Goal: Transaction & Acquisition: Purchase product/service

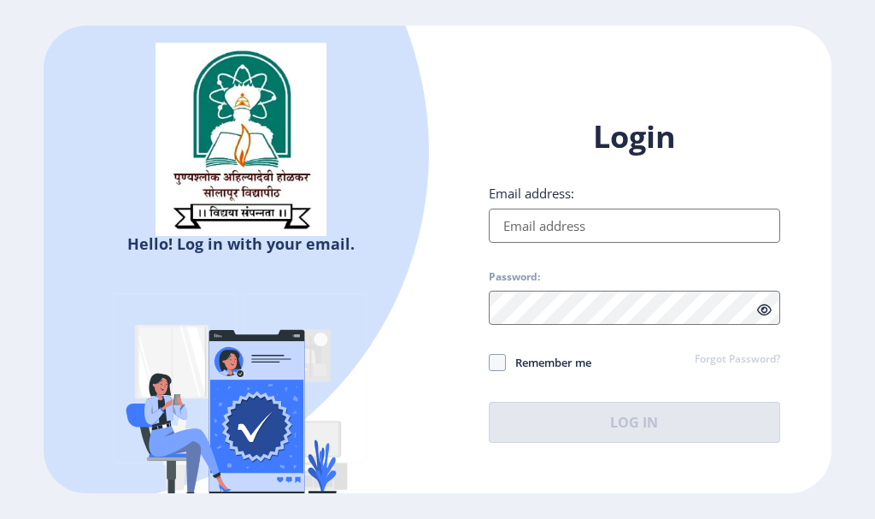
click at [583, 230] on input "Email address:" at bounding box center [635, 226] width 292 height 34
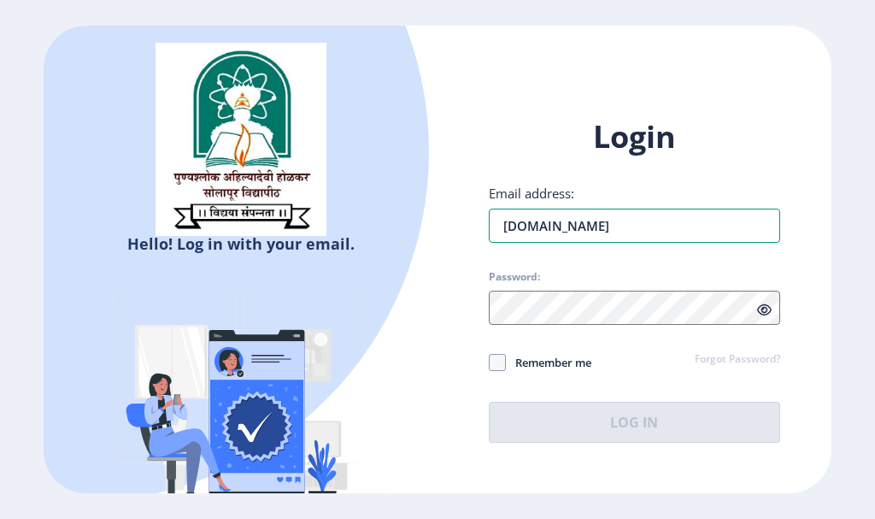
type input "shingadesd2952gmail.com"
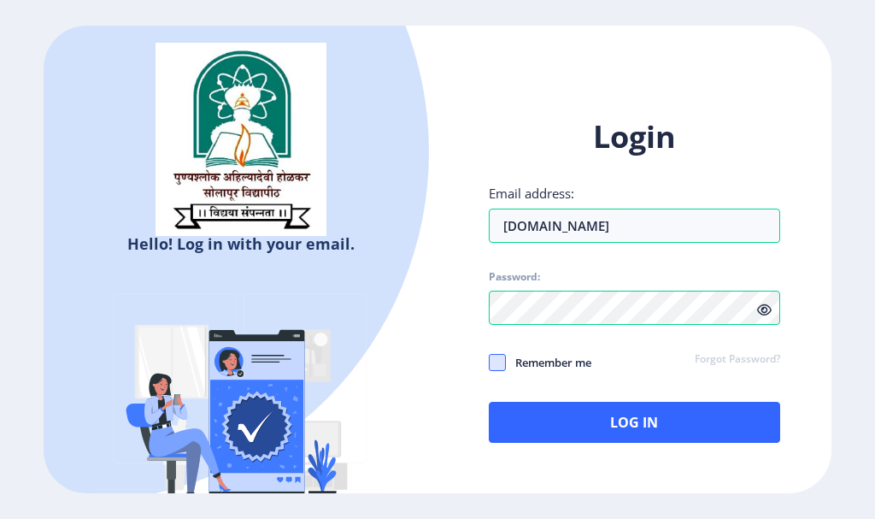
click at [502, 359] on span at bounding box center [497, 362] width 17 height 17
click at [490, 362] on input "Remember me" at bounding box center [489, 362] width 1 height 1
checkbox input "true"
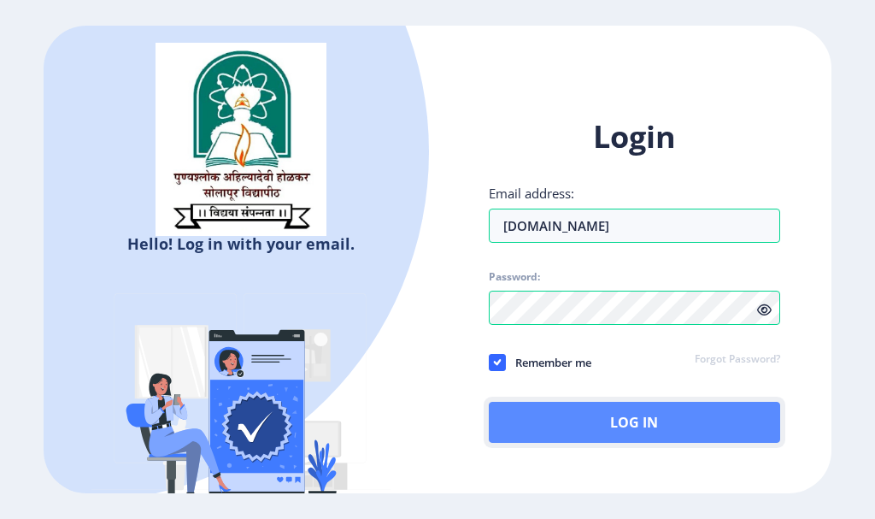
click at [553, 420] on button "Log In" at bounding box center [635, 422] width 292 height 41
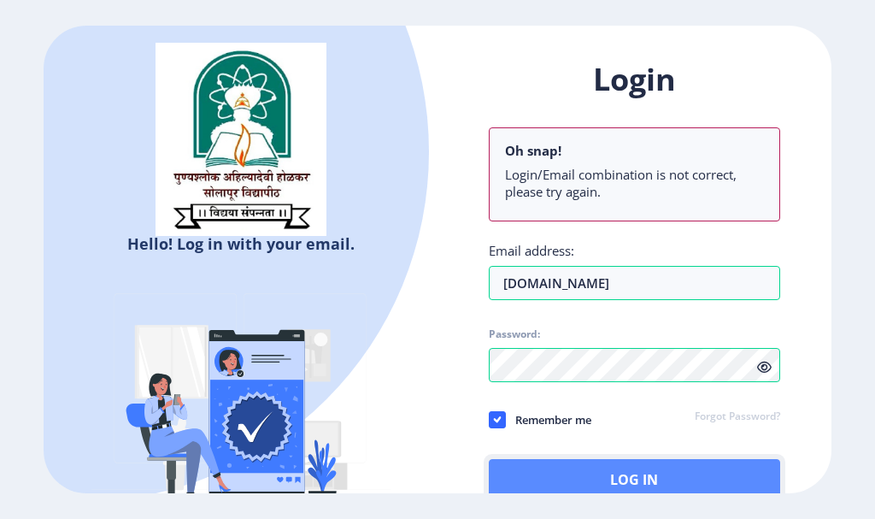
click at [580, 468] on button "Log In" at bounding box center [635, 479] width 292 height 41
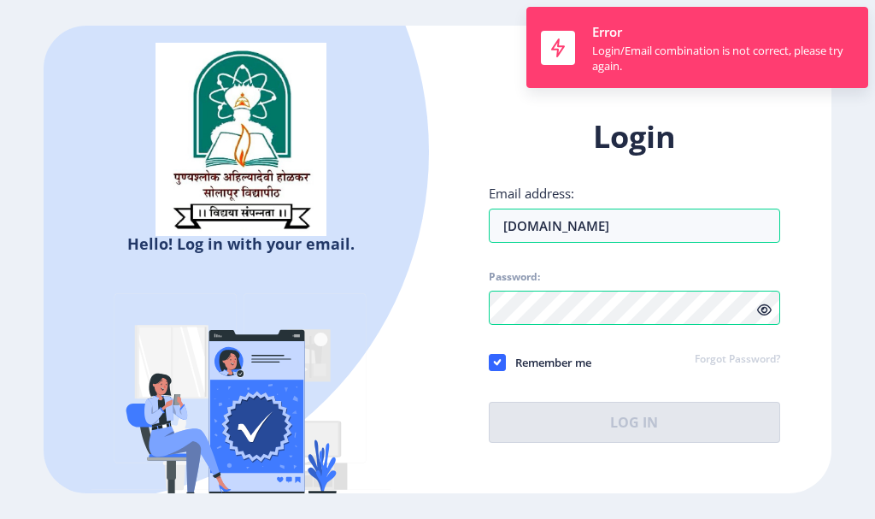
click at [579, 398] on div "Login Email address: shingadesd2952gmail.com Password: Remember me Forgot Passw…" at bounding box center [635, 279] width 292 height 327
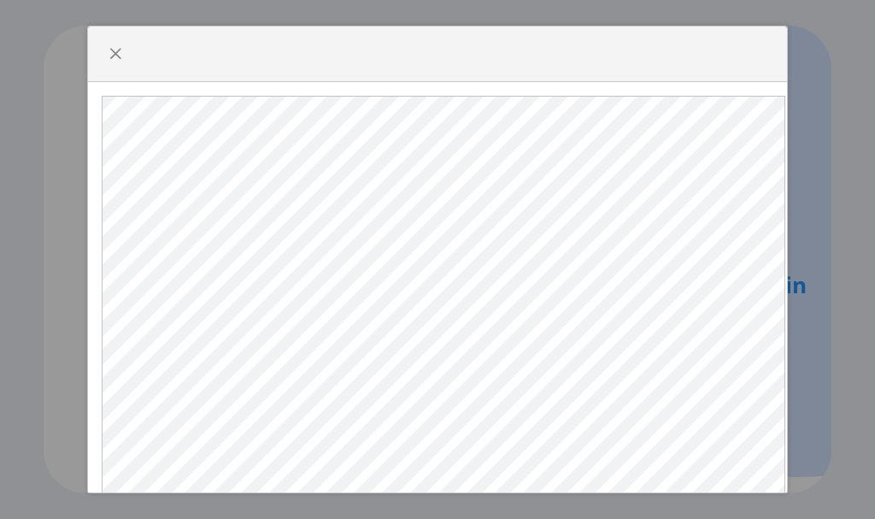
select select
click at [142, 176] on div at bounding box center [437, 259] width 875 height 519
click at [449, 195] on div at bounding box center [437, 259] width 875 height 519
click at [455, 380] on div at bounding box center [437, 259] width 875 height 519
click at [115, 61] on span "button" at bounding box center [116, 54] width 14 height 14
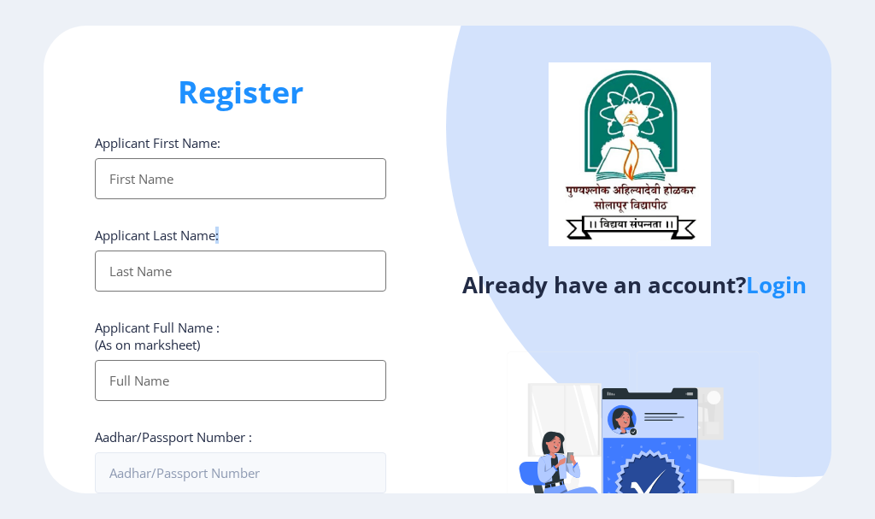
click at [115, 244] on div "Applicant Last Name:" at bounding box center [241, 259] width 292 height 65
click at [164, 171] on input "Applicant First Name:" at bounding box center [241, 178] width 292 height 41
type input "Sagar"
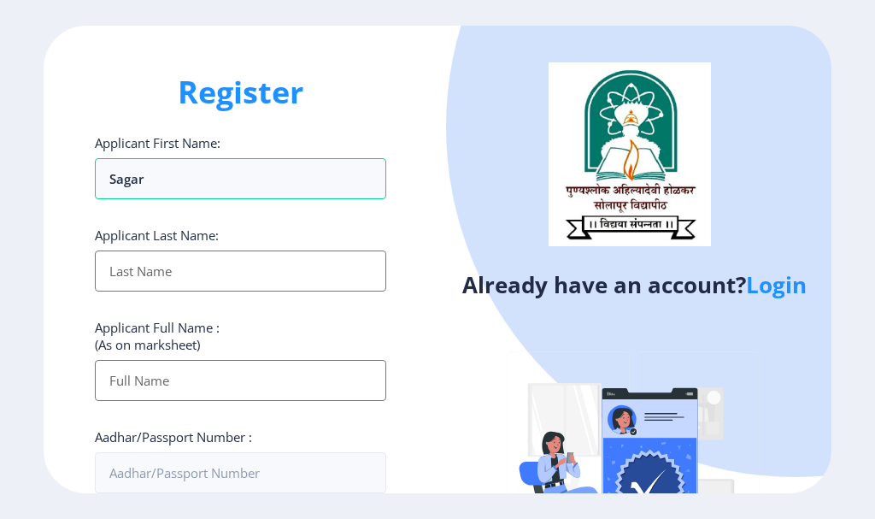
click at [164, 262] on input "Applicant First Name:" at bounding box center [241, 271] width 292 height 41
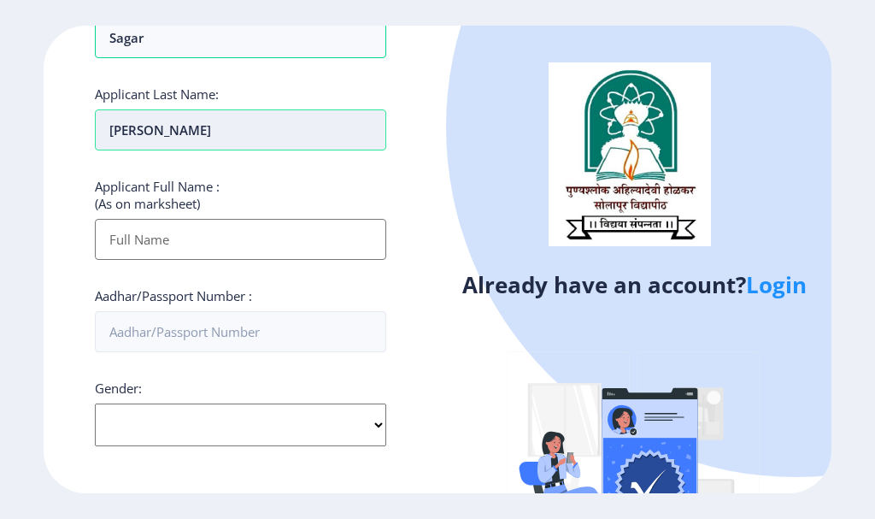
scroll to position [171, 0]
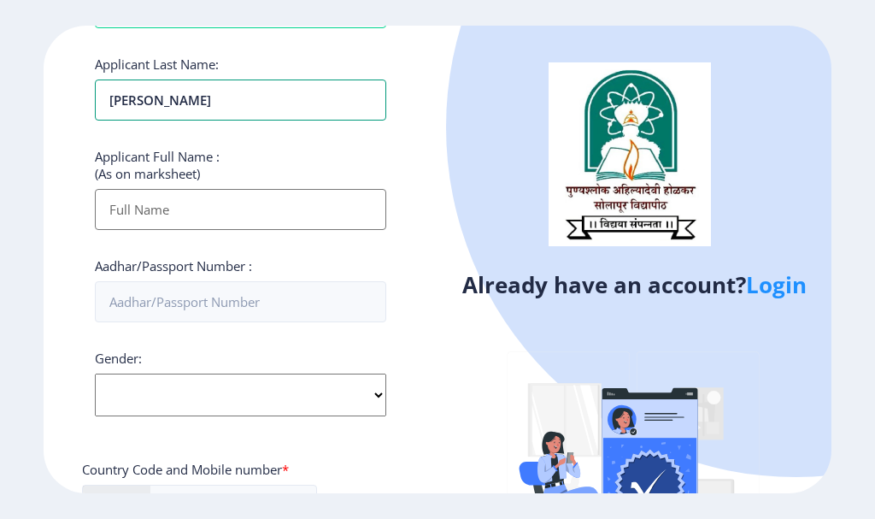
type input "Shingade"
click at [107, 211] on input "Applicant First Name:" at bounding box center [241, 209] width 292 height 41
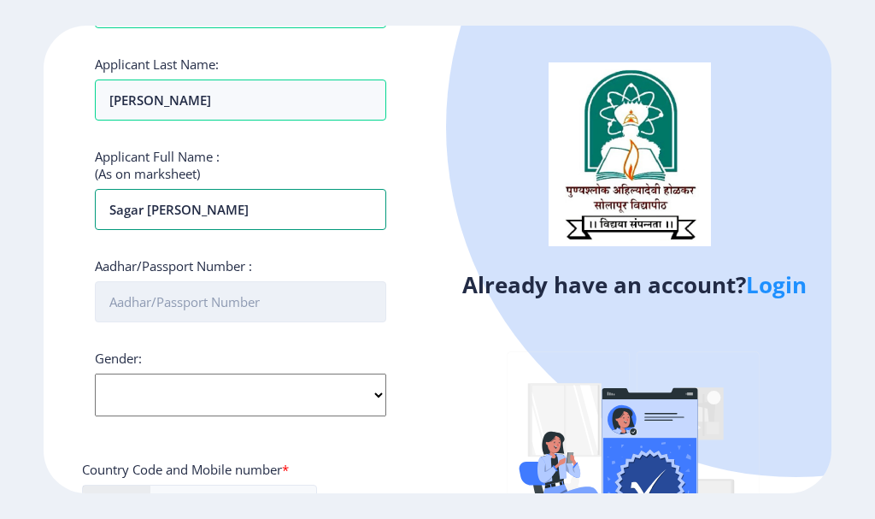
type input "Sagar [PERSON_NAME]"
click at [183, 303] on input "Aadhar/Passport Number :" at bounding box center [241, 301] width 292 height 41
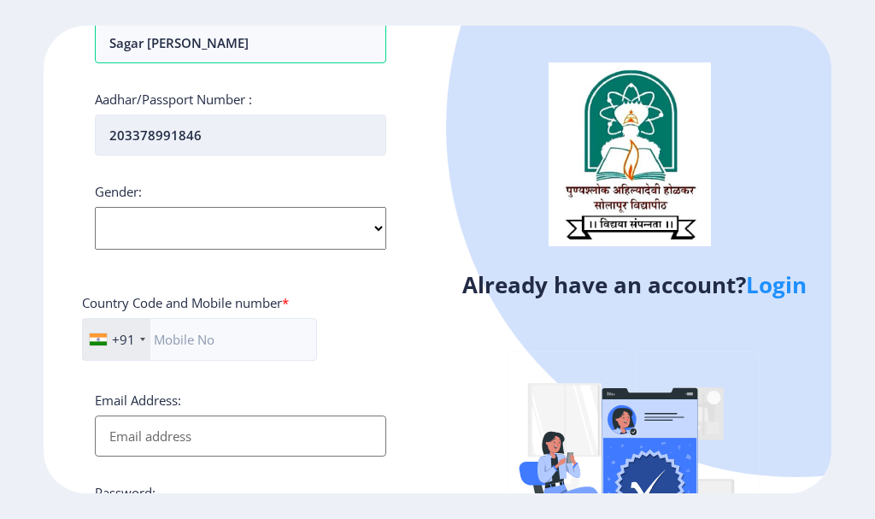
scroll to position [342, 0]
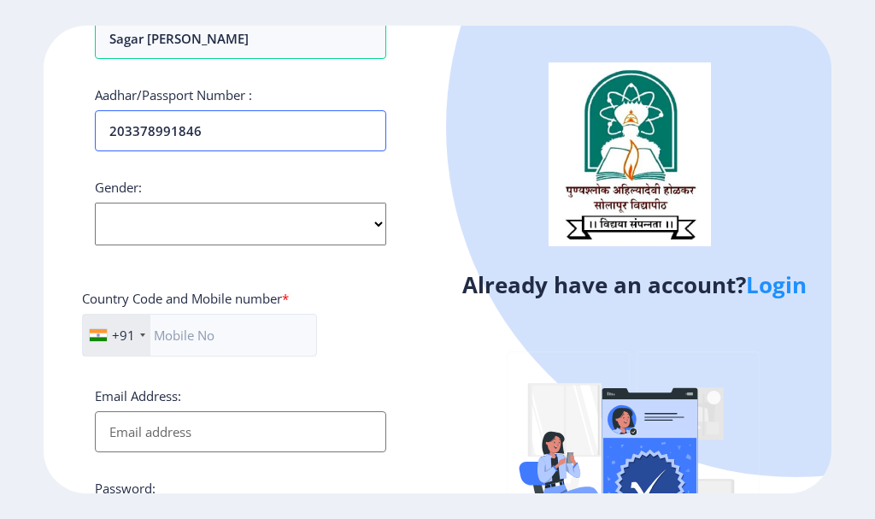
type input "203378991846"
click at [196, 221] on select "Select Gender Male Female Other" at bounding box center [241, 224] width 292 height 43
select select "[DEMOGRAPHIC_DATA]"
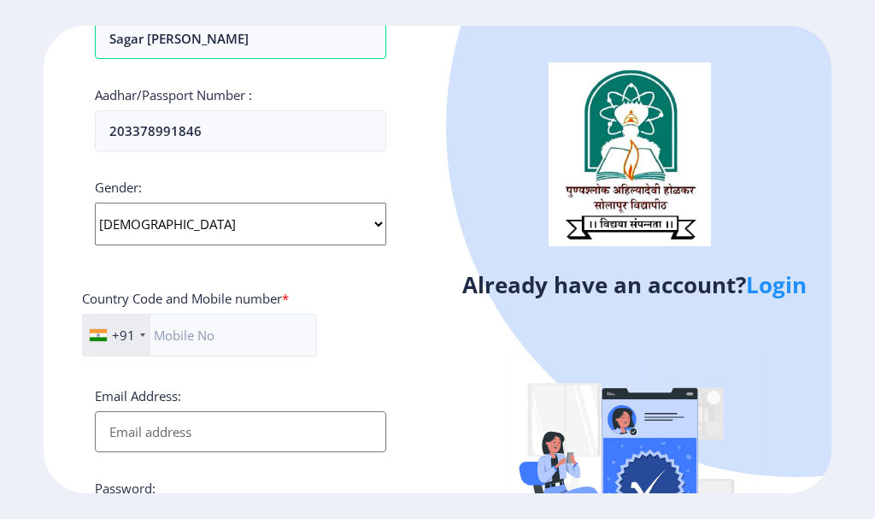
click at [95, 203] on select "Select Gender Male Female Other" at bounding box center [241, 224] width 292 height 43
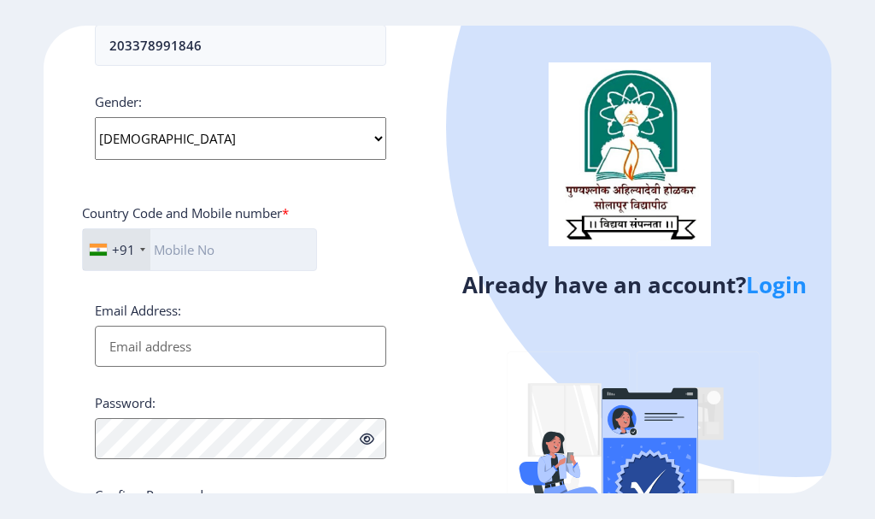
click at [198, 249] on input "text" at bounding box center [199, 249] width 235 height 43
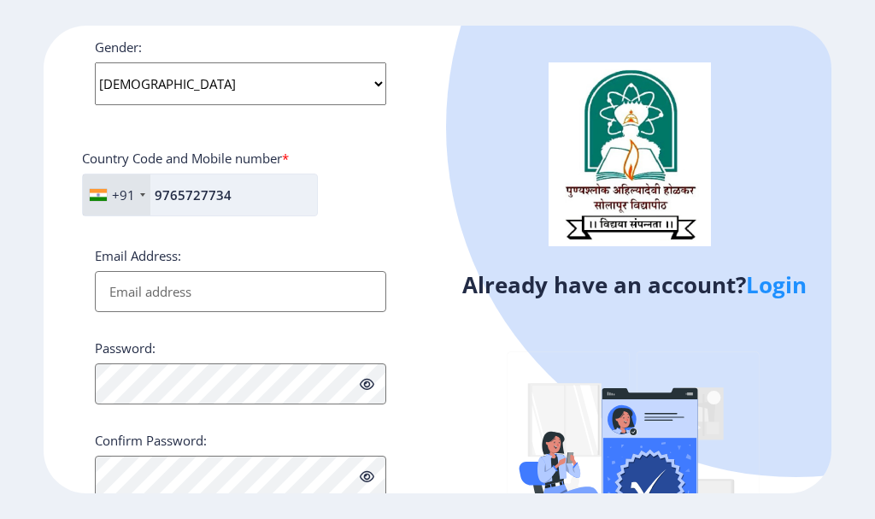
scroll to position [539, 0]
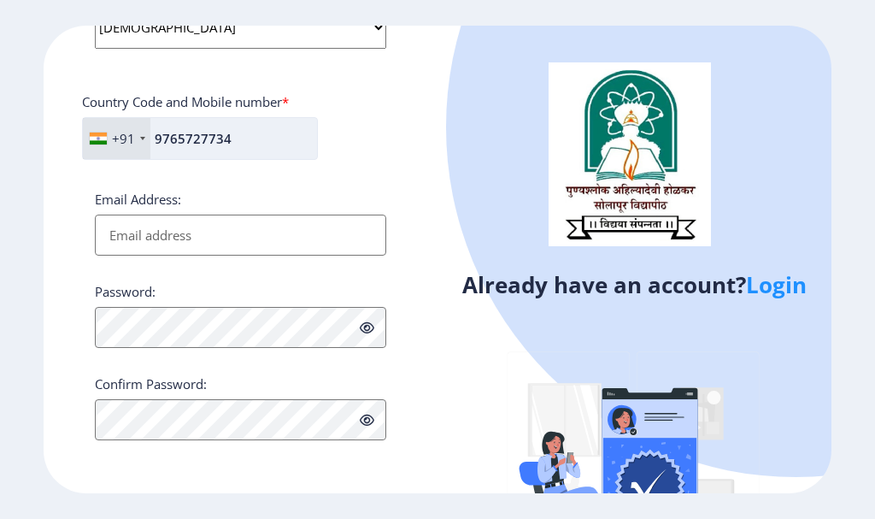
type input "9765727734"
click at [198, 249] on input "Email Address:" at bounding box center [241, 235] width 292 height 41
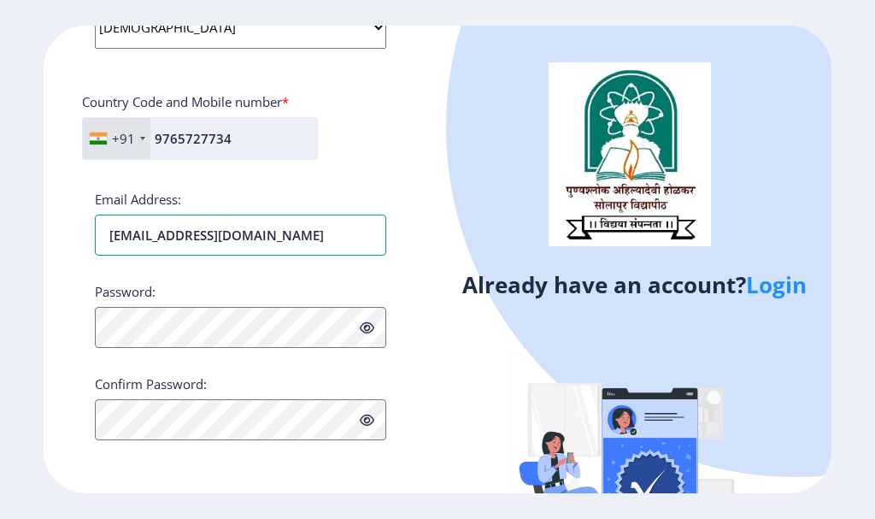
type input "[EMAIL_ADDRESS][DOMAIN_NAME]"
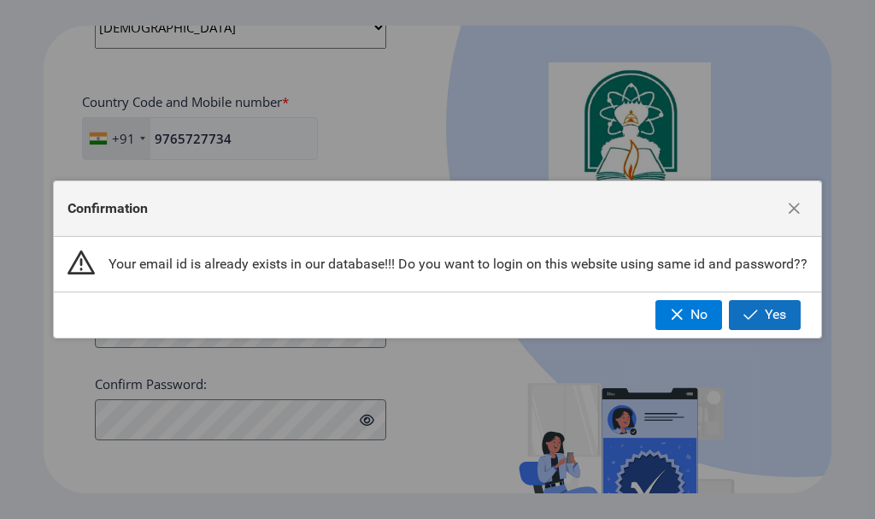
click at [755, 318] on span "button" at bounding box center [751, 315] width 15 height 14
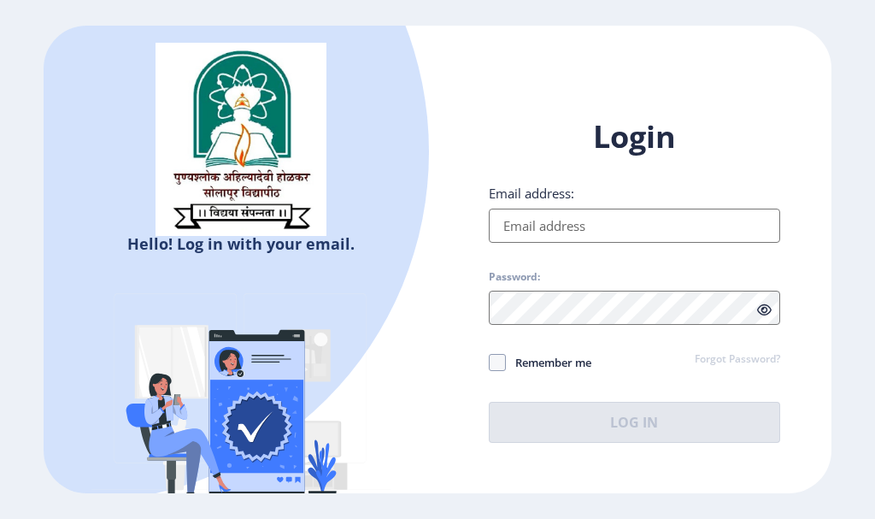
click at [670, 230] on input "Email address:" at bounding box center [635, 226] width 292 height 34
type input "[EMAIL_ADDRESS][DOMAIN_NAME]"
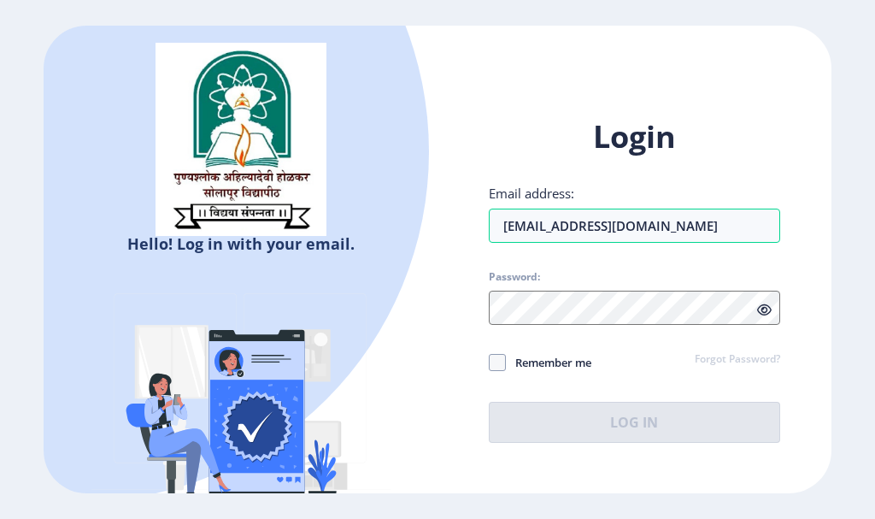
click at [727, 358] on link "Forgot Password?" at bounding box center [737, 359] width 85 height 15
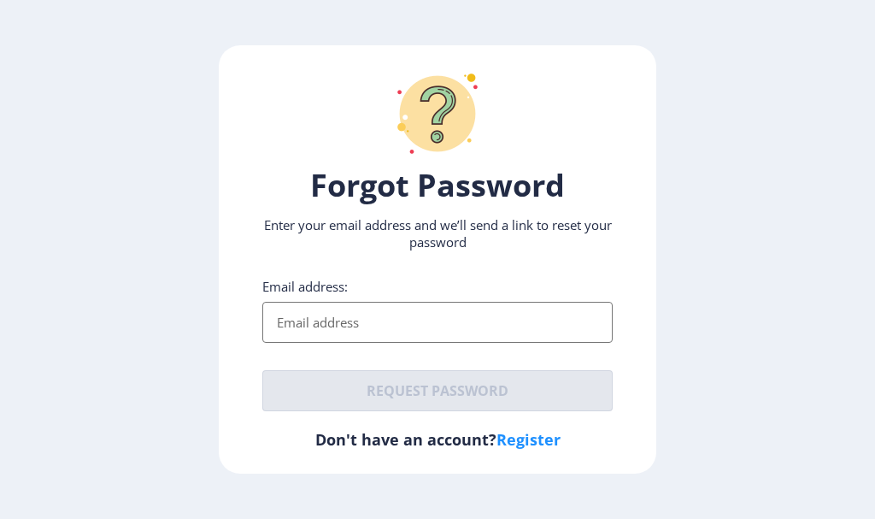
click at [310, 325] on input "Email address:" at bounding box center [437, 322] width 351 height 41
type input "[EMAIL_ADDRESS][DOMAIN_NAME]"
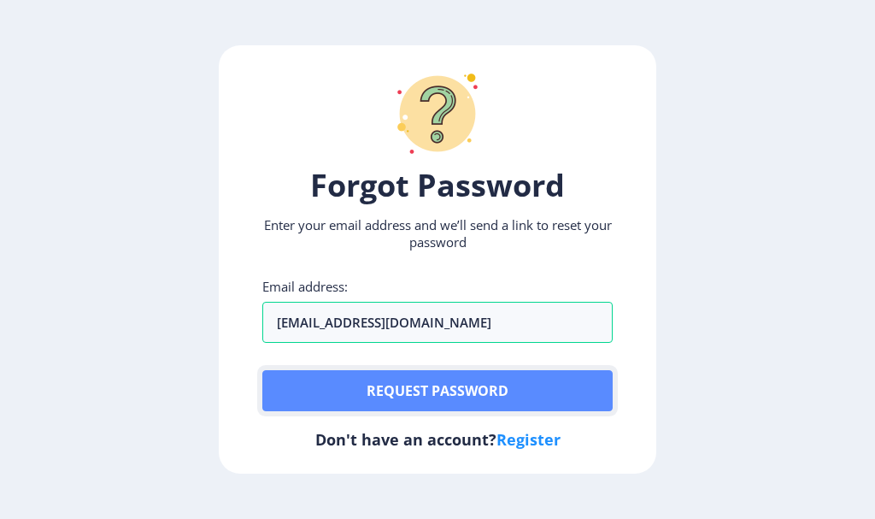
click at [386, 391] on button "Request password" at bounding box center [437, 390] width 351 height 41
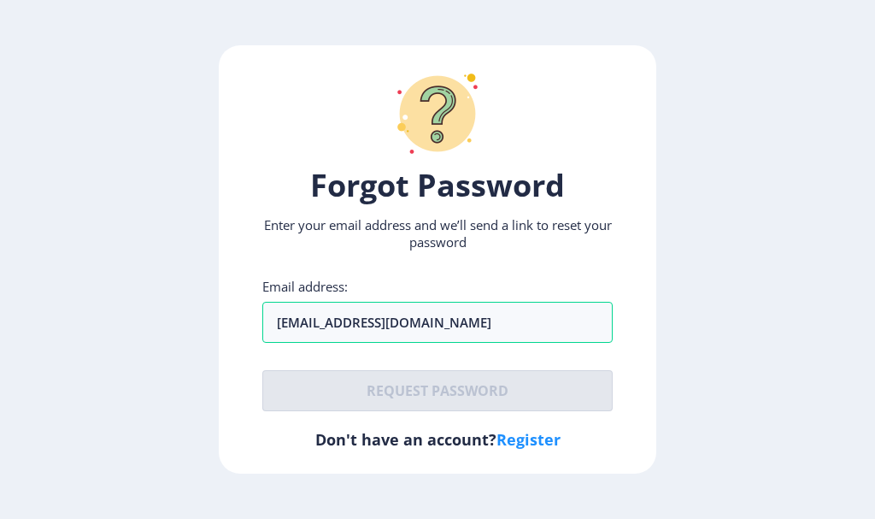
click at [850, 161] on ngx-request-password-page "Forgot Password Enter your email address and we’ll send a link to reset your pa…" at bounding box center [437, 259] width 875 height 428
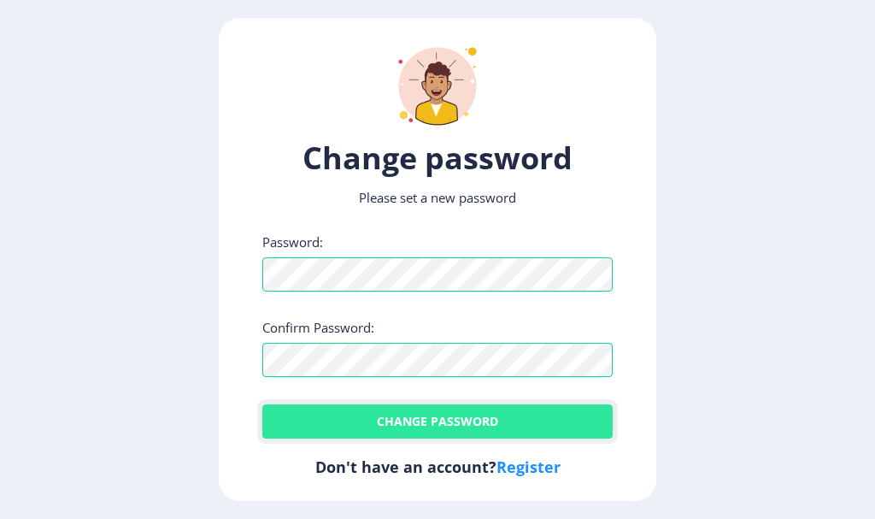
click at [427, 418] on button "Change password" at bounding box center [437, 421] width 351 height 34
click at [405, 420] on button "Change password" at bounding box center [437, 421] width 351 height 34
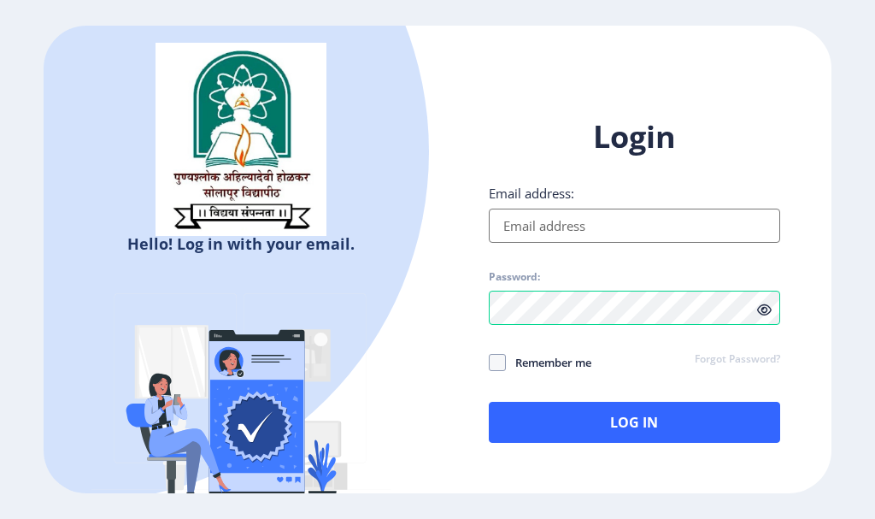
click at [503, 174] on div "Login Email address: Password: Remember me Forgot Password? Log In" at bounding box center [635, 279] width 292 height 327
click at [412, 296] on div "Hello! Log in with your email. Don't have an account? Register" at bounding box center [241, 293] width 394 height 534
click at [535, 231] on input "Email address:" at bounding box center [635, 226] width 292 height 34
click at [580, 222] on input "Email address:" at bounding box center [635, 226] width 292 height 34
click at [564, 225] on input "Email address:" at bounding box center [635, 226] width 292 height 34
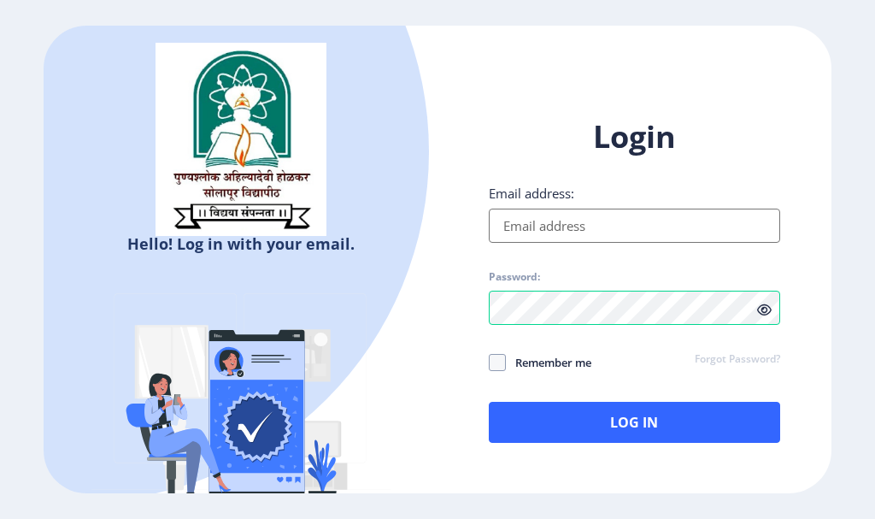
click at [557, 266] on div "Login Email address: Password: Remember me Forgot Password? Log In" at bounding box center [635, 279] width 292 height 327
click at [762, 311] on icon at bounding box center [765, 310] width 15 height 13
click at [567, 205] on div "Email address:" at bounding box center [635, 214] width 292 height 58
click at [567, 215] on input "Email address:" at bounding box center [635, 226] width 292 height 34
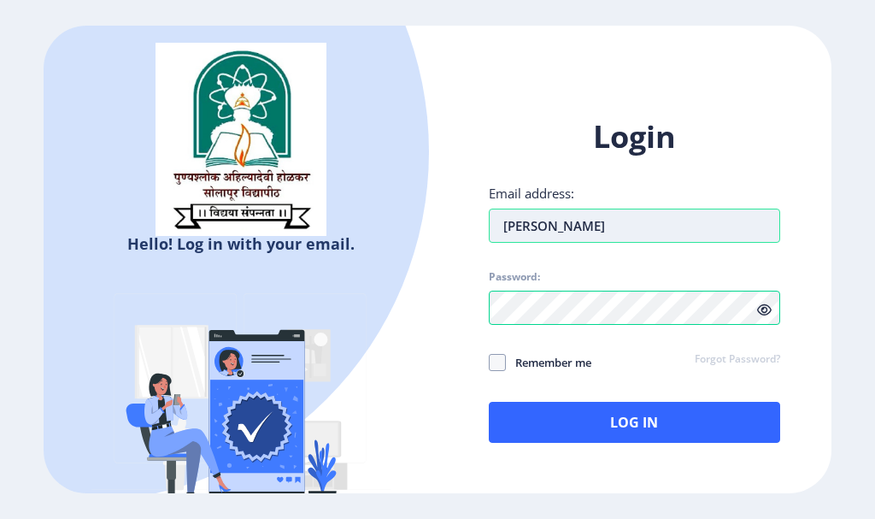
type input "[EMAIL_ADDRESS][DOMAIN_NAME]"
click at [490, 362] on span at bounding box center [497, 362] width 17 height 17
click at [490, 362] on input "Remember me" at bounding box center [489, 362] width 1 height 1
checkbox input "true"
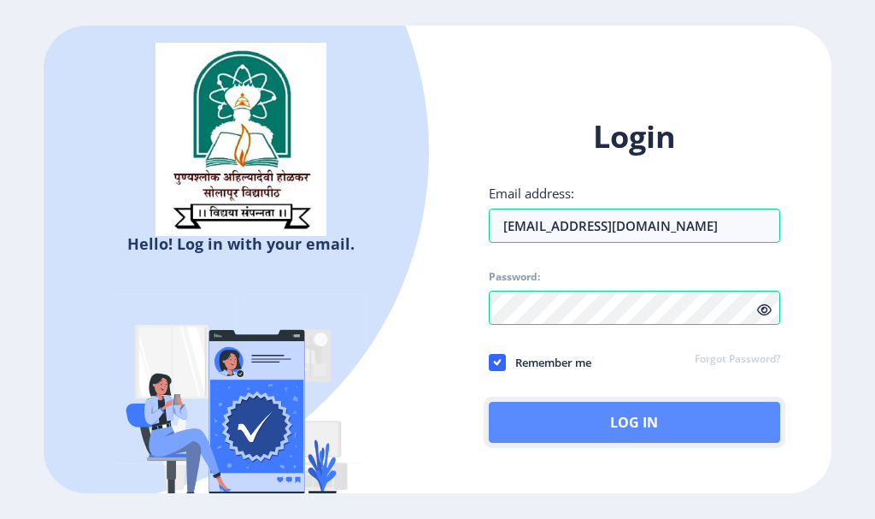
click at [549, 421] on button "Log In" at bounding box center [635, 422] width 292 height 41
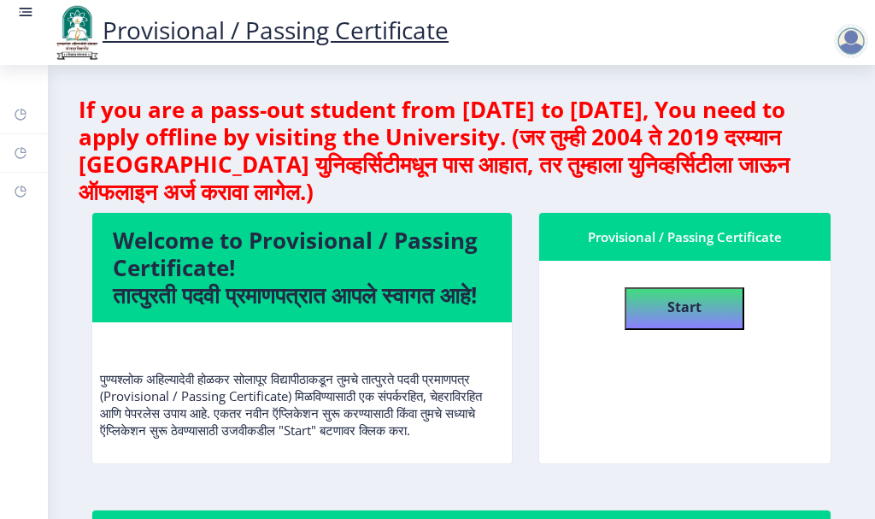
click at [382, 398] on p "पुण्यश्लोक अहिल्यादेवी होळकर सोलापूर विद्यापीठाकडून तुमचे तात्पुरते पदवी प्रमाण…" at bounding box center [302, 387] width 404 height 103
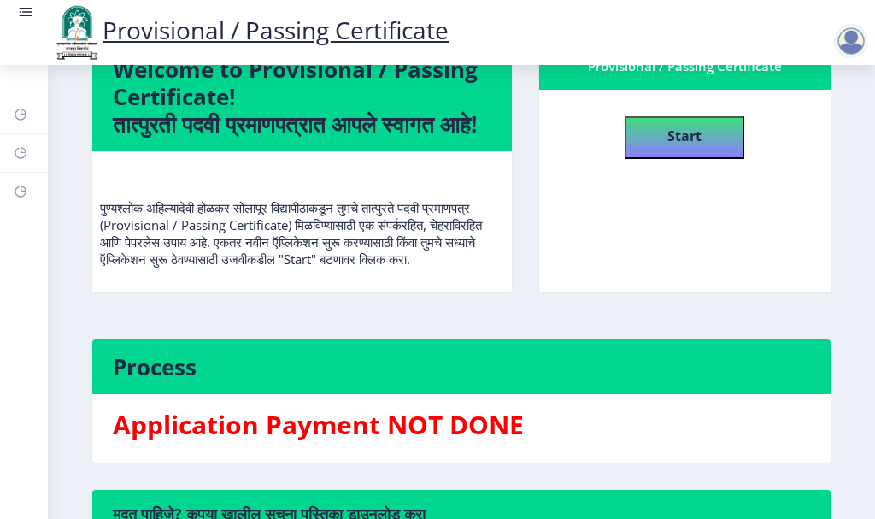
scroll to position [7, 0]
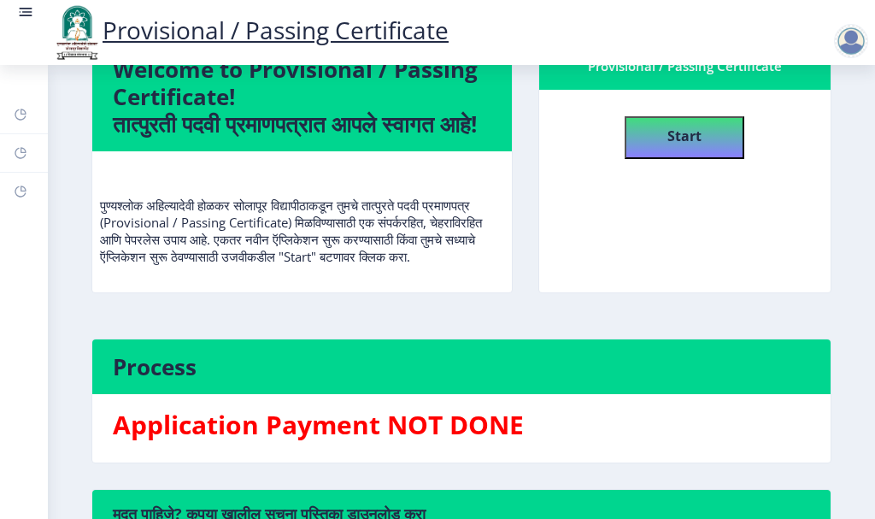
click at [254, 279] on div "पुण्यश्लोक अहिल्यादेवी होळकर सोलापूर विद्यापीठाकडून तुमचे तात्पुरते पदवी प्रमाण…" at bounding box center [302, 220] width 404 height 116
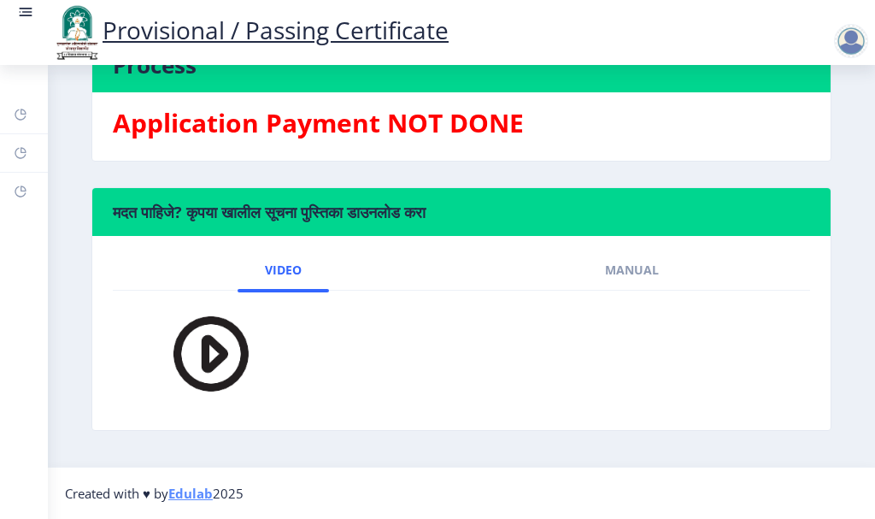
scroll to position [90, 0]
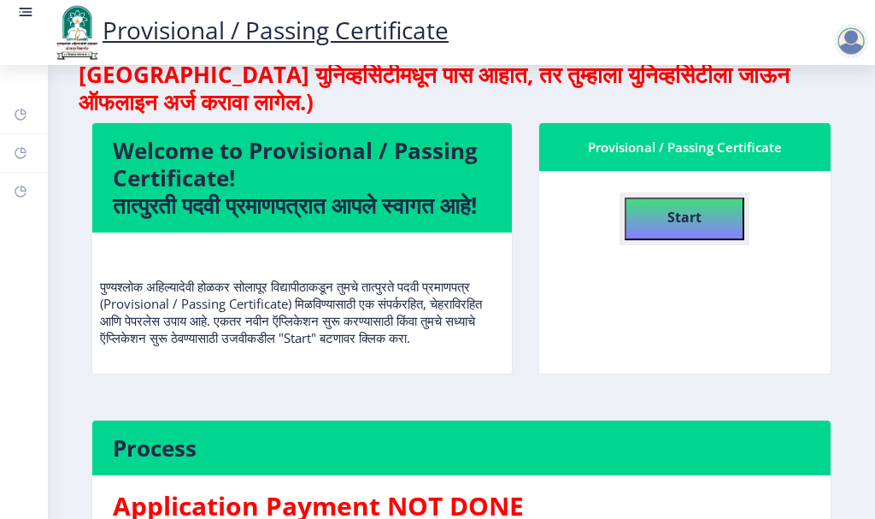
click at [678, 220] on b "Start" at bounding box center [685, 217] width 34 height 19
select select
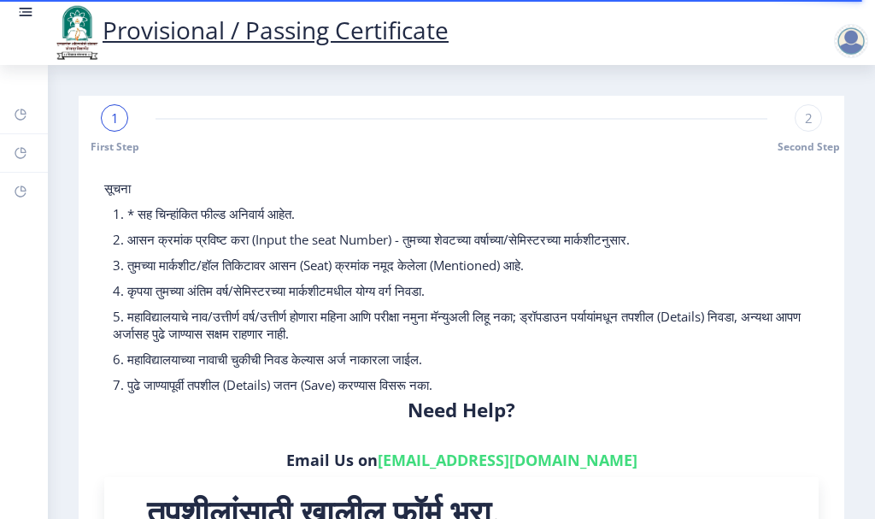
click at [269, 146] on div "1 First Step 2 Second Step" at bounding box center [461, 129] width 749 height 50
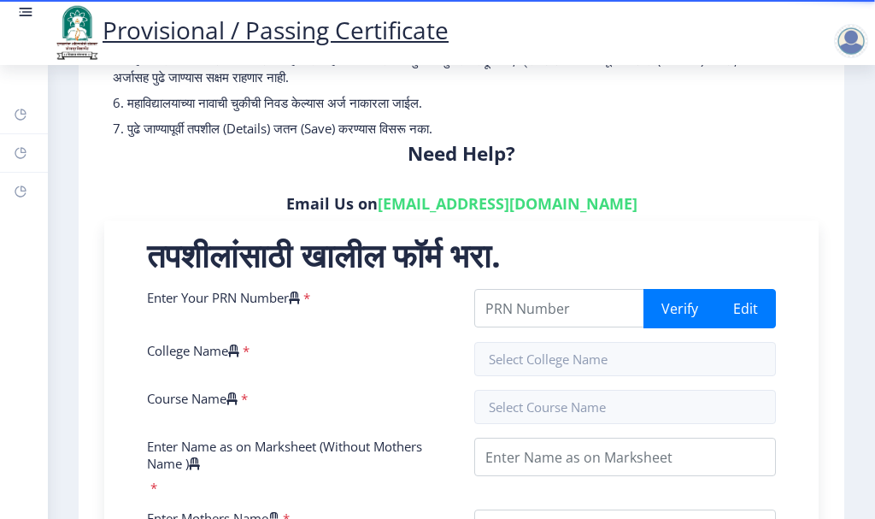
scroll to position [342, 0]
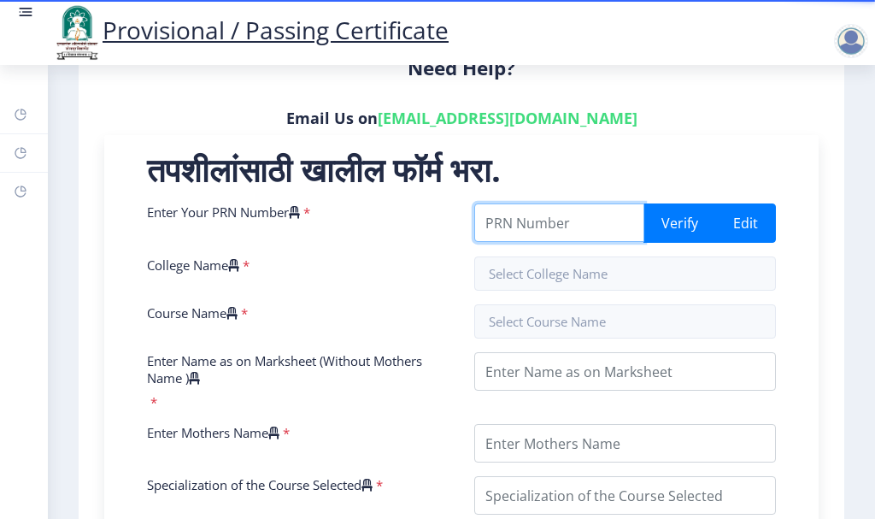
click at [494, 221] on input "Enter Your PRN Number" at bounding box center [560, 222] width 170 height 38
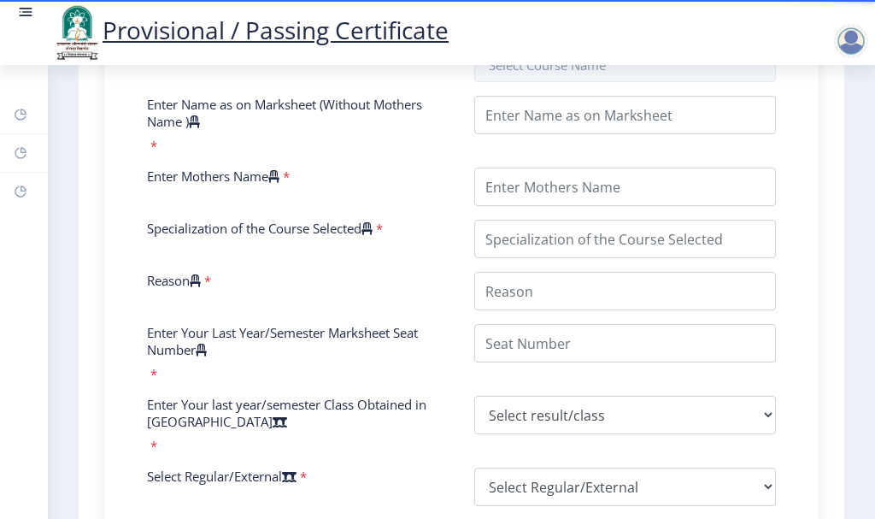
scroll to position [256, 0]
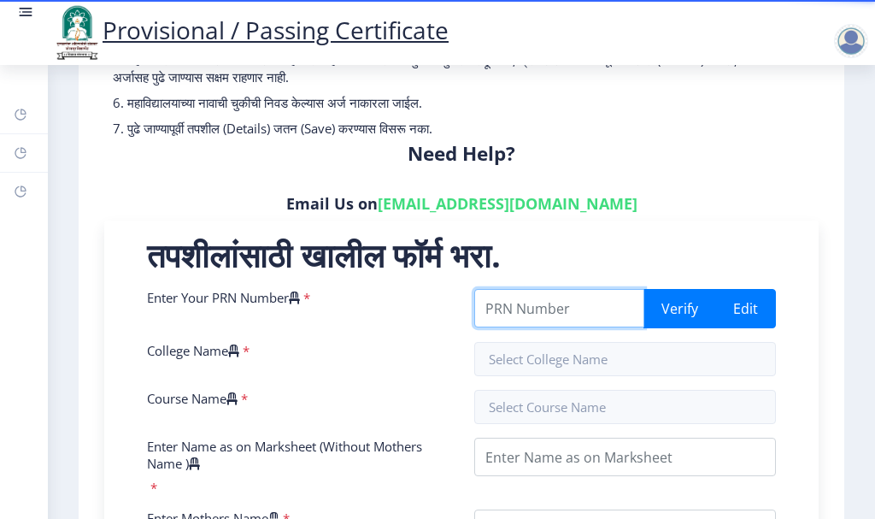
click at [516, 304] on input "Enter Your PRN Number" at bounding box center [560, 308] width 170 height 38
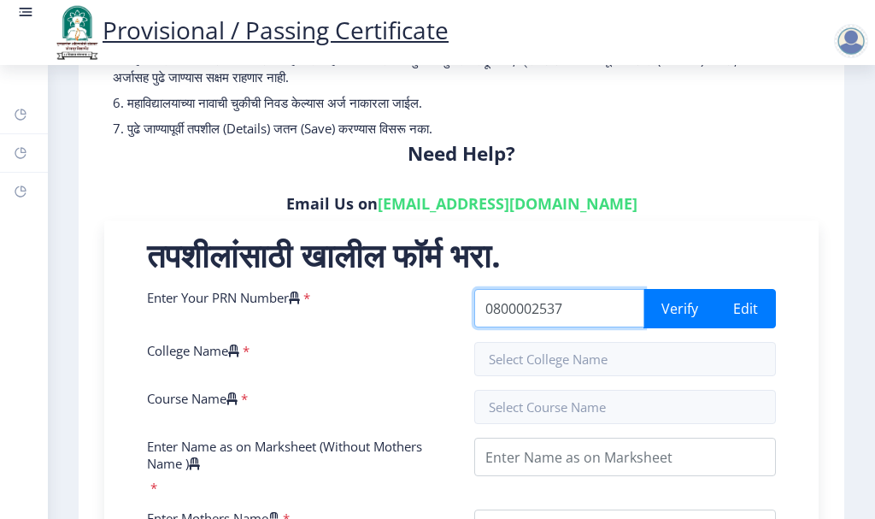
scroll to position [342, 0]
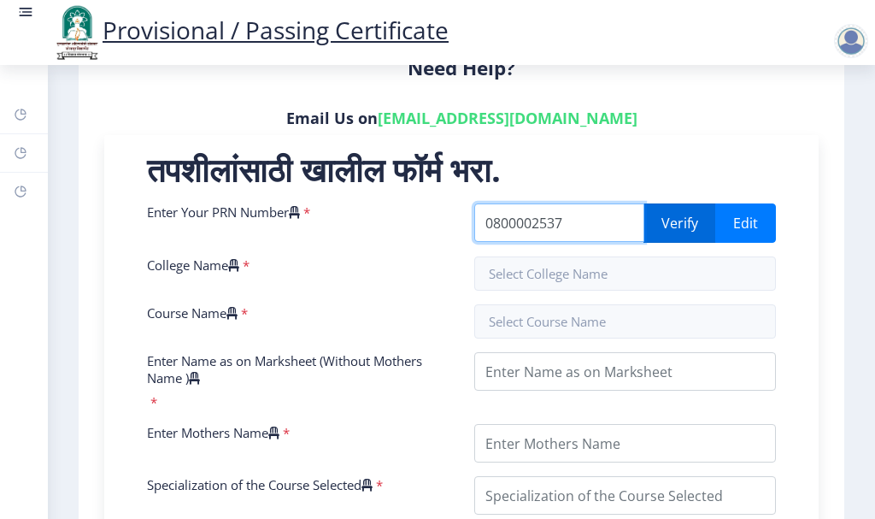
type input "0800002537"
click at [670, 218] on button "Verify" at bounding box center [680, 222] width 73 height 39
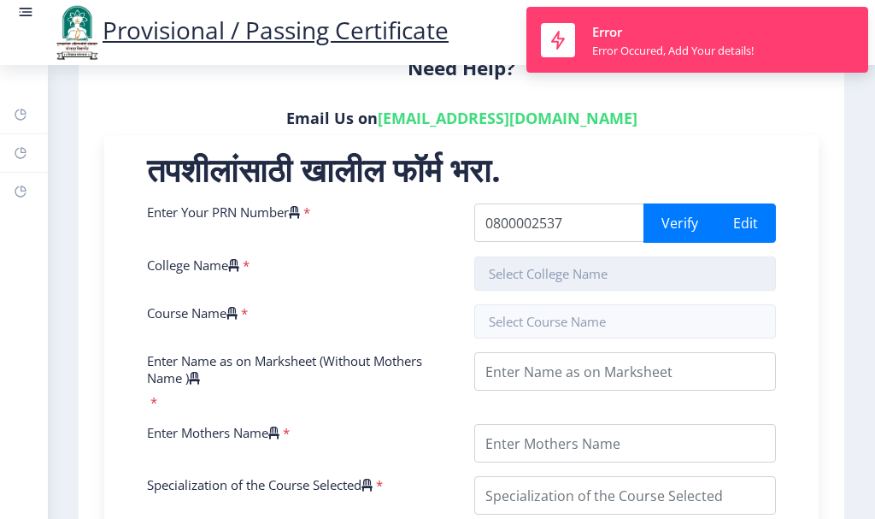
click at [661, 267] on input "text" at bounding box center [626, 273] width 302 height 34
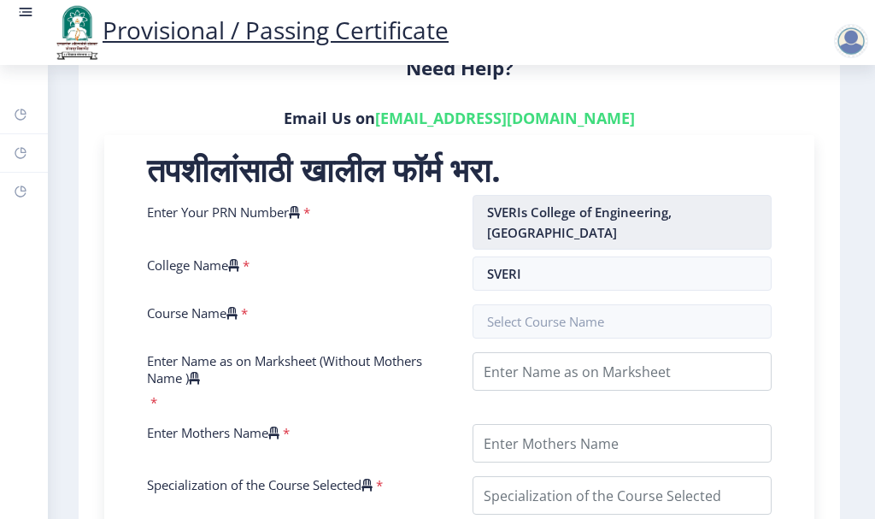
click at [586, 239] on nb-option "SVERIs College of Engineering, [GEOGRAPHIC_DATA]" at bounding box center [623, 222] width 298 height 53
type input "SVERIs College of Engineering, [GEOGRAPHIC_DATA]"
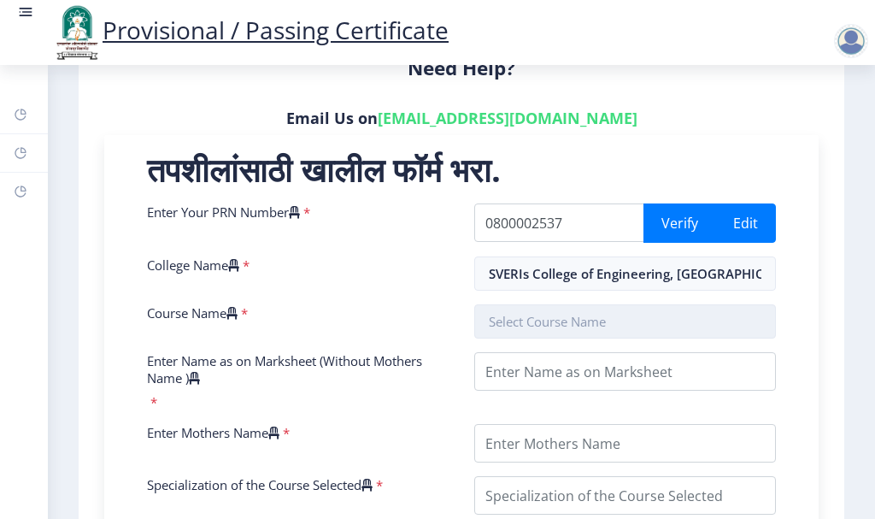
click at [551, 323] on input "text" at bounding box center [626, 321] width 302 height 34
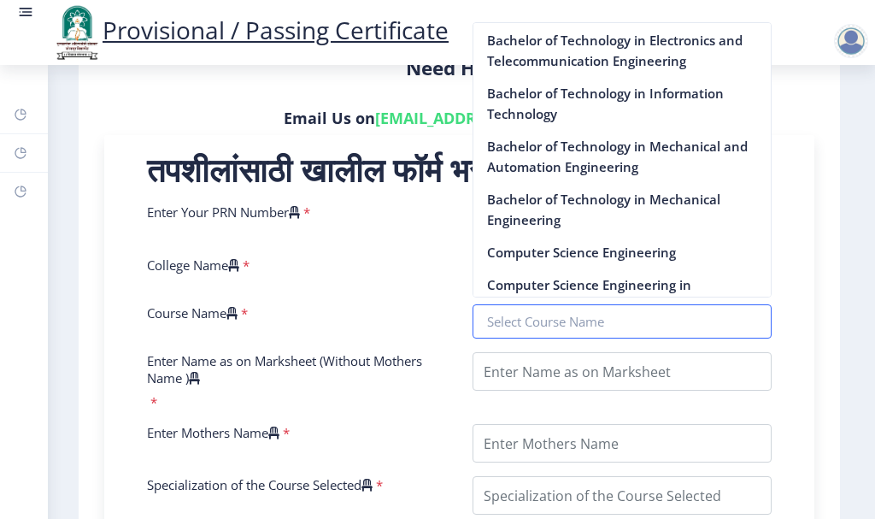
scroll to position [940, 0]
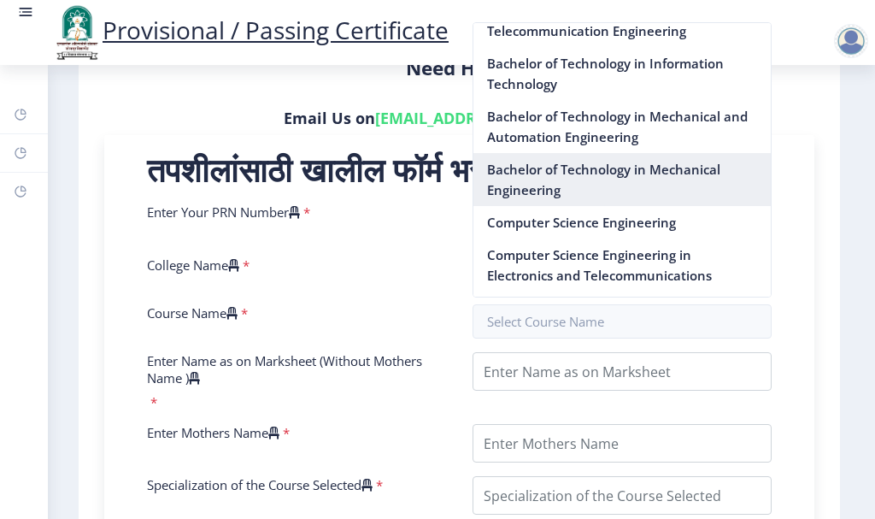
click at [553, 206] on nb-option "Bachelor of Technology in Mechanical Engineering" at bounding box center [623, 179] width 298 height 53
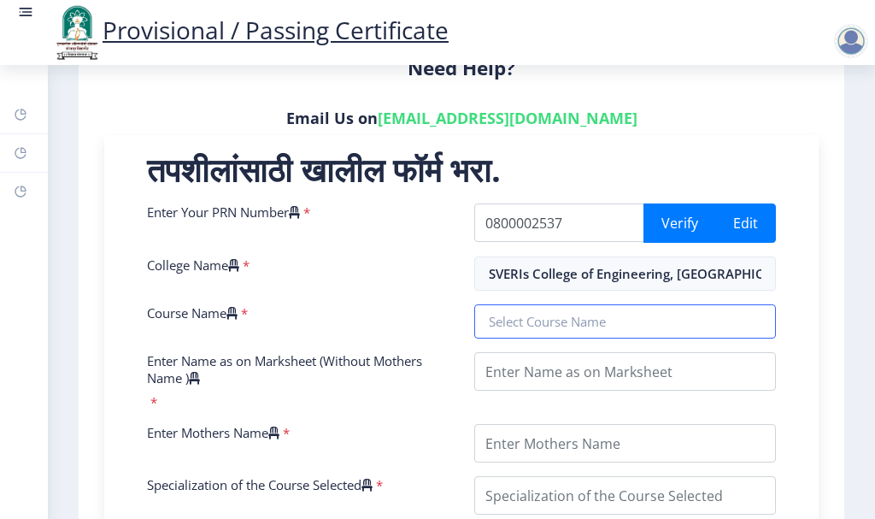
type input "Bachelor of Technology in Mechanical Engineering"
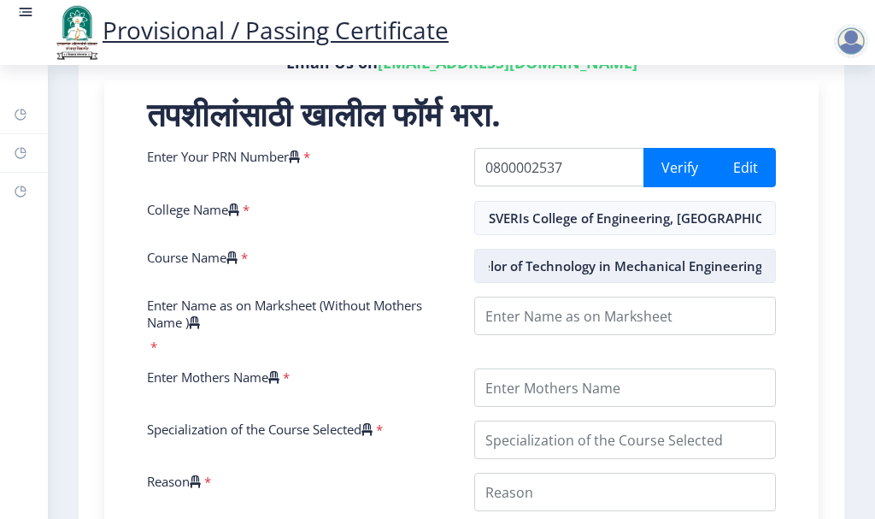
scroll to position [427, 0]
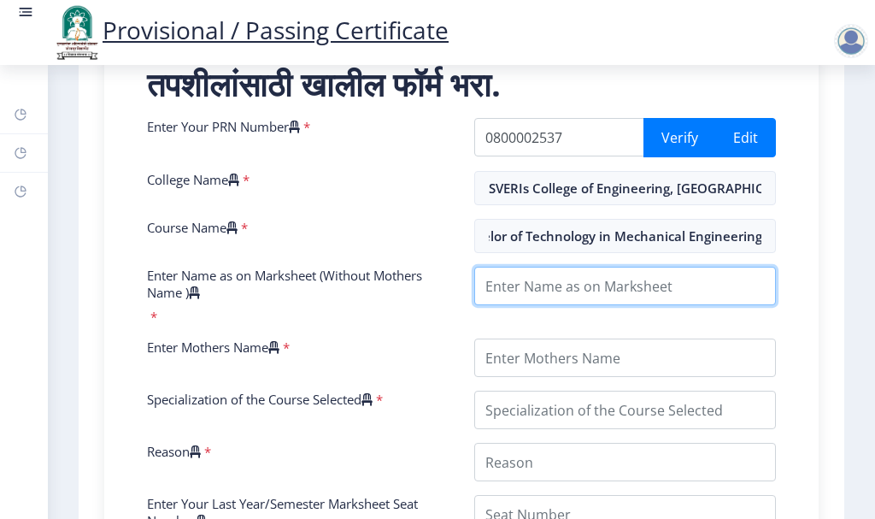
click at [522, 288] on input "Enter Name as on Marksheet (Without Mothers Name )" at bounding box center [626, 286] width 302 height 38
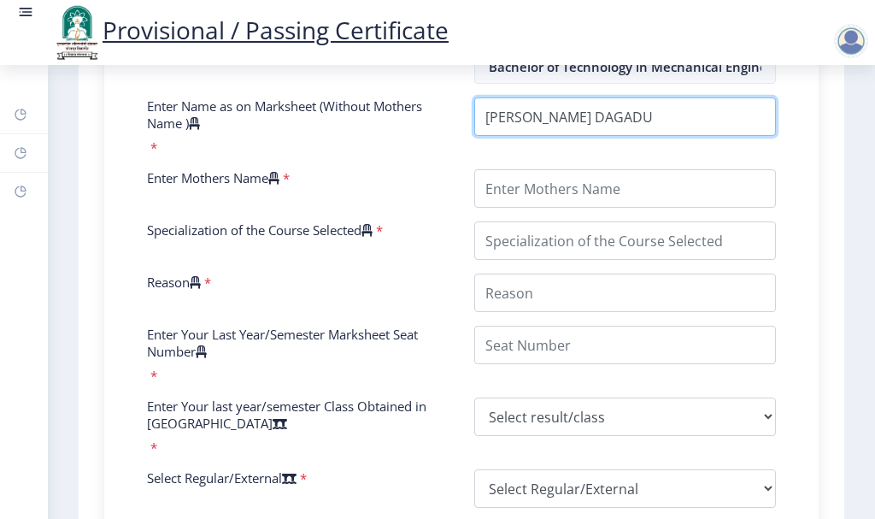
scroll to position [598, 0]
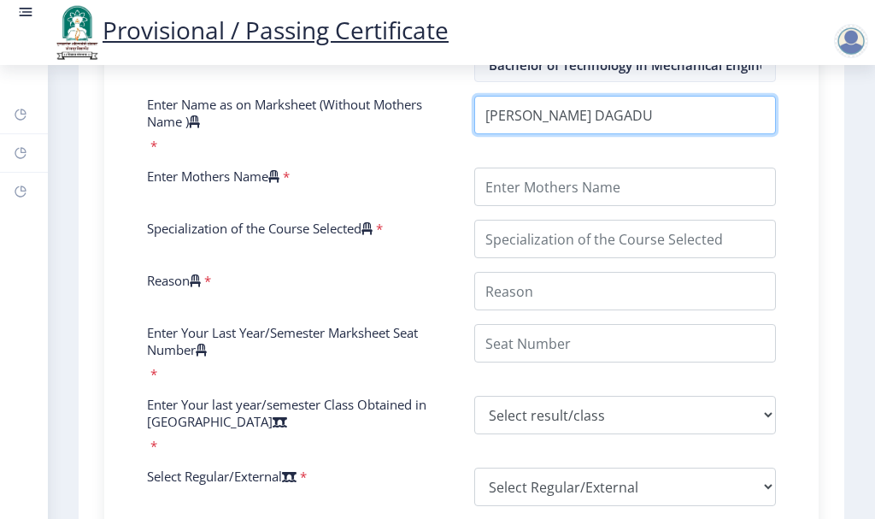
type input "SHINGADE SAGAR DAGADU"
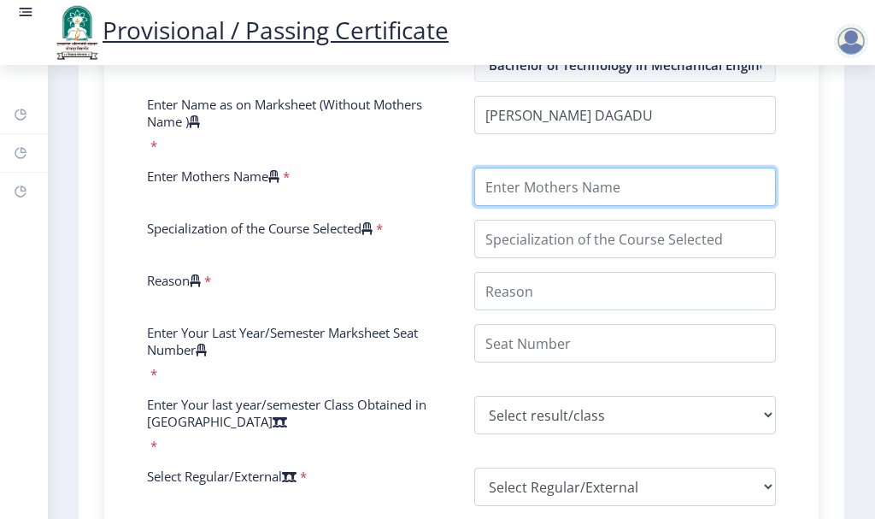
click at [546, 179] on input "Enter Mothers Name" at bounding box center [626, 187] width 302 height 38
type input "JANABAI"
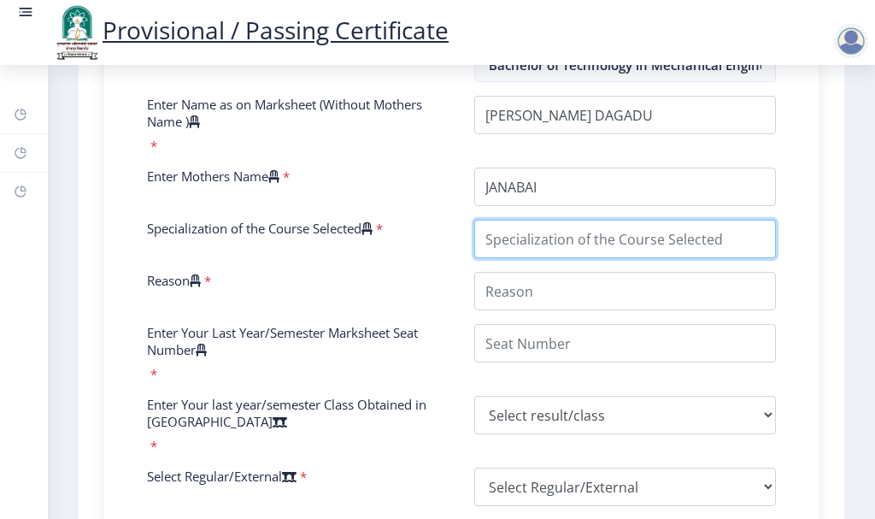
click at [564, 244] on input "Specialization of the Course Selected" at bounding box center [626, 239] width 302 height 38
type input "MECHANICAL ENGINEERING"
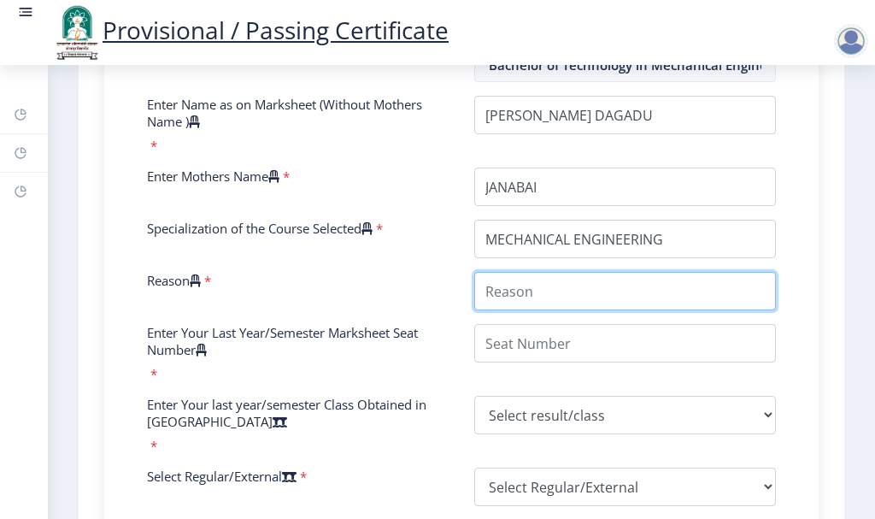
click at [530, 289] on input "Reason" at bounding box center [626, 291] width 302 height 38
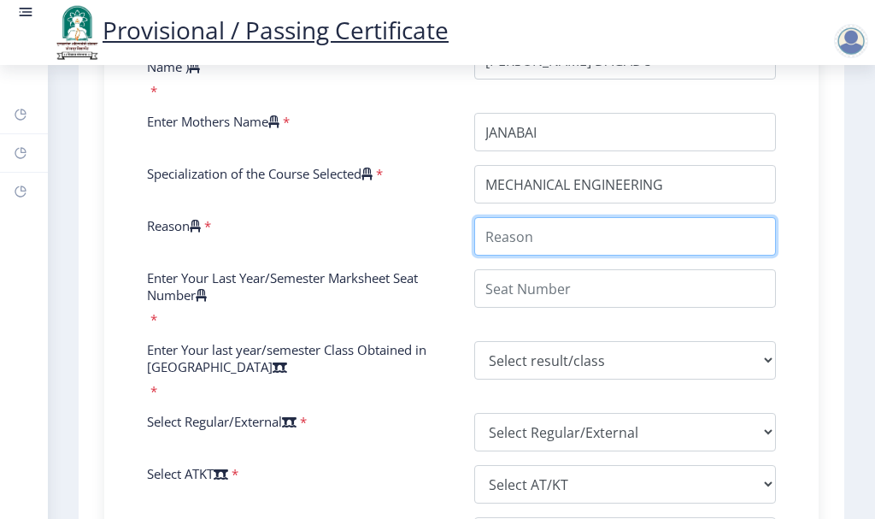
scroll to position [684, 0]
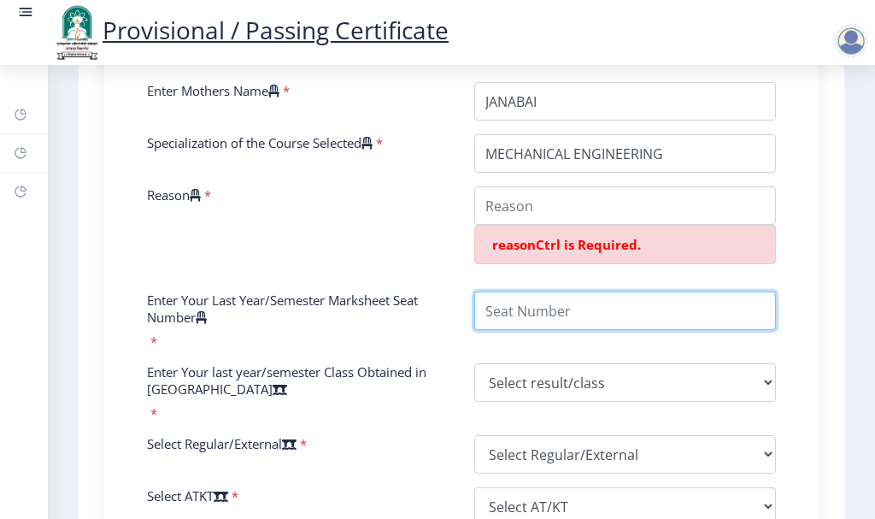
click at [521, 262] on div "Enter Your PRN Number * 0800002537 Verify Edit College Name * SVERIs College of…" at bounding box center [461, 278] width 655 height 834
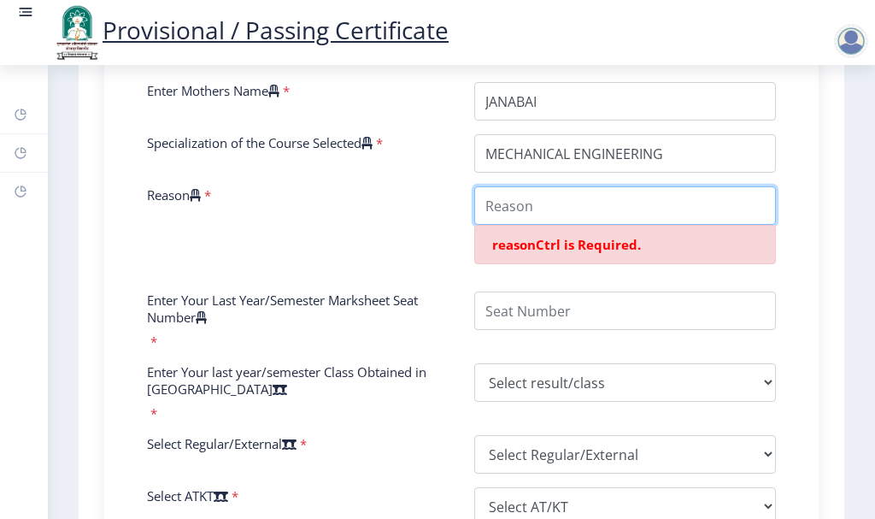
click at [519, 205] on input "Reason" at bounding box center [626, 205] width 302 height 38
click at [517, 209] on input "Reason" at bounding box center [626, 205] width 302 height 38
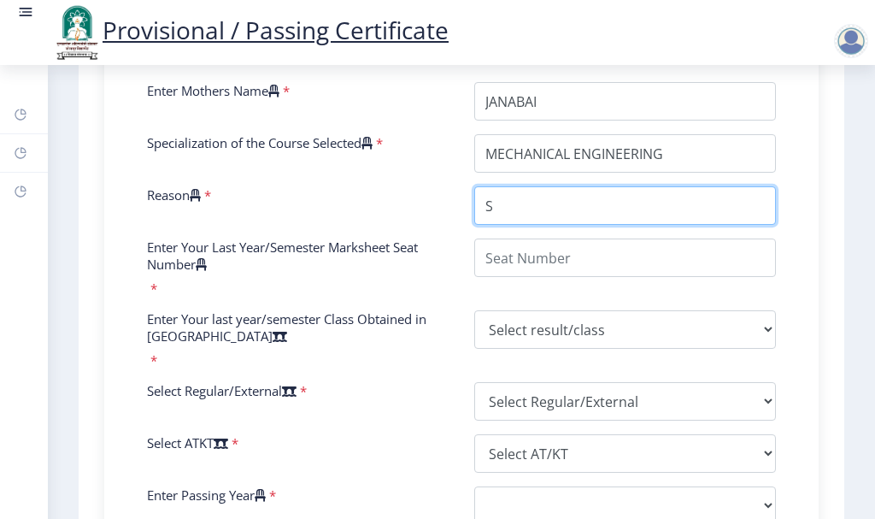
type input "S"
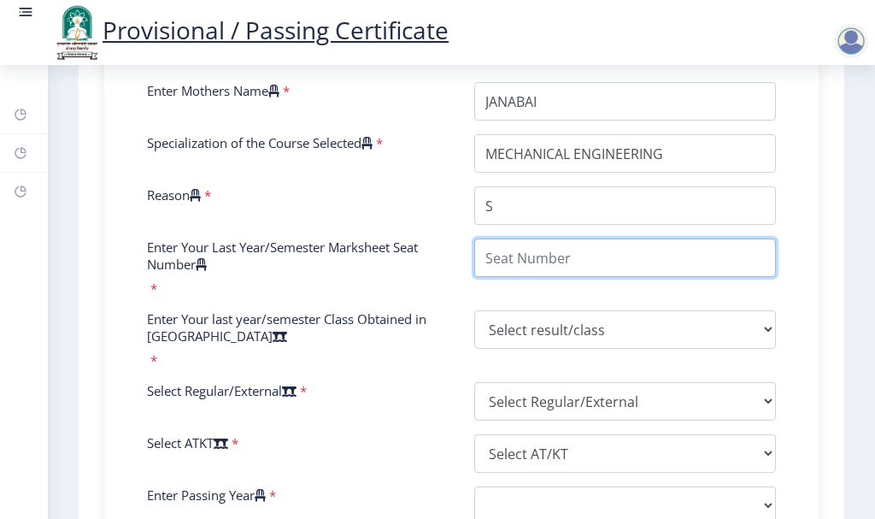
click at [529, 264] on input "Enter Your Last Year/Semester Marksheet Seat Number" at bounding box center [626, 258] width 302 height 38
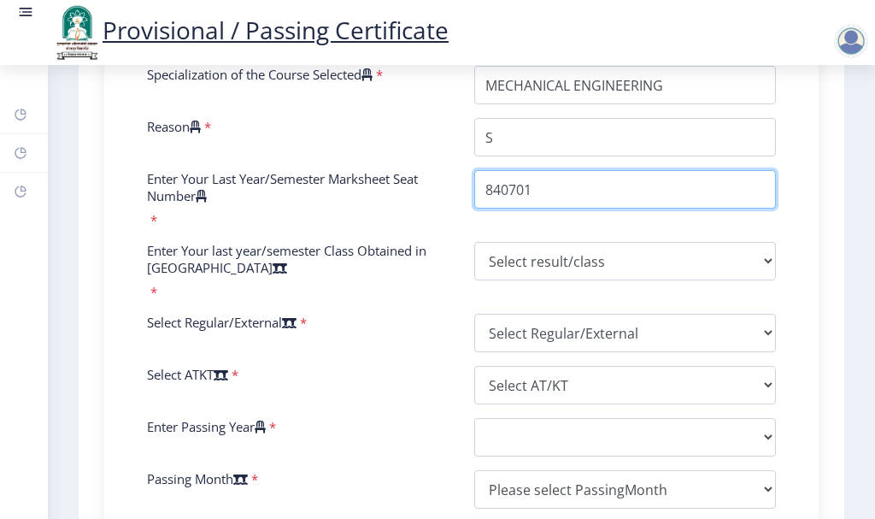
scroll to position [855, 0]
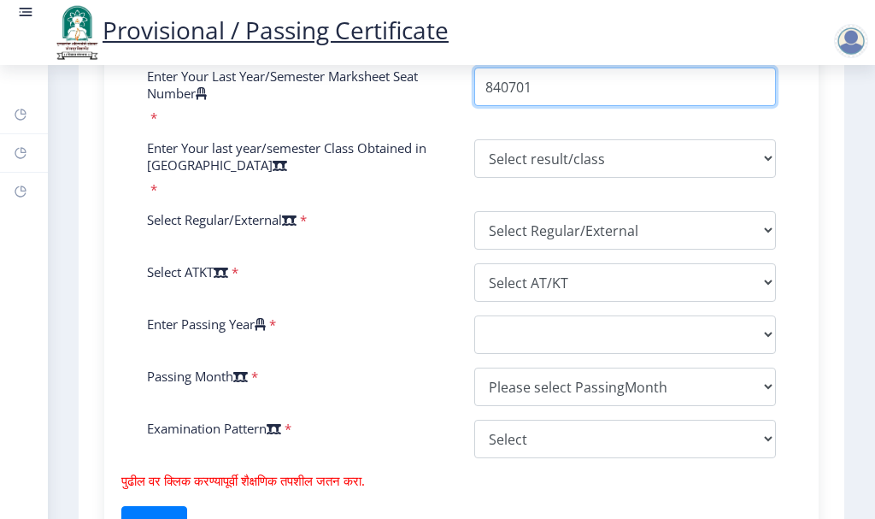
type input "840701"
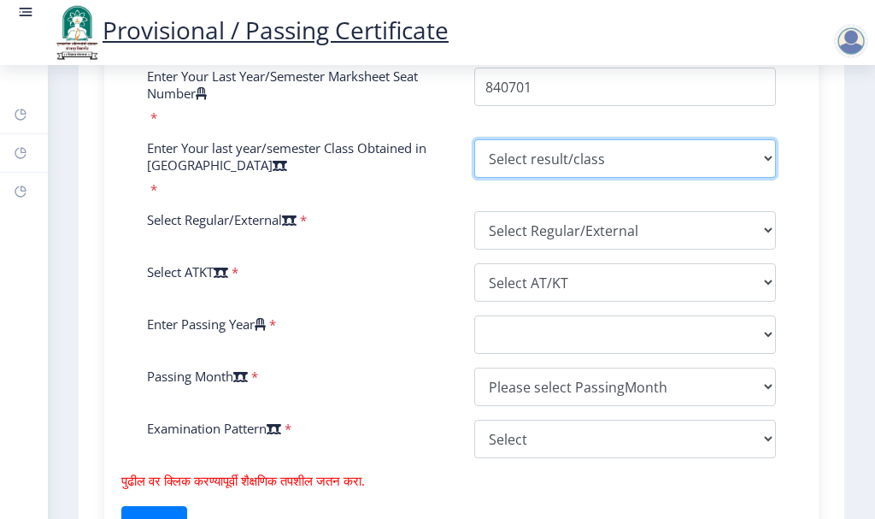
click at [514, 161] on select "Select result/class DISTINCTION FIRST CLASS HIGHER SECOND CLASS SECOND CLASS PA…" at bounding box center [626, 158] width 302 height 38
select select "FIRST CLASS"
click at [475, 139] on select "Select result/class DISTINCTION FIRST CLASS HIGHER SECOND CLASS SECOND CLASS PA…" at bounding box center [626, 158] width 302 height 38
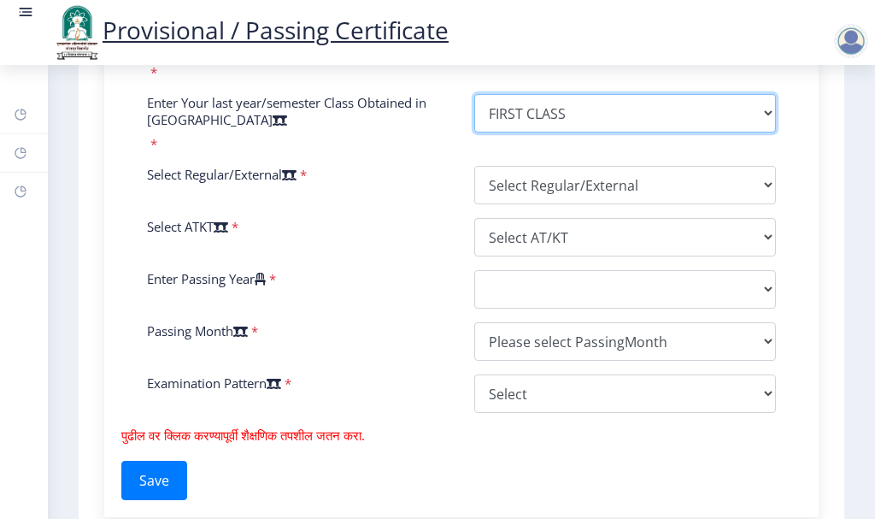
scroll to position [940, 0]
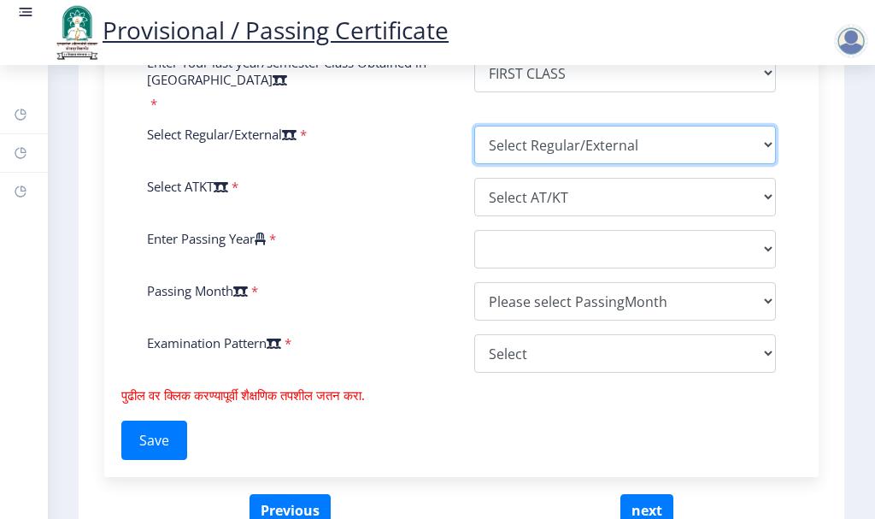
click at [504, 146] on select "Select Regular/External Regular External Special" at bounding box center [626, 145] width 302 height 38
select select "Regular"
click at [475, 126] on select "Select Regular/External Regular External Special" at bounding box center [626, 145] width 302 height 38
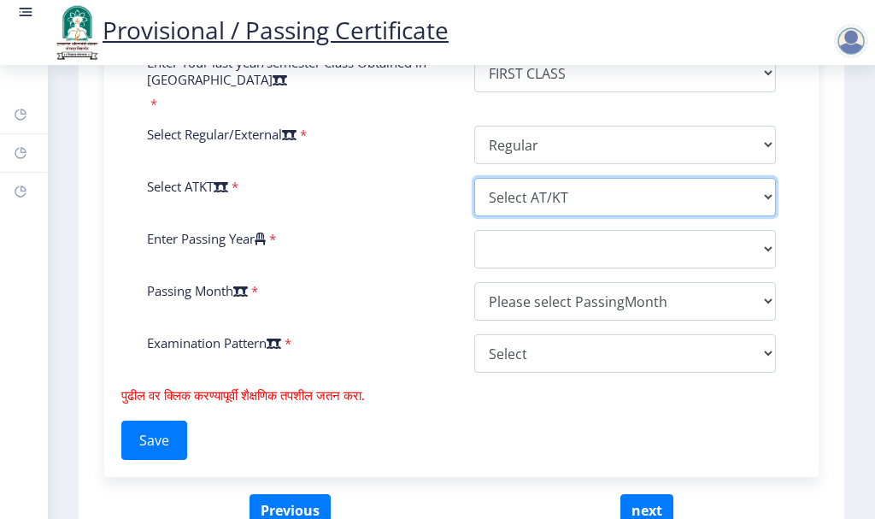
click at [494, 204] on select "Select AT/KT None ATKT" at bounding box center [626, 197] width 302 height 38
select select "None"
click at [475, 178] on select "Select AT/KT None ATKT" at bounding box center [626, 197] width 302 height 38
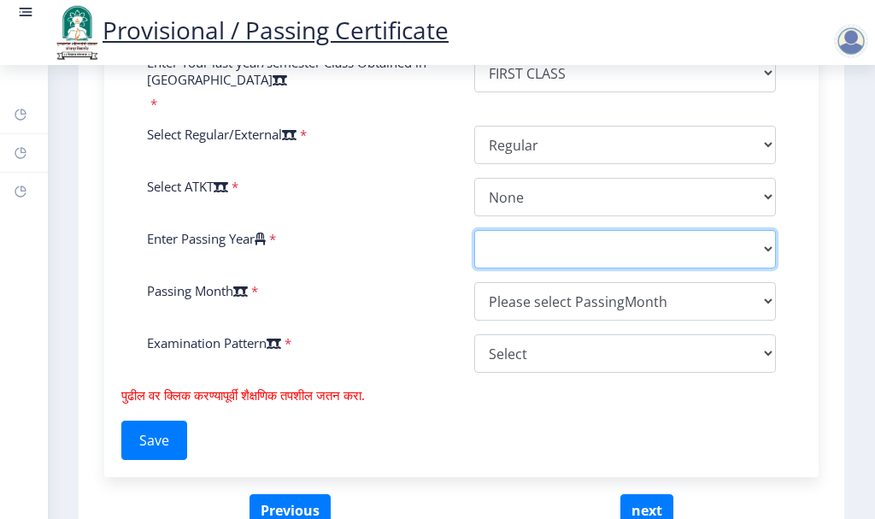
click at [498, 249] on select "2025 2024 2023 2022 2021 2020 2019 2018 2017 2016 2015 2014 2013 2012 2011 2010…" at bounding box center [626, 249] width 302 height 38
select select "2015"
click at [475, 230] on select "2025 2024 2023 2022 2021 2020 2019 2018 2017 2016 2015 2014 2013 2012 2011 2010…" at bounding box center [626, 249] width 302 height 38
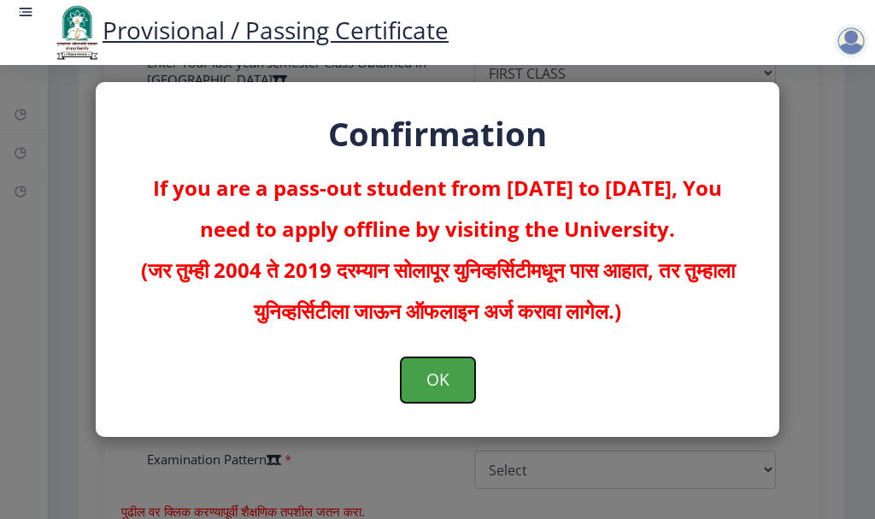
click at [446, 379] on button "OK" at bounding box center [438, 379] width 74 height 44
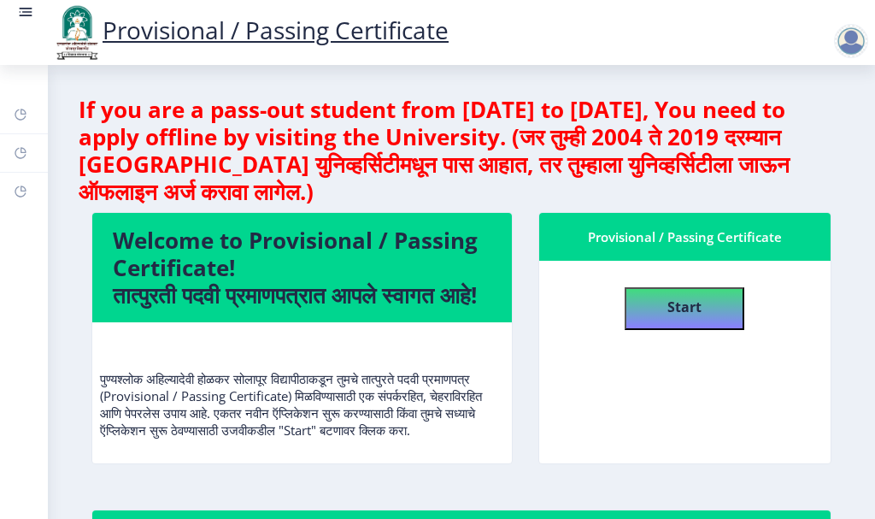
click at [507, 151] on h4 "If you are a pass-out student from 2004 to 2019, You need to apply offline by v…" at bounding box center [462, 150] width 766 height 109
select select
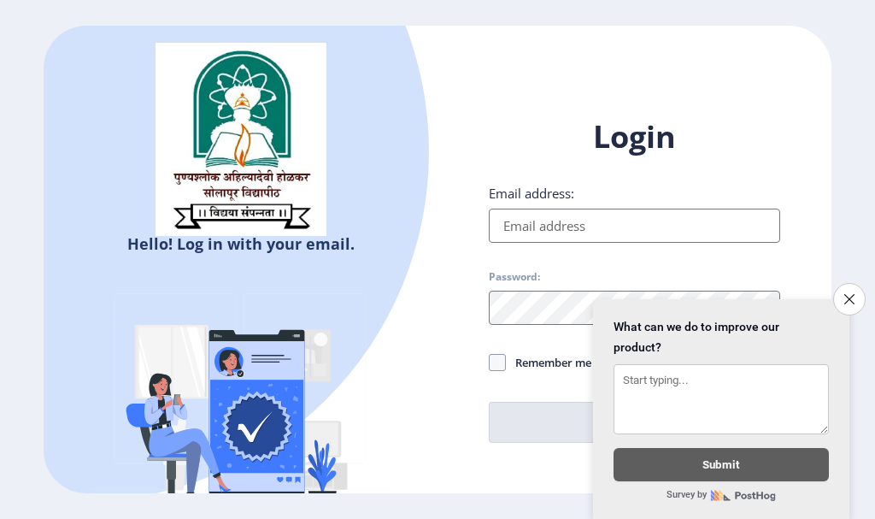
click at [523, 226] on input "Email address:" at bounding box center [635, 226] width 292 height 34
click at [553, 261] on div "Login Email address: Password: Remember me Forgot Password? Log In" at bounding box center [635, 279] width 292 height 327
click at [544, 224] on input "Email address:" at bounding box center [635, 226] width 292 height 34
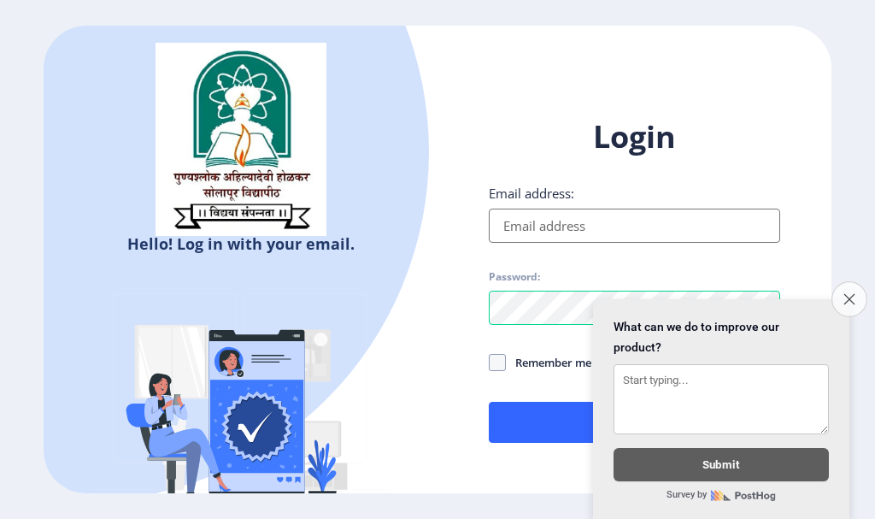
click at [844, 293] on icon "Close survey" at bounding box center [849, 298] width 11 height 11
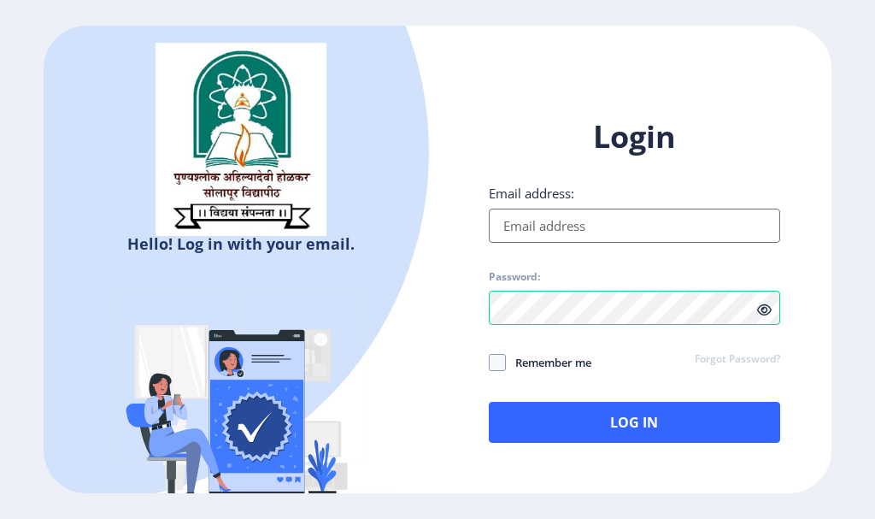
click at [767, 309] on icon at bounding box center [765, 310] width 15 height 13
click at [554, 222] on input "Email address:" at bounding box center [635, 226] width 292 height 34
click at [556, 227] on input "Email address:" at bounding box center [635, 226] width 292 height 34
type input "[EMAIL_ADDRESS][DOMAIN_NAME]"
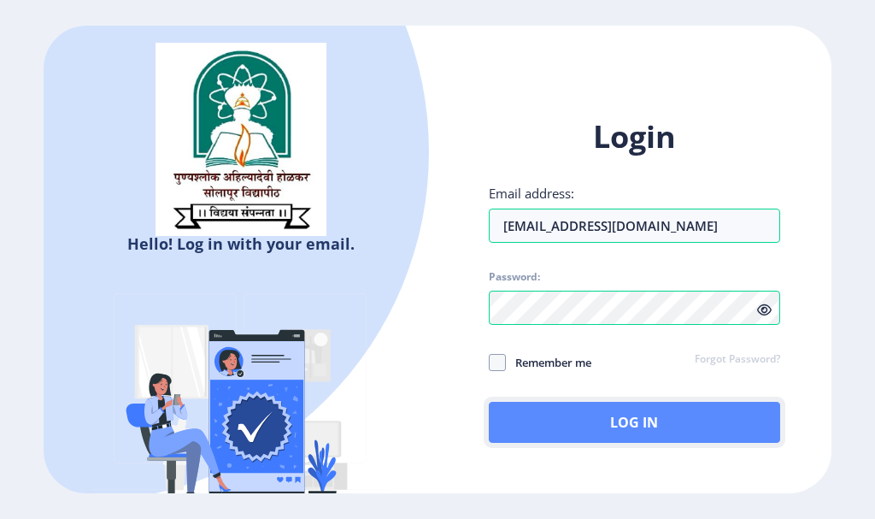
click at [578, 410] on button "Log In" at bounding box center [635, 422] width 292 height 41
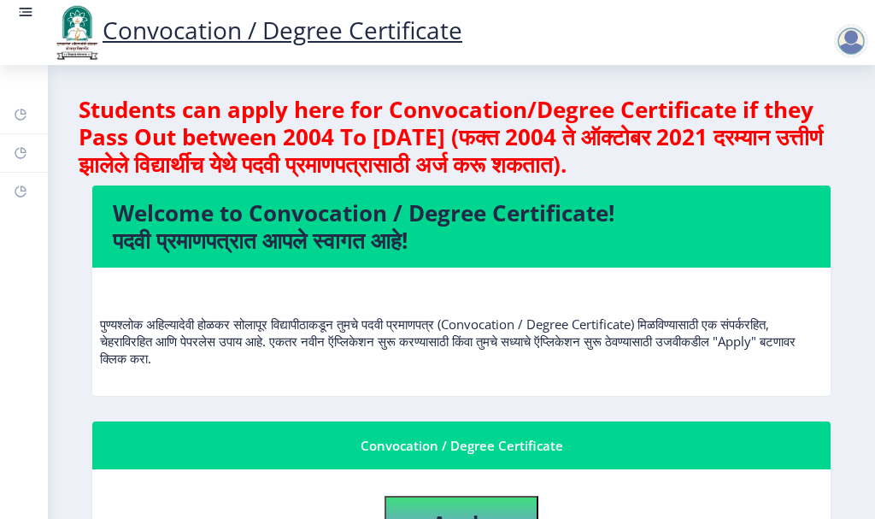
click at [427, 302] on p "पुण्यश्लोक अहिल्यादेवी होळकर सोलापूर विद्यापीठाकडून तुमचे पदवी प्रमाणपत्र (Conv…" at bounding box center [461, 323] width 723 height 85
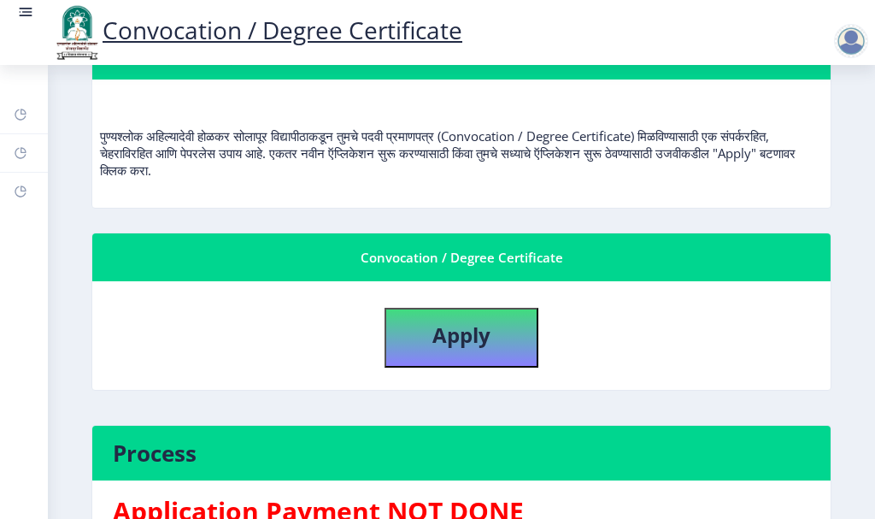
scroll to position [256, 0]
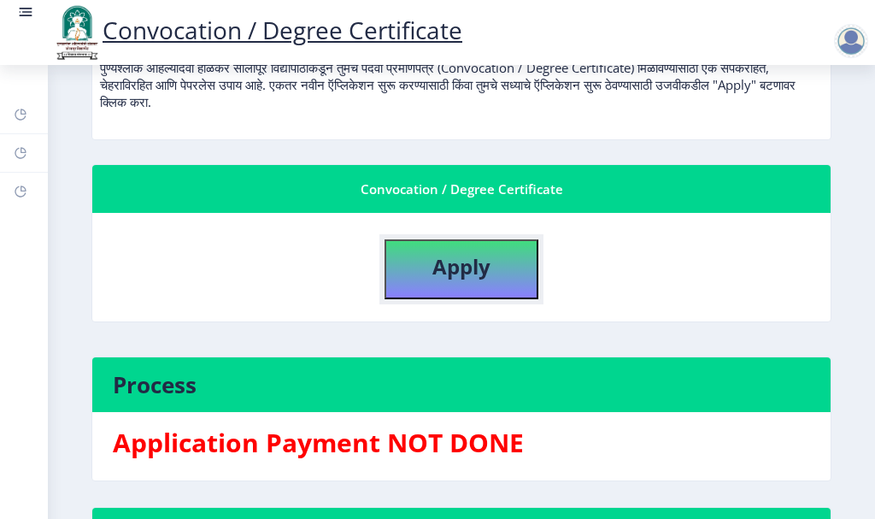
click at [489, 268] on button "Apply" at bounding box center [462, 269] width 154 height 60
select select
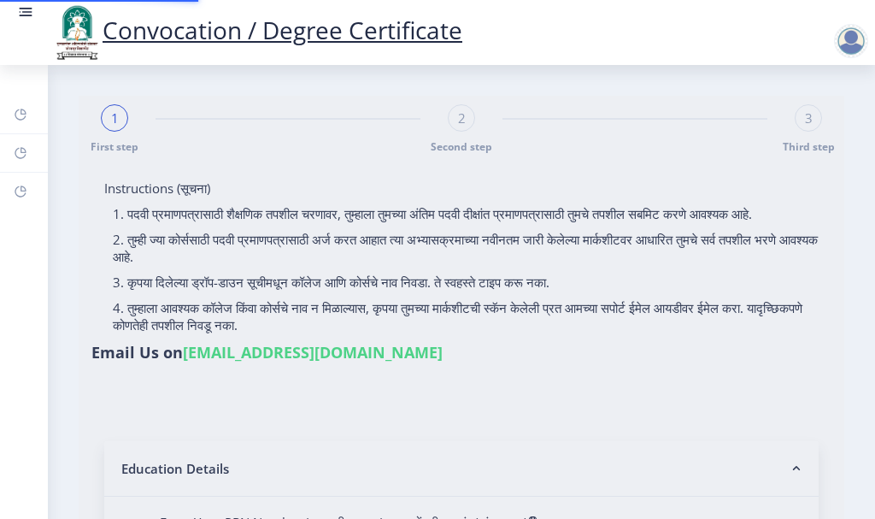
type input "Sagar [PERSON_NAME]"
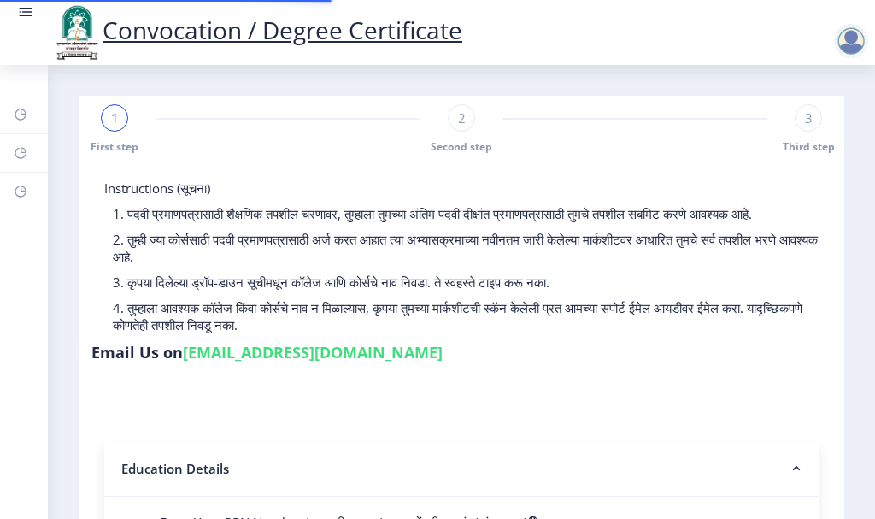
type input "0800002537"
select select "Regular"
select select "2015"
select select
select select "FIRST CLASS WITH DISTINCTION"
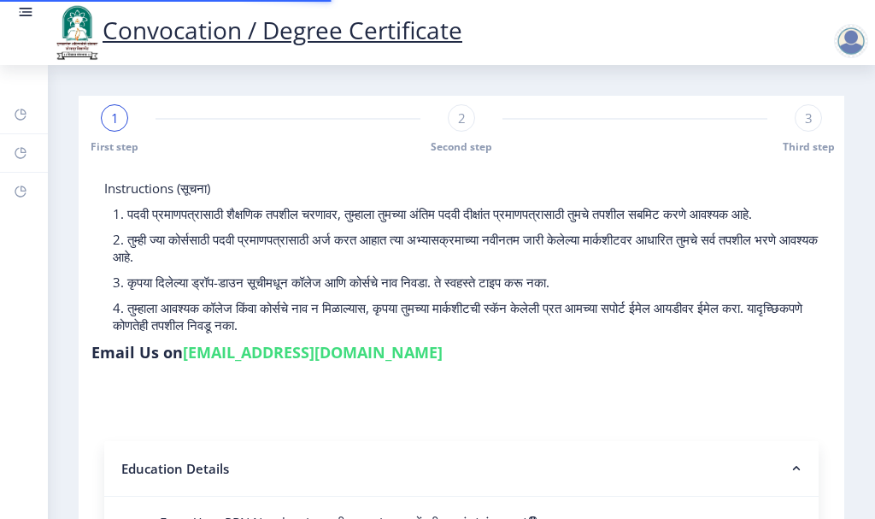
type input "840701"
type input "Janabai"
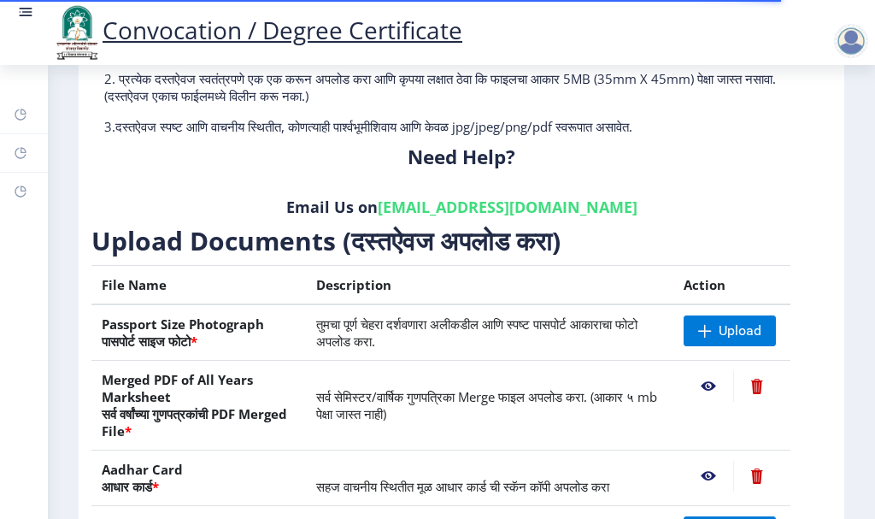
scroll to position [256, 0]
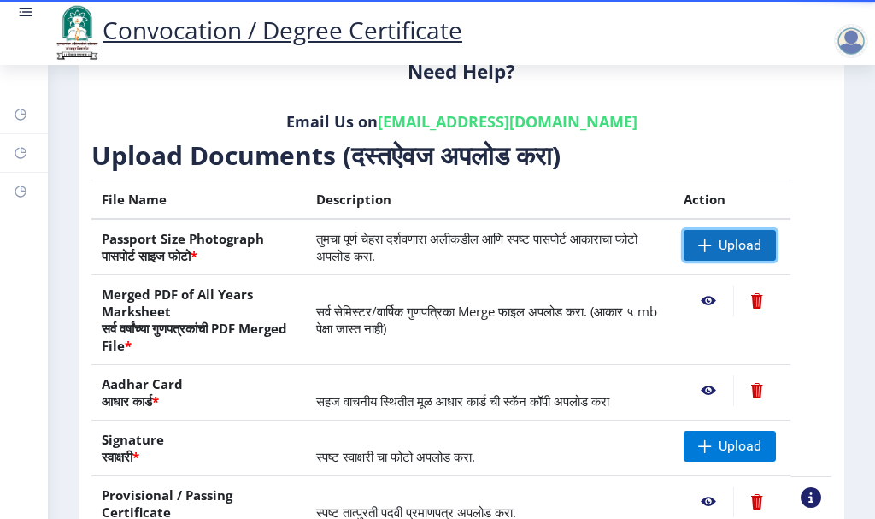
click at [711, 245] on span "Upload" at bounding box center [730, 245] width 92 height 31
click at [574, 341] on td "सर्व सेमिस्टर/वार्षिक गुणपत्रिका Merge फाइल अपलोड करा. (आकार ५ mb पेक्षा जास्त …" at bounding box center [490, 320] width 368 height 90
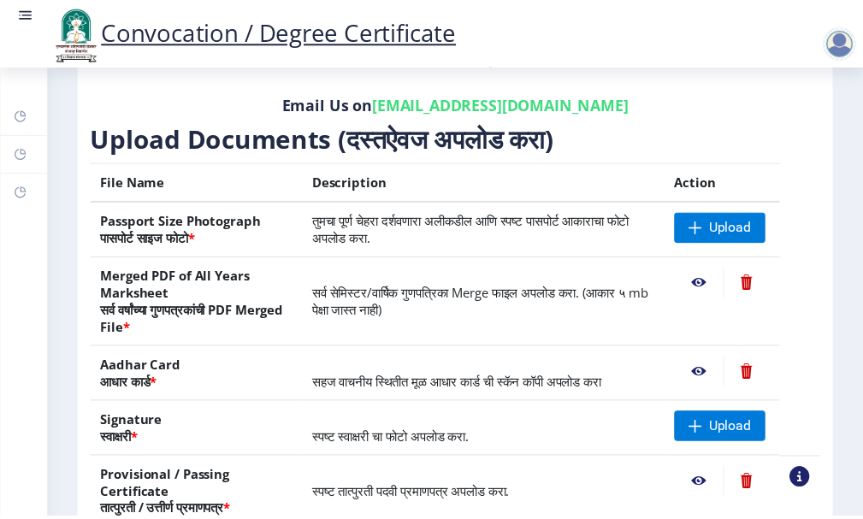
scroll to position [249, 0]
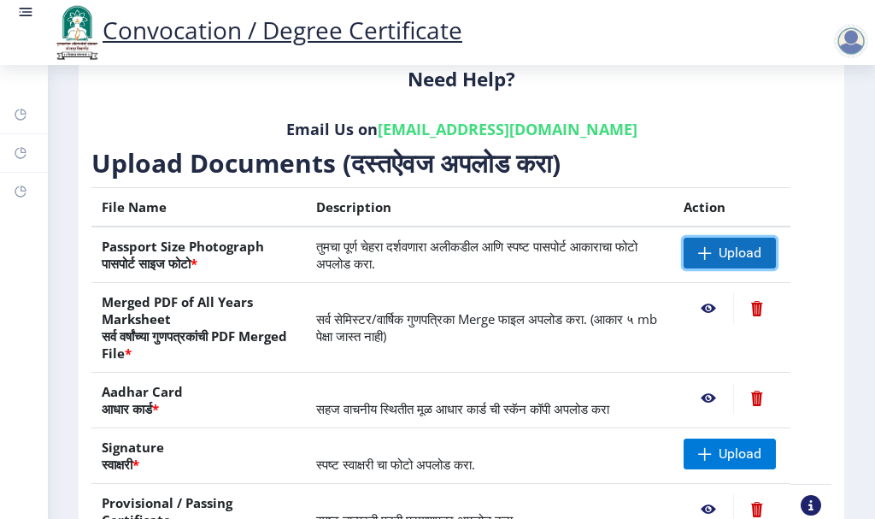
click at [728, 243] on span "Upload" at bounding box center [730, 253] width 92 height 31
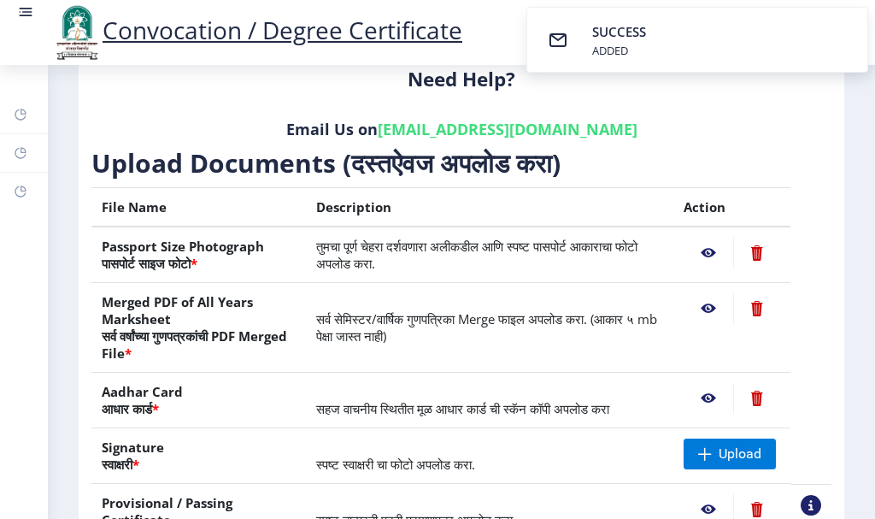
click at [708, 250] on nb-action at bounding box center [709, 253] width 50 height 31
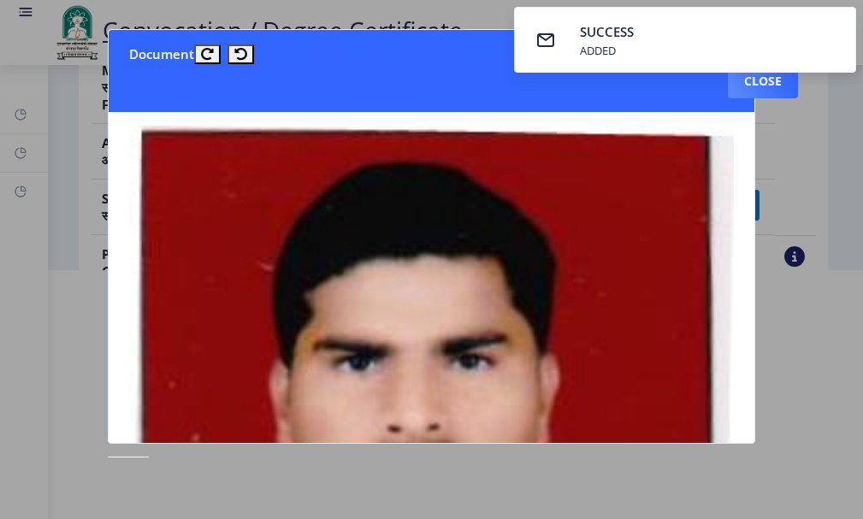
click at [543, 279] on img at bounding box center [431, 497] width 604 height 742
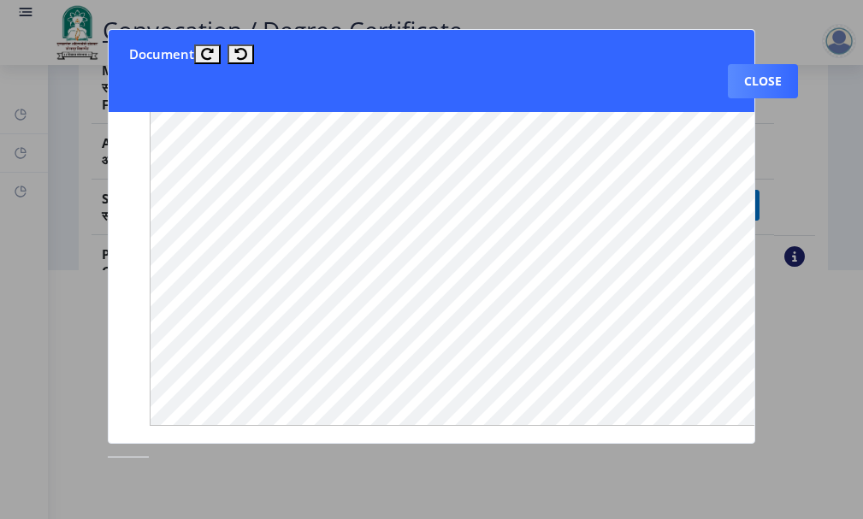
scroll to position [965, 0]
click at [746, 79] on button "Close" at bounding box center [763, 81] width 70 height 34
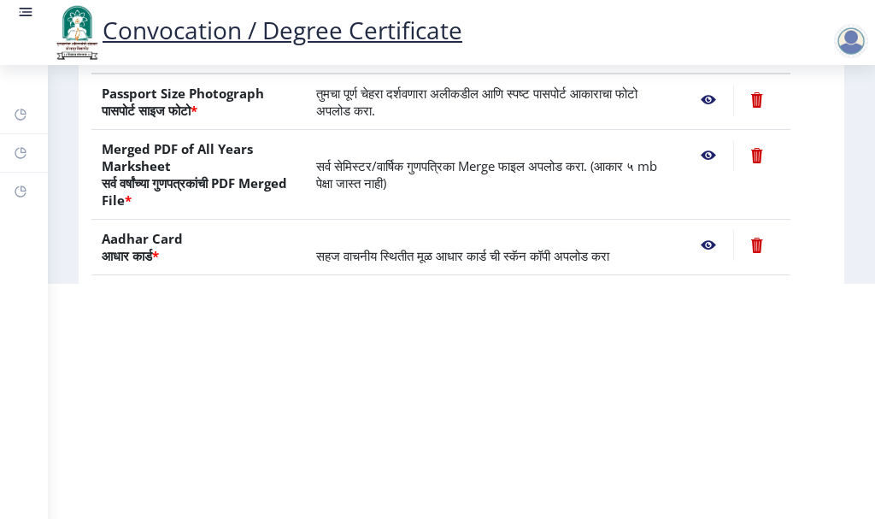
scroll to position [171, 0]
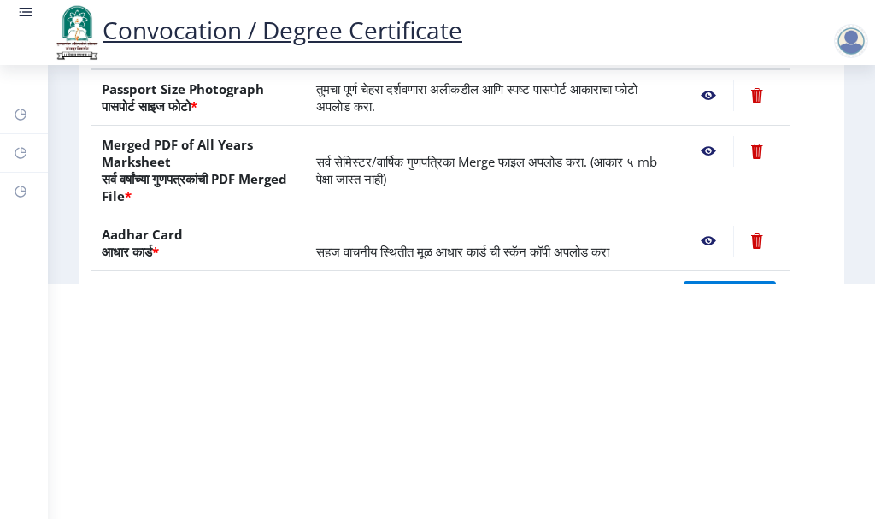
click at [700, 150] on nb-action at bounding box center [709, 151] width 50 height 31
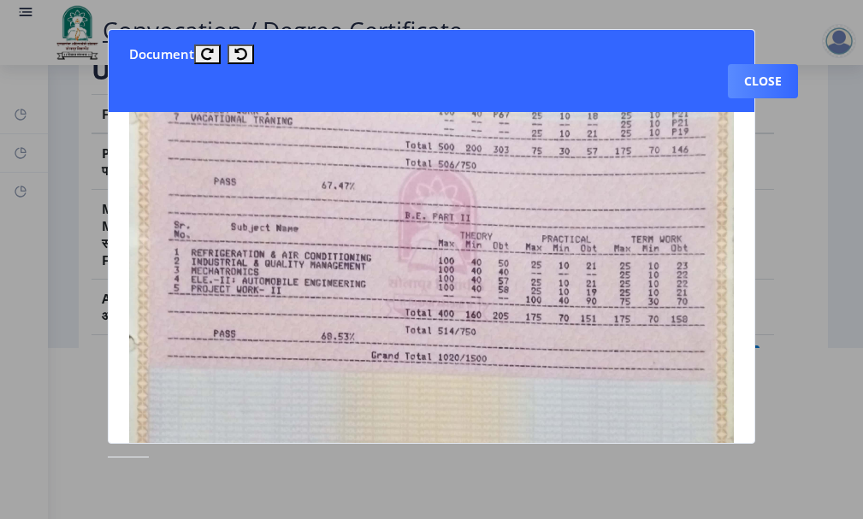
scroll to position [310, 0]
click at [767, 80] on button "Close" at bounding box center [763, 81] width 70 height 34
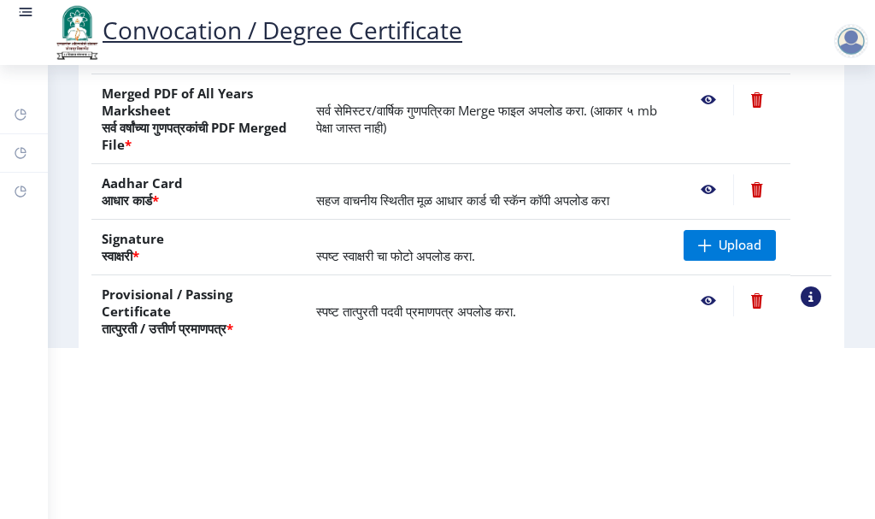
scroll to position [256, 0]
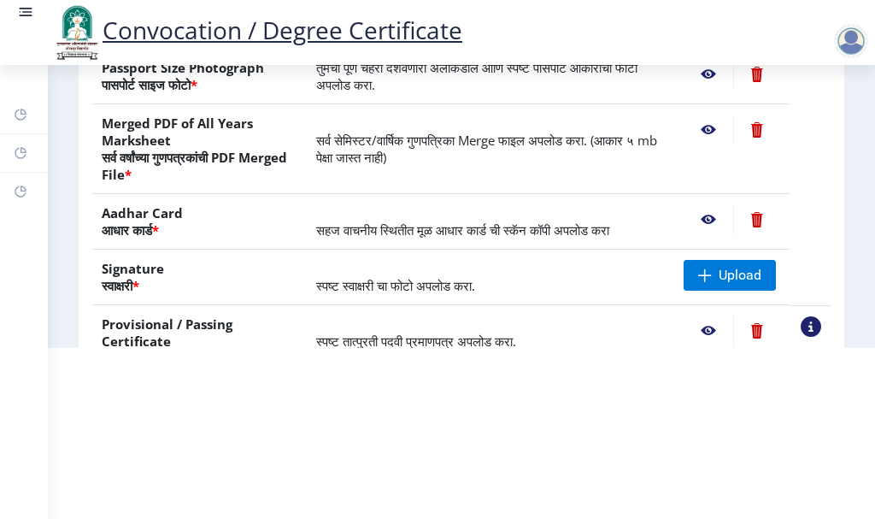
click at [710, 214] on nb-action at bounding box center [709, 219] width 50 height 31
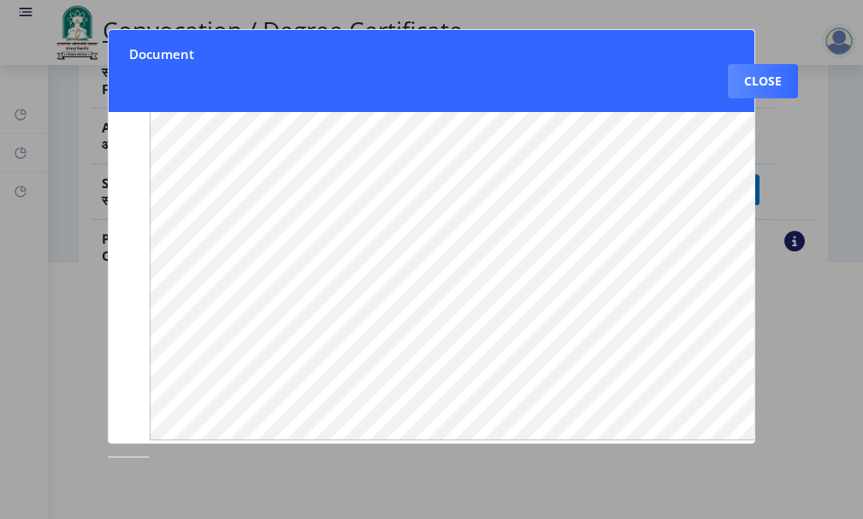
scroll to position [302, 0]
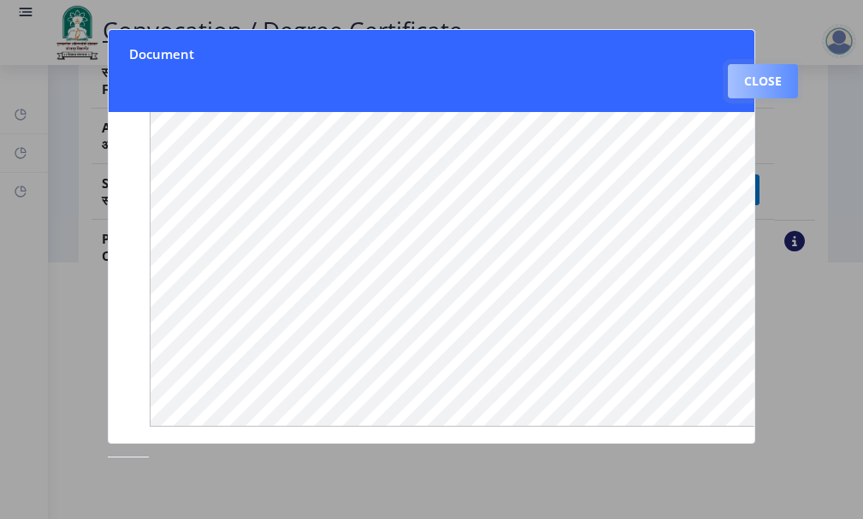
click at [748, 73] on button "Close" at bounding box center [763, 81] width 70 height 34
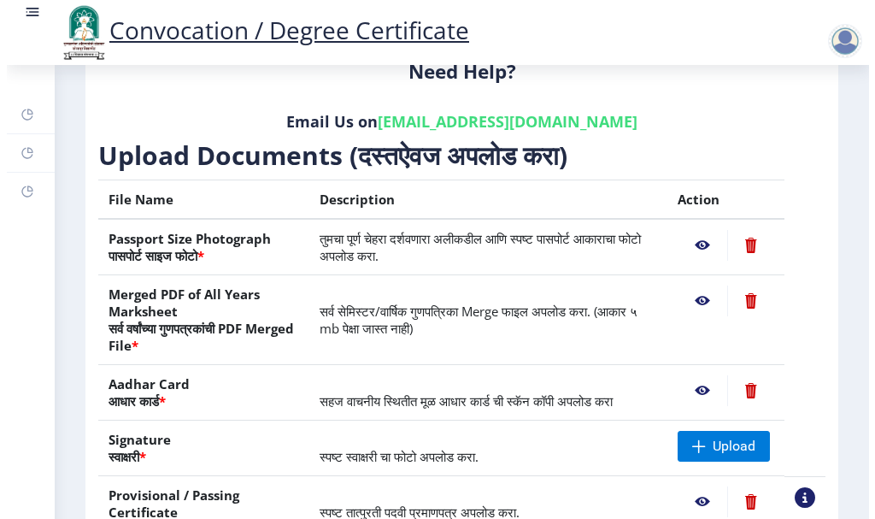
scroll to position [235, 0]
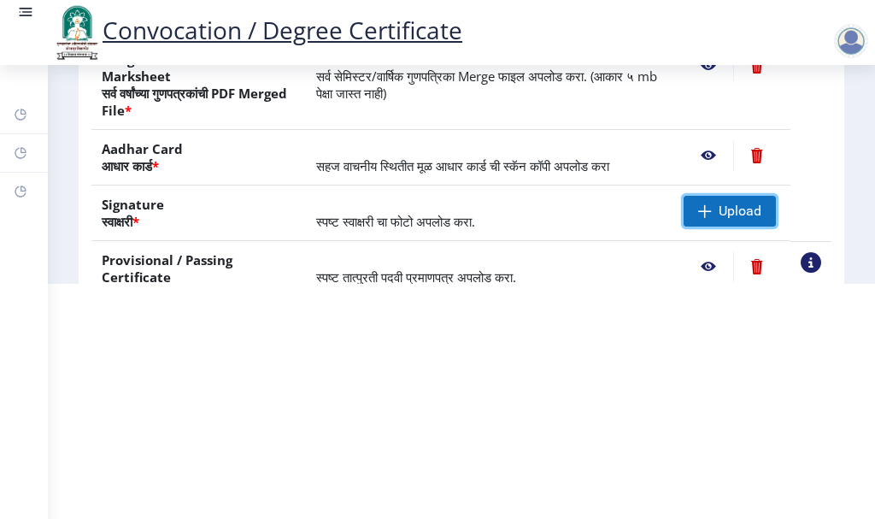
click at [710, 208] on span "Upload" at bounding box center [730, 211] width 92 height 31
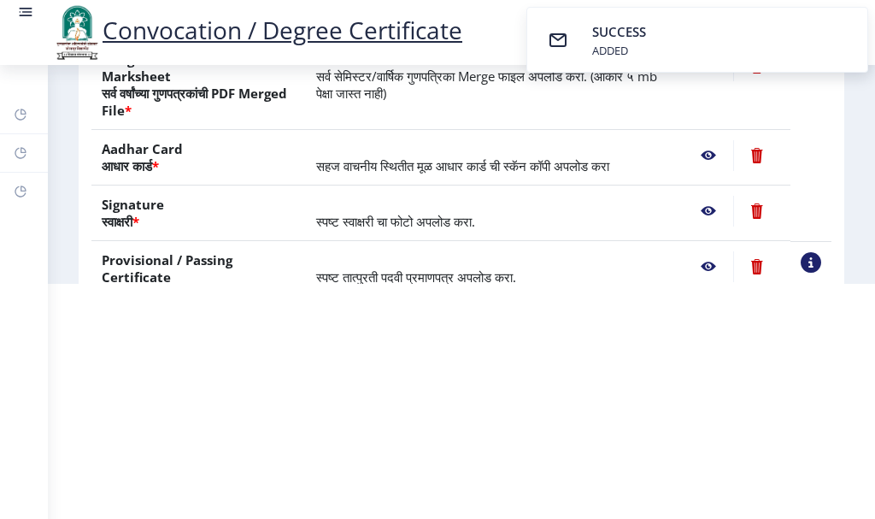
click at [700, 208] on nb-action at bounding box center [709, 211] width 50 height 31
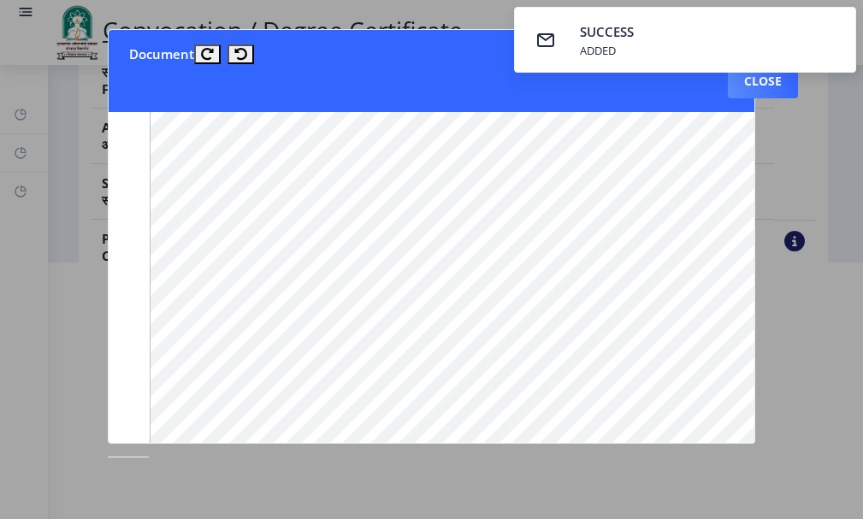
scroll to position [256, 0]
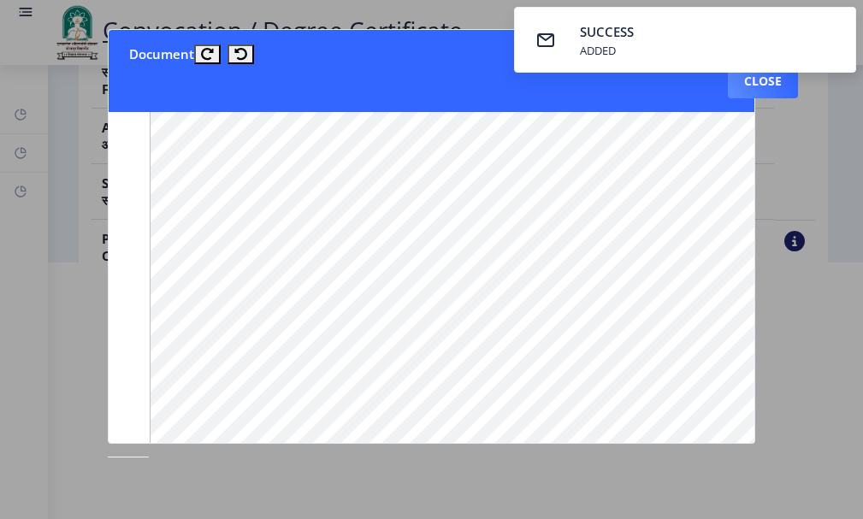
click at [746, 77] on nb-toastr-container "SUCCESS ADDED" at bounding box center [685, 40] width 356 height 80
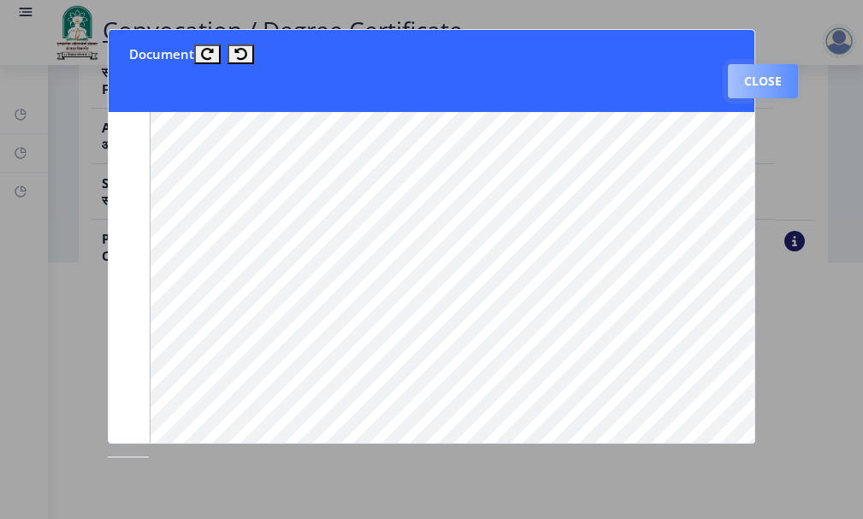
click at [749, 81] on button "Close" at bounding box center [763, 81] width 70 height 34
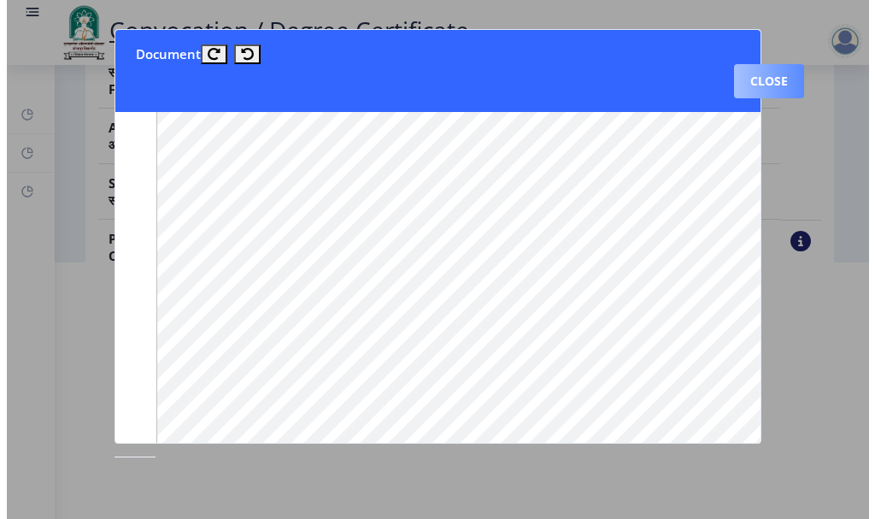
scroll to position [235, 0]
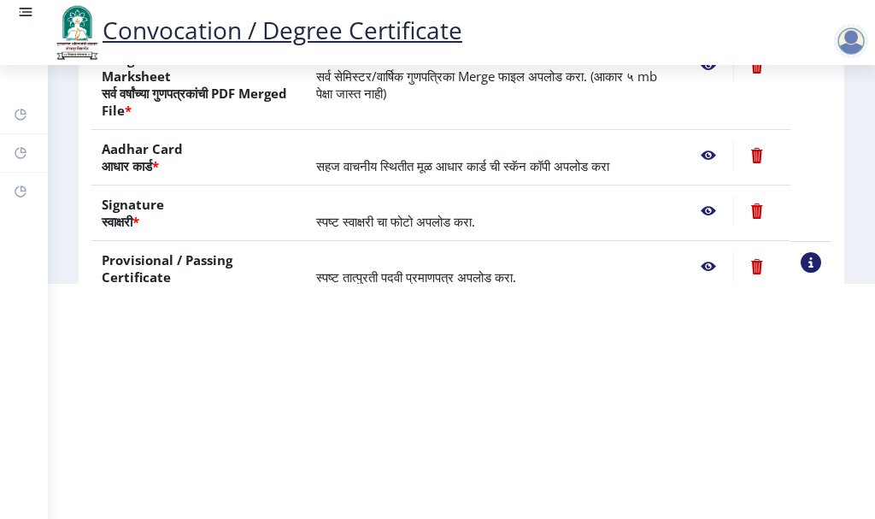
click at [710, 268] on nb-action at bounding box center [709, 266] width 50 height 31
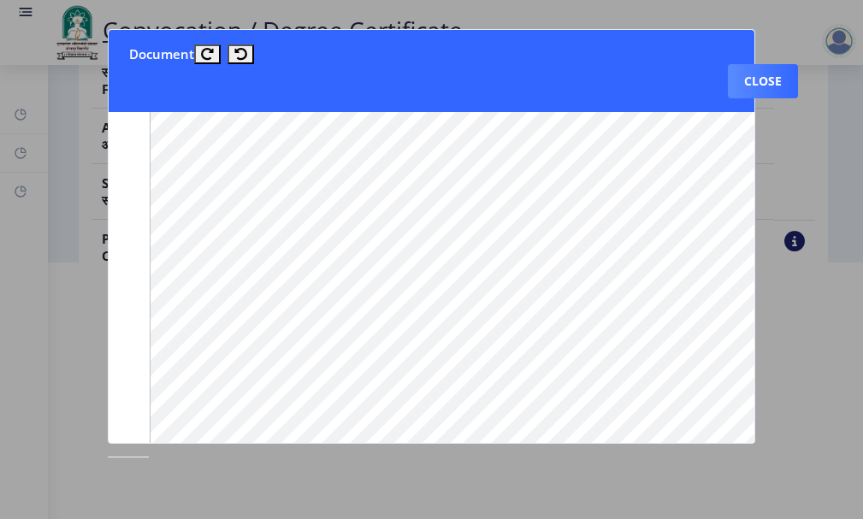
scroll to position [0, 0]
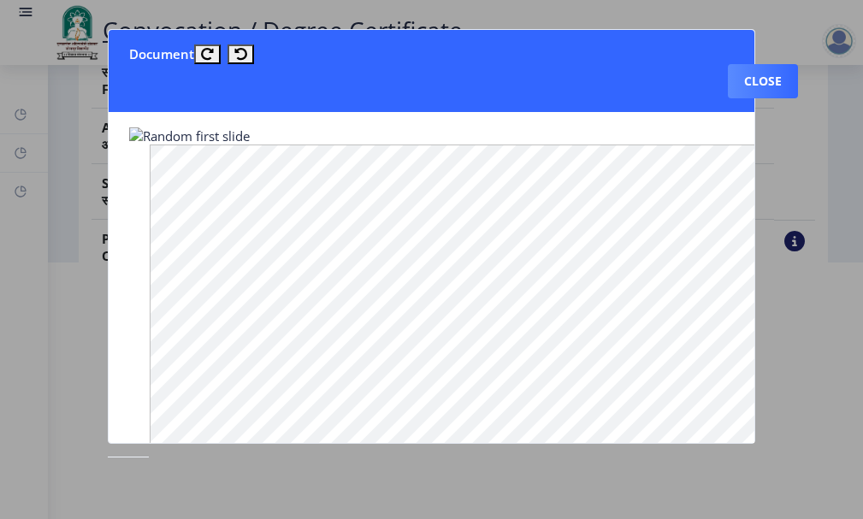
click at [139, 133] on img at bounding box center [189, 135] width 121 height 17
click at [209, 54] on icon at bounding box center [207, 54] width 13 height 13
click at [235, 53] on icon at bounding box center [240, 54] width 13 height 13
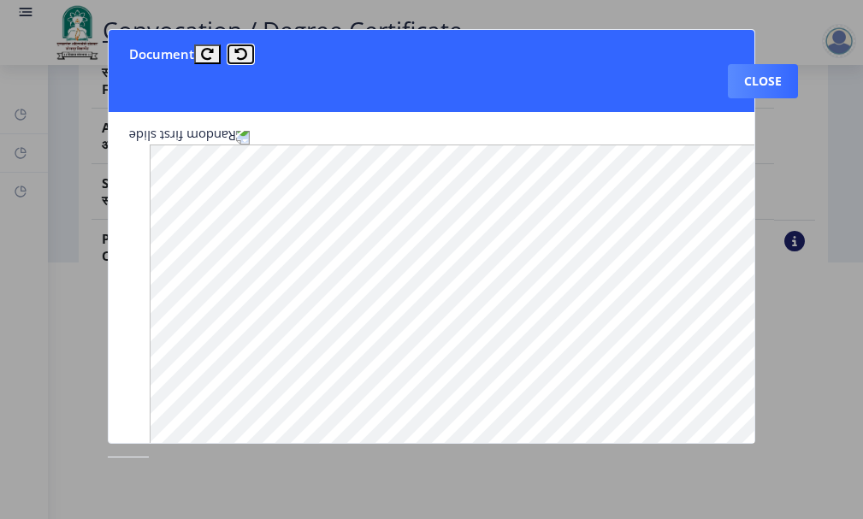
click at [235, 53] on icon at bounding box center [240, 54] width 13 height 13
click at [737, 75] on button "Close" at bounding box center [763, 81] width 70 height 34
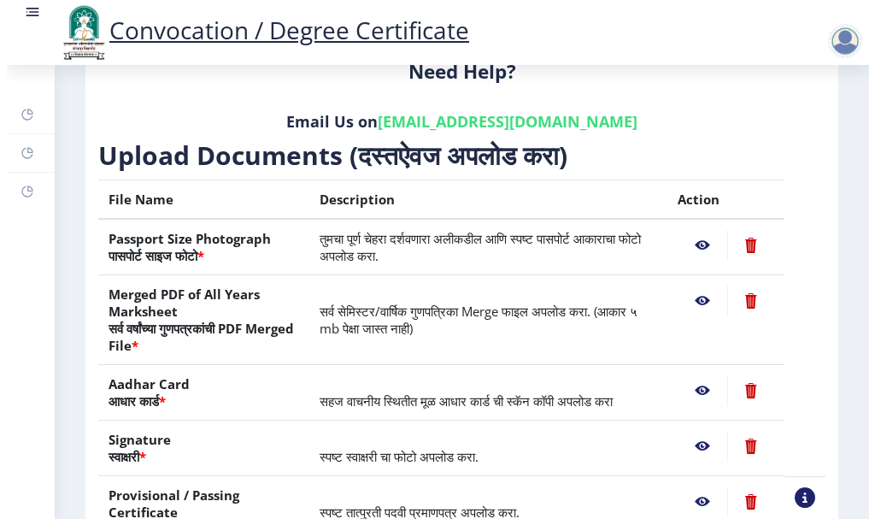
scroll to position [235, 0]
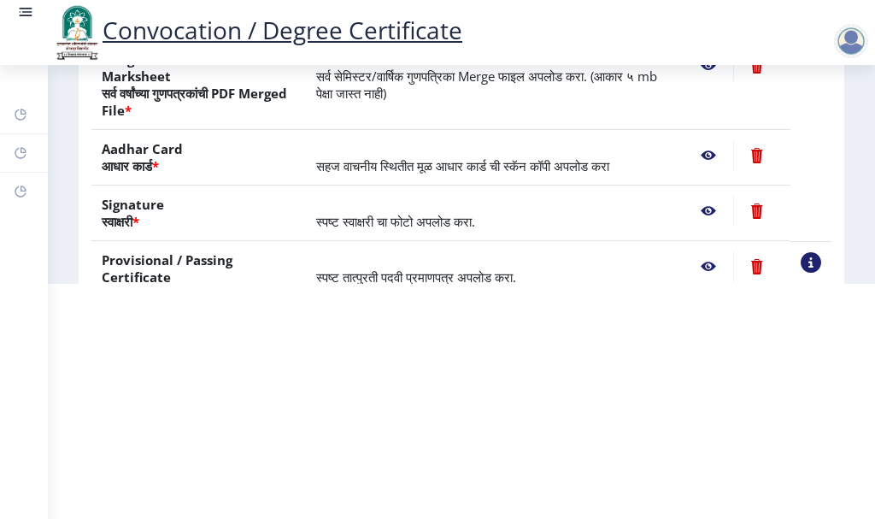
click at [752, 268] on nb-action at bounding box center [757, 266] width 47 height 31
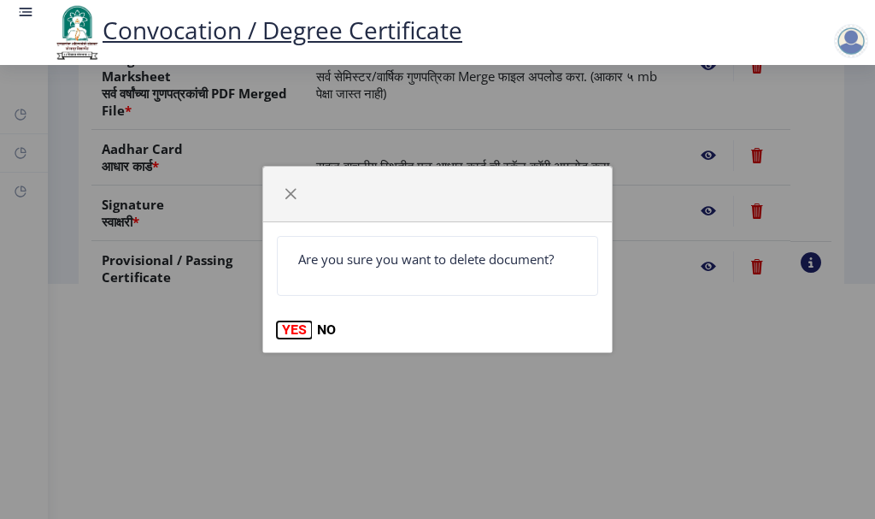
click at [292, 327] on button "YES" at bounding box center [294, 329] width 35 height 17
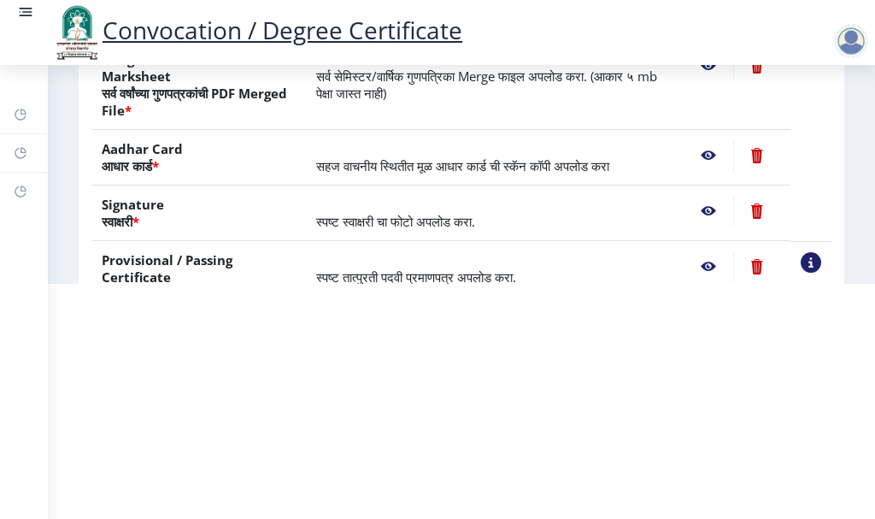
click at [710, 268] on nb-action at bounding box center [709, 266] width 50 height 31
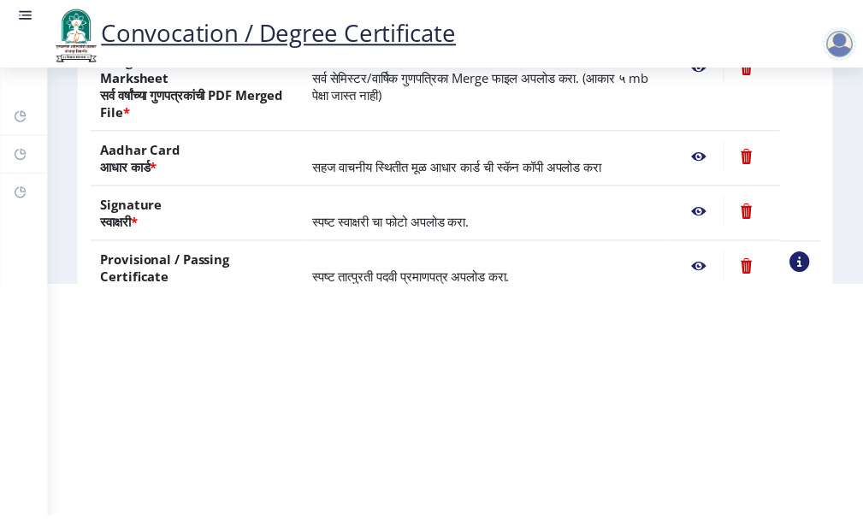
scroll to position [0, 0]
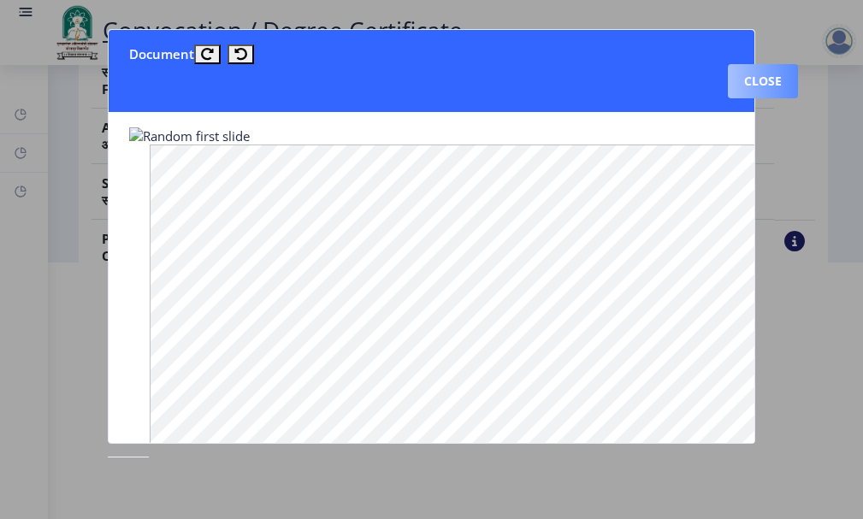
click at [756, 80] on button "Close" at bounding box center [763, 81] width 70 height 34
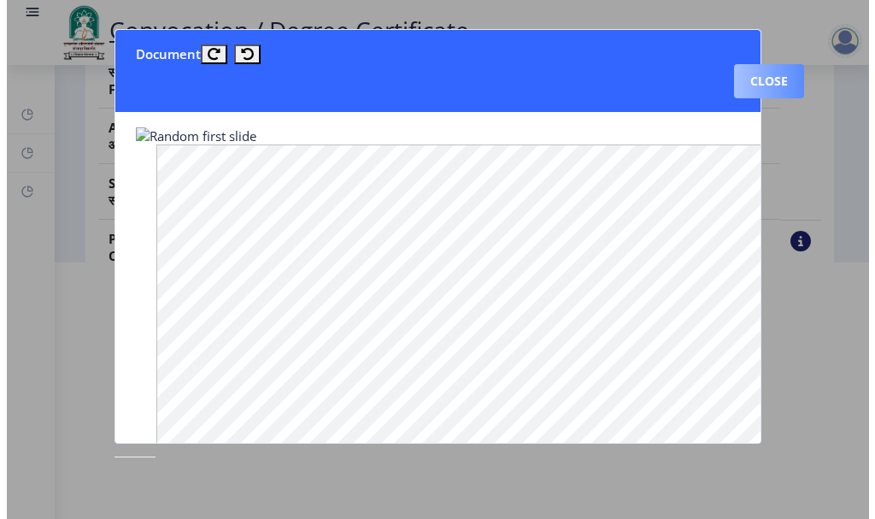
scroll to position [235, 0]
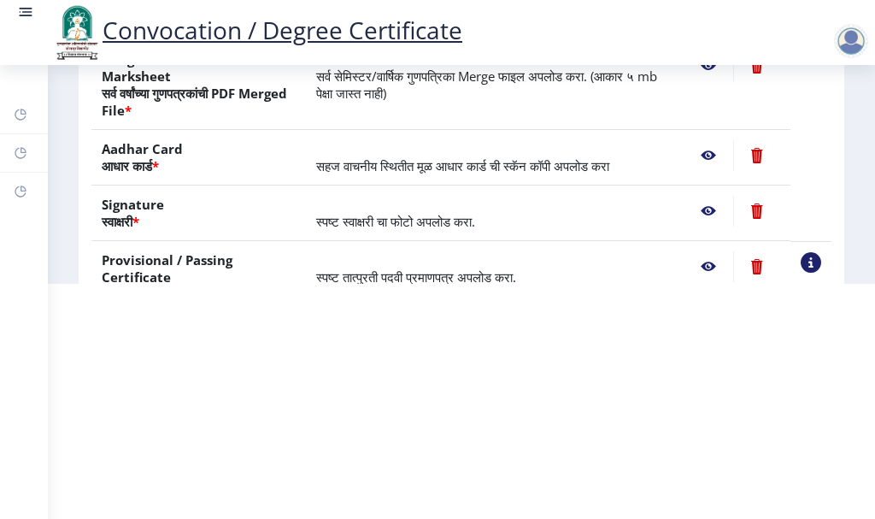
click at [757, 267] on nb-action at bounding box center [757, 266] width 47 height 31
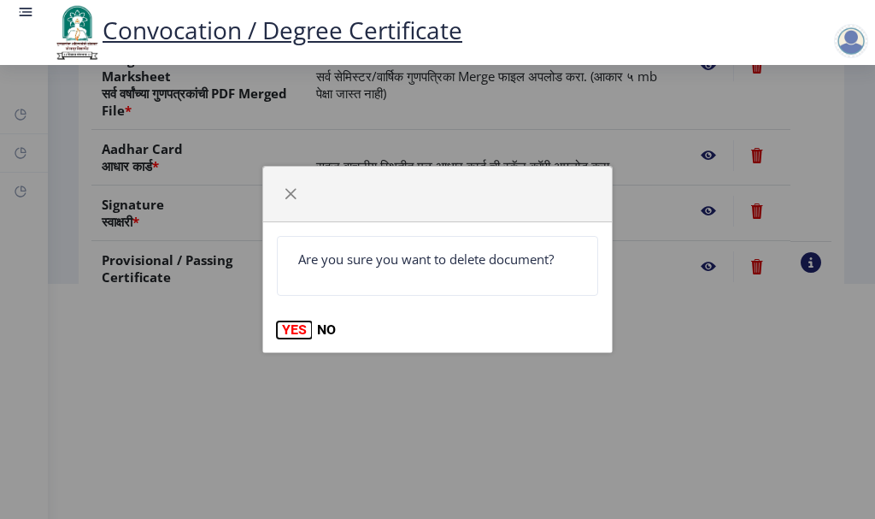
click at [292, 326] on button "YES" at bounding box center [294, 329] width 35 height 17
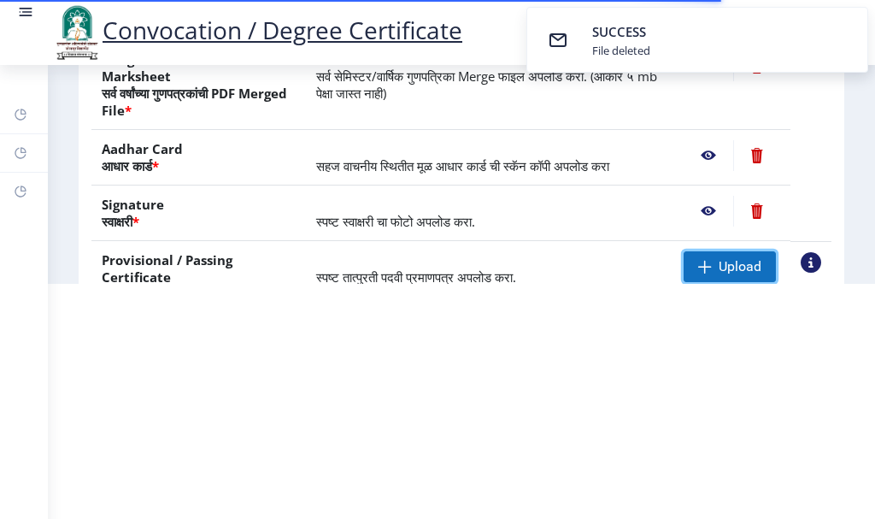
click at [707, 266] on span at bounding box center [706, 267] width 14 height 14
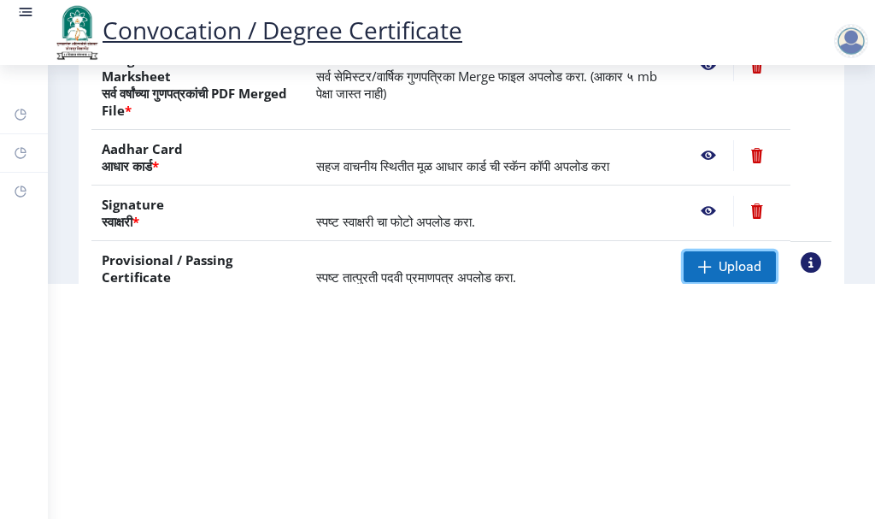
click at [701, 270] on span at bounding box center [706, 267] width 14 height 14
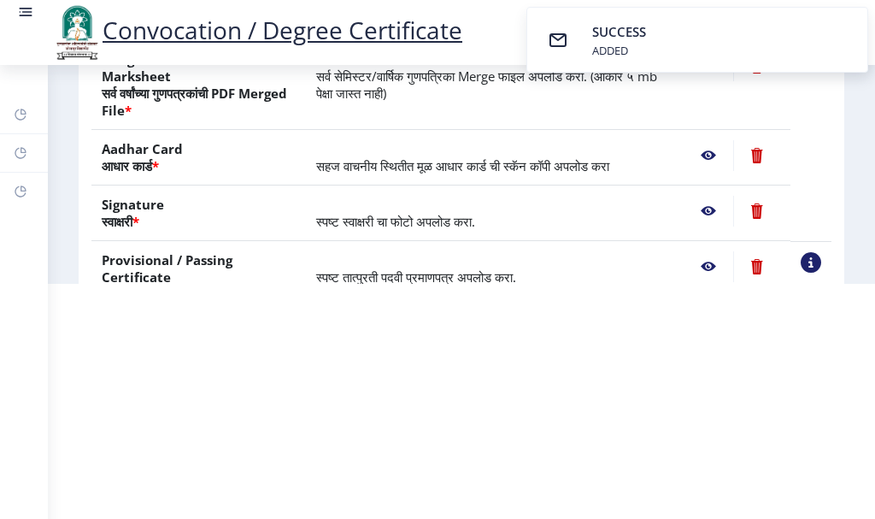
click at [704, 267] on nb-action at bounding box center [709, 266] width 50 height 31
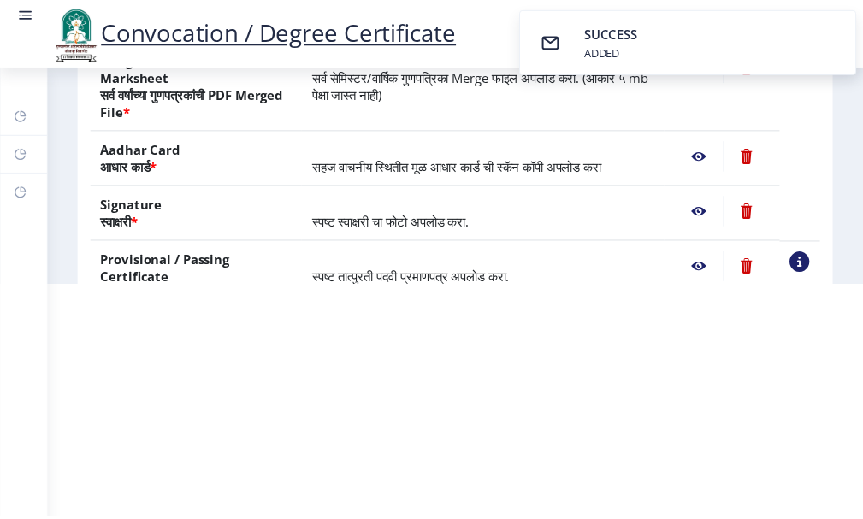
scroll to position [0, 0]
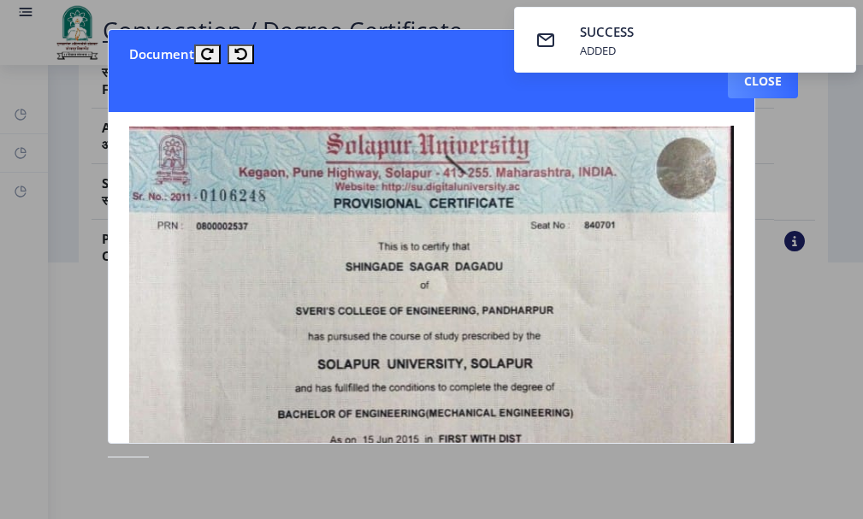
click at [454, 266] on img at bounding box center [431, 339] width 604 height 426
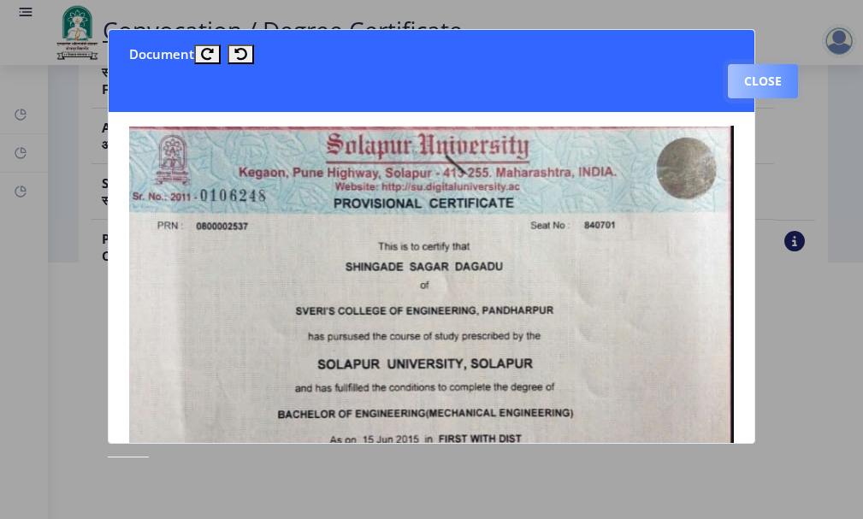
click at [742, 81] on button "Close" at bounding box center [763, 81] width 70 height 34
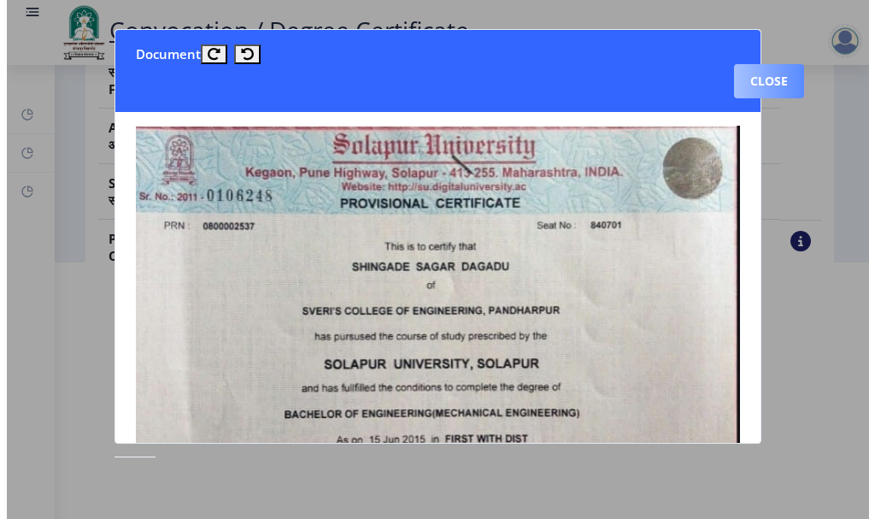
scroll to position [235, 0]
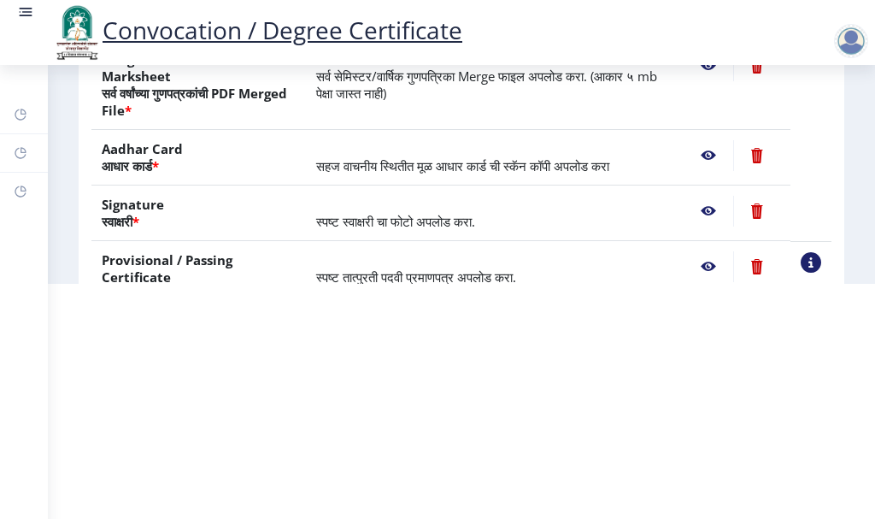
click at [381, 284] on html "Convocation / Degree Certificate Dashboard Help/FAQ Profile First step 2 Second…" at bounding box center [437, 24] width 875 height 519
click at [357, 196] on td "स्पष्ट स्वाक्षरी चा फोटो अपलोड करा." at bounding box center [490, 214] width 368 height 56
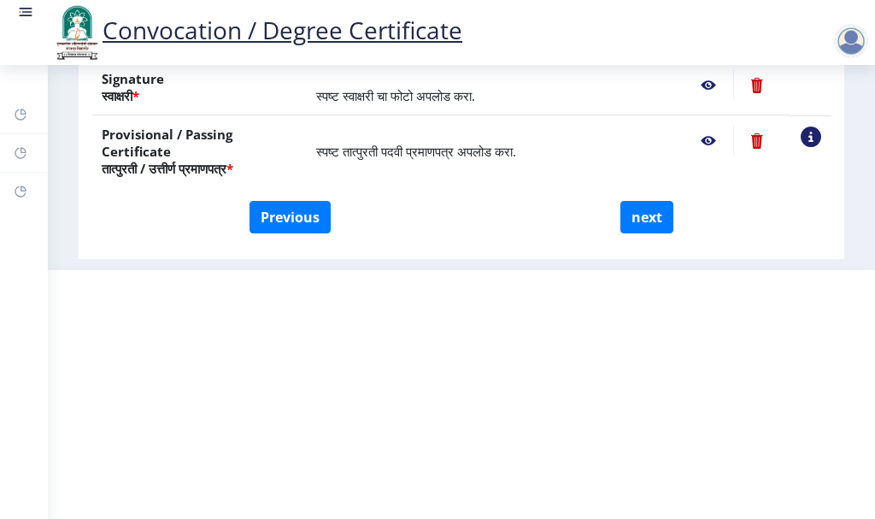
scroll to position [420, 0]
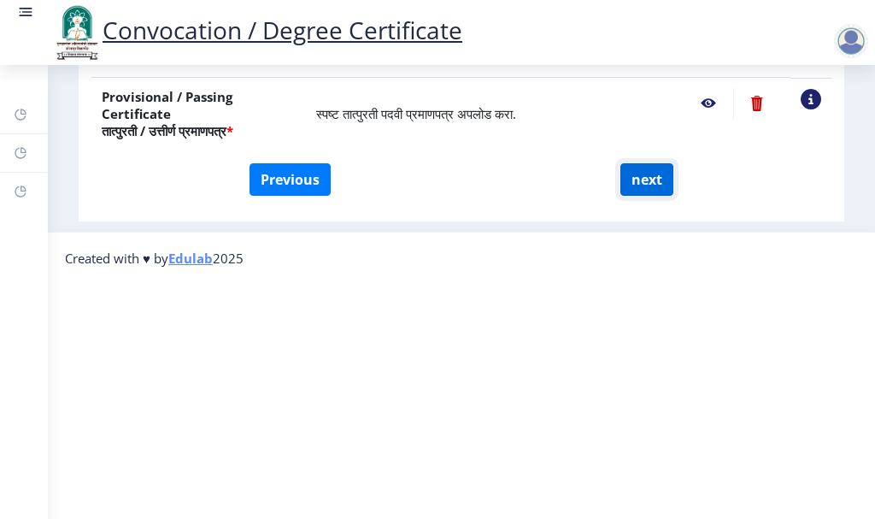
click at [645, 176] on button "next" at bounding box center [647, 179] width 53 height 32
select select
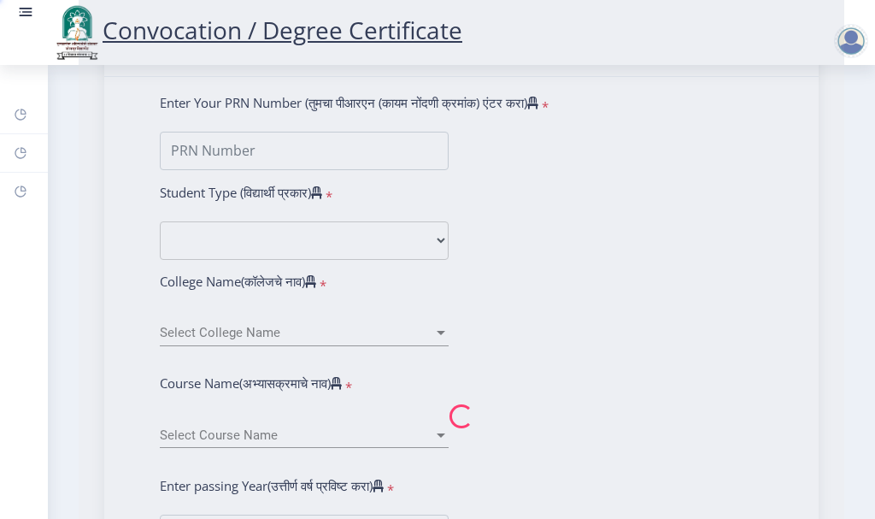
scroll to position [0, 0]
type input "Sagar [PERSON_NAME]"
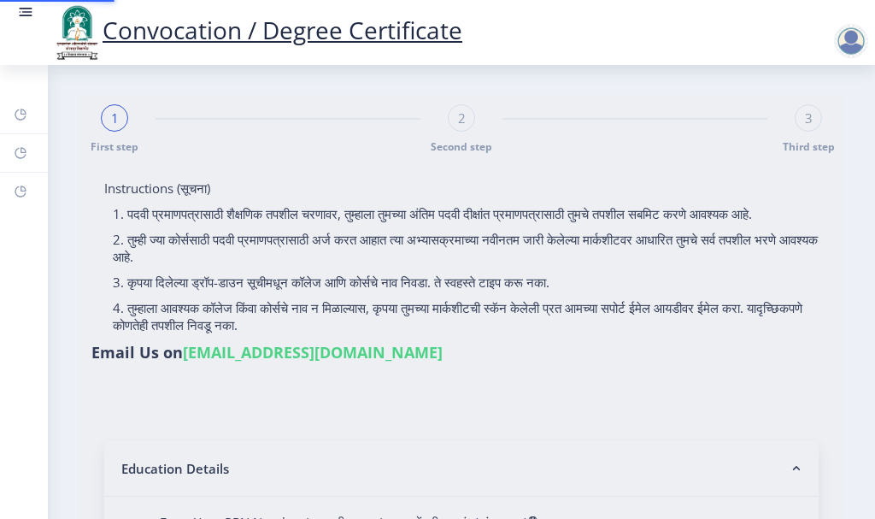
select select
type input "Sagar [PERSON_NAME]"
type input "0800002537"
select select "Regular"
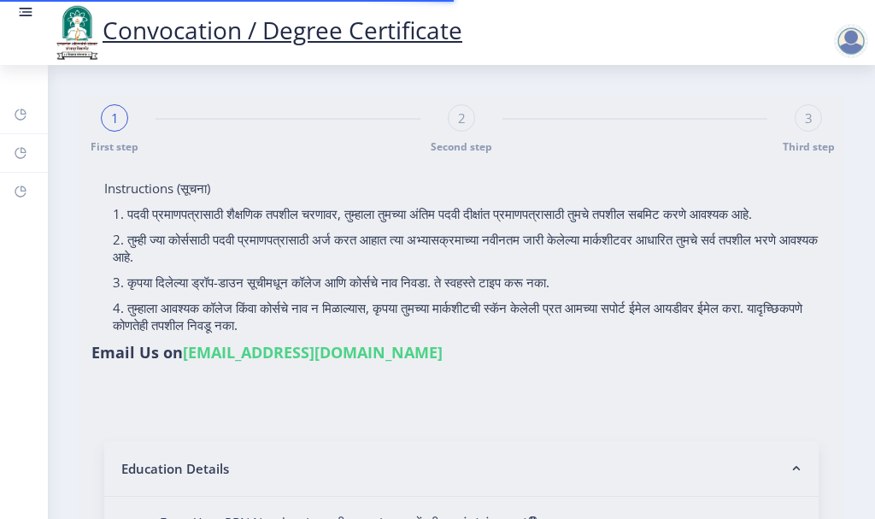
select select "2015"
select select
select select "FIRST CLASS WITH DISTINCTION"
type input "840701"
type input "Janabai"
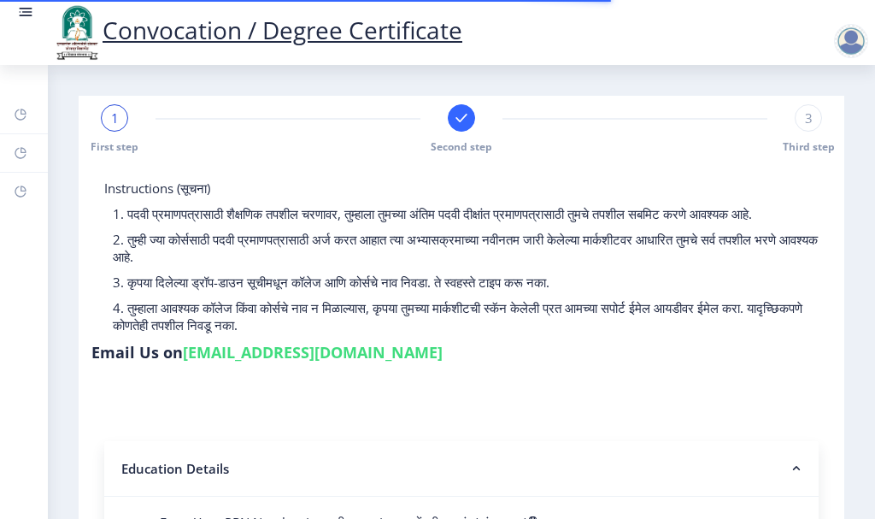
select select
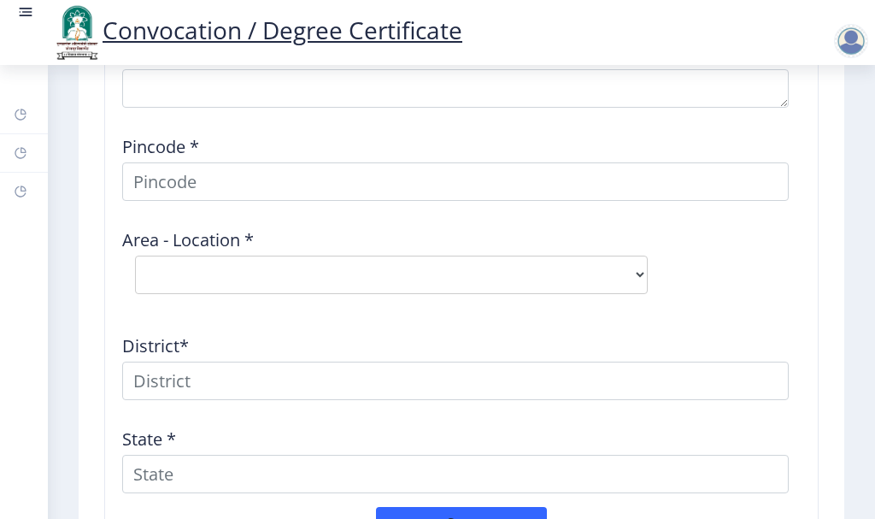
scroll to position [2137, 0]
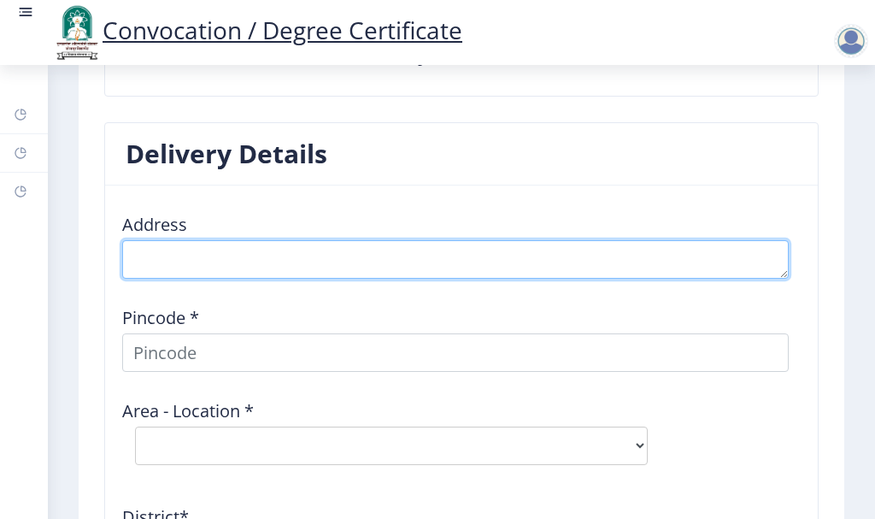
click at [388, 247] on textarea at bounding box center [455, 259] width 667 height 38
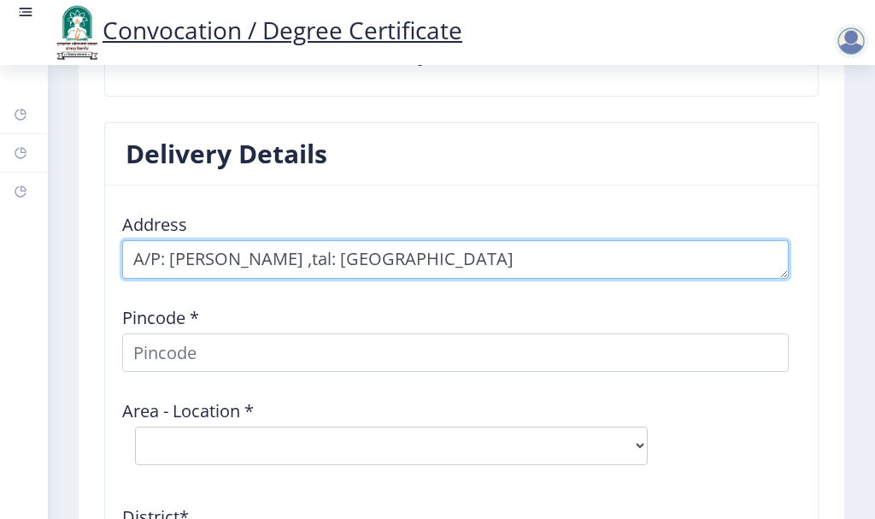
type textarea "A/P: [PERSON_NAME] ,tal: [GEOGRAPHIC_DATA]"
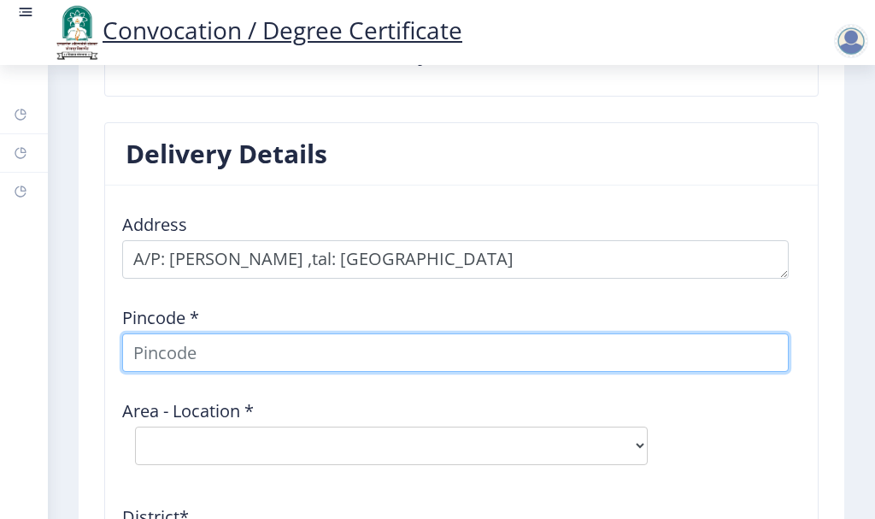
click at [268, 344] on input at bounding box center [455, 352] width 667 height 38
type input "413305"
select select
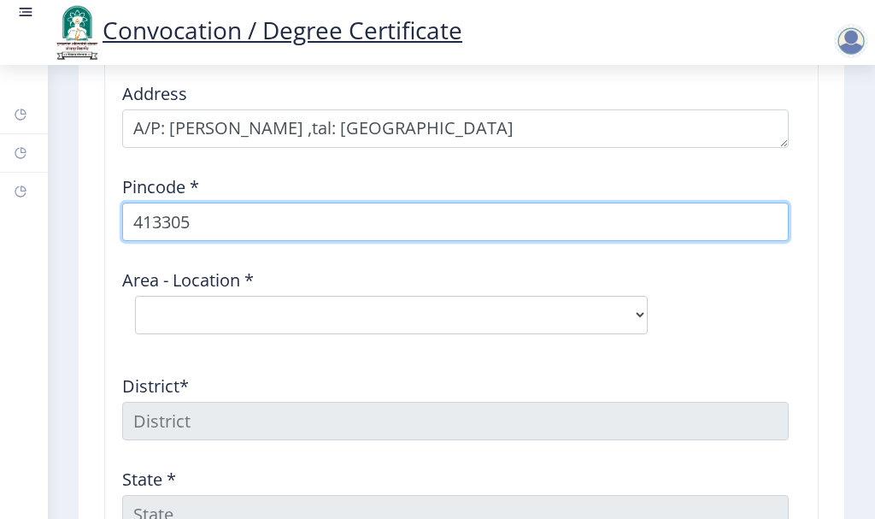
scroll to position [2308, 0]
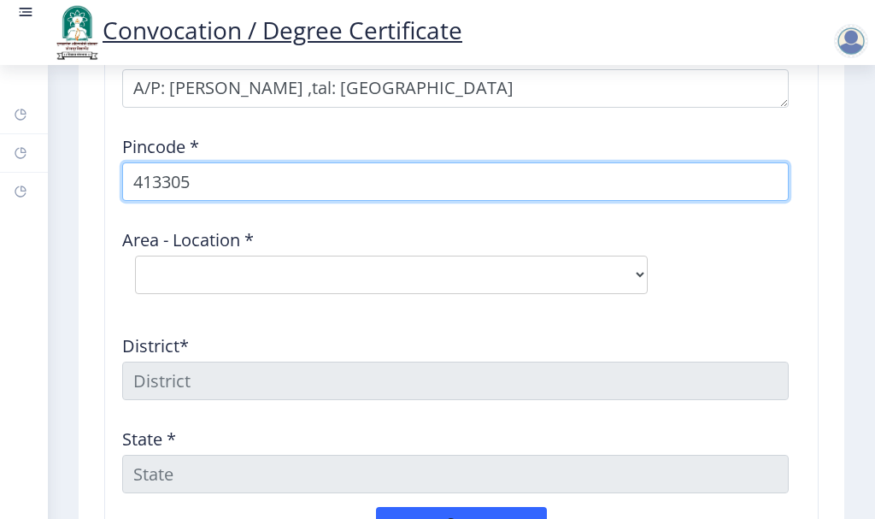
type input "413305"
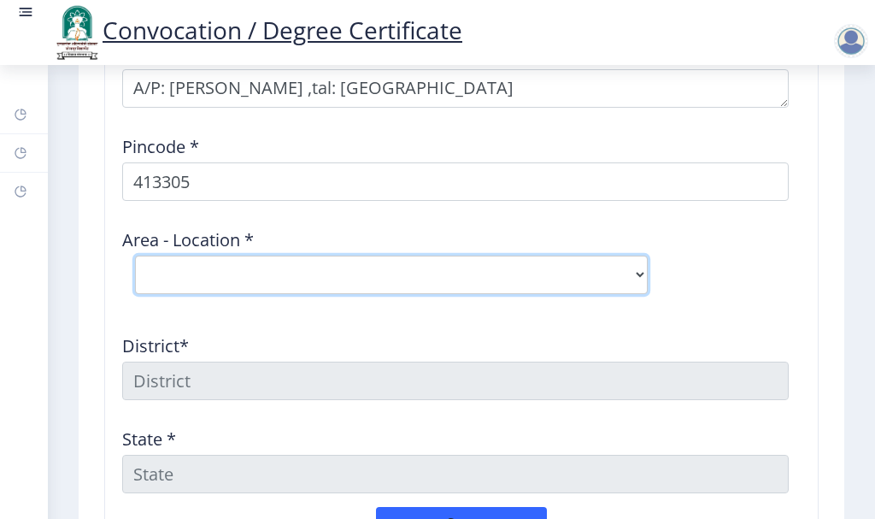
click at [243, 269] on select "Select Area Location Andhalgaon B.O Arali B.O Borale B.O Bramhapuri B.O Dongarg…" at bounding box center [391, 275] width 513 height 38
select select "7: Object"
click at [135, 256] on select "Select Area Location Andhalgaon B.O Arali B.O Borale B.O Bramhapuri B.O Dongarg…" at bounding box center [391, 275] width 513 height 38
type input "SOLAPUR"
type input "[GEOGRAPHIC_DATA]"
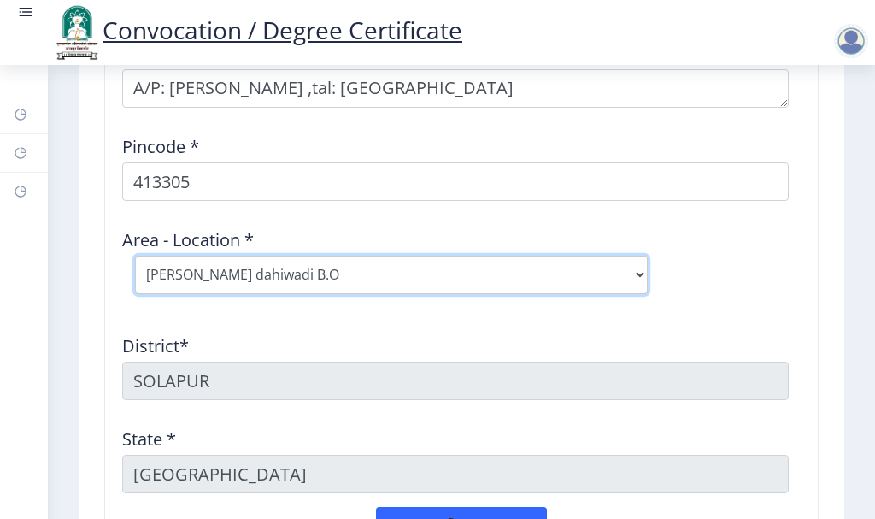
scroll to position [2394, 0]
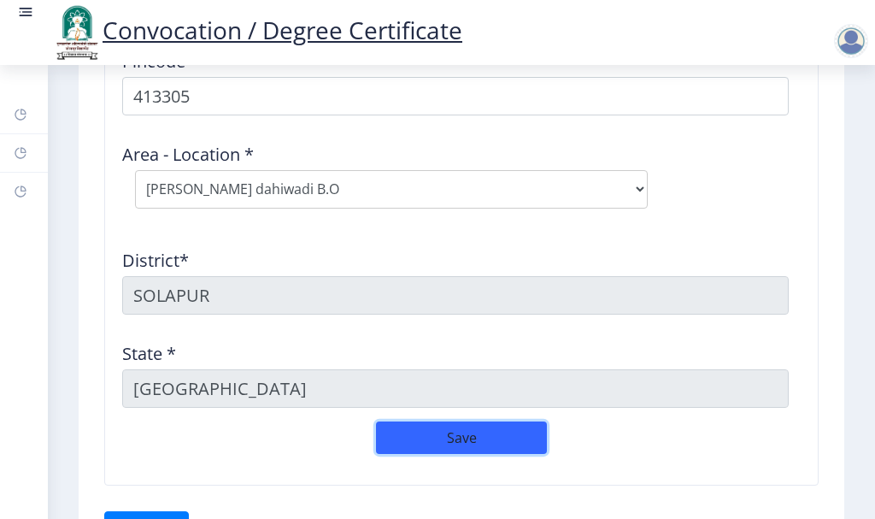
click at [430, 424] on button "Save" at bounding box center [461, 438] width 171 height 32
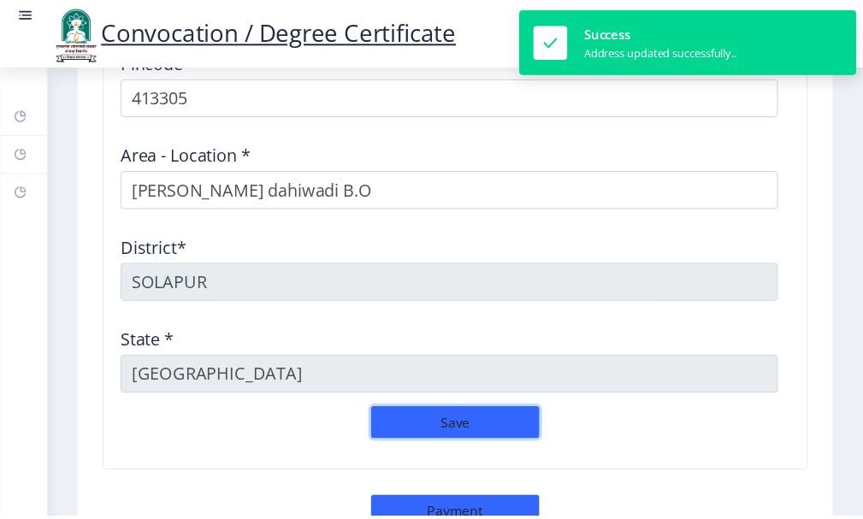
scroll to position [2479, 0]
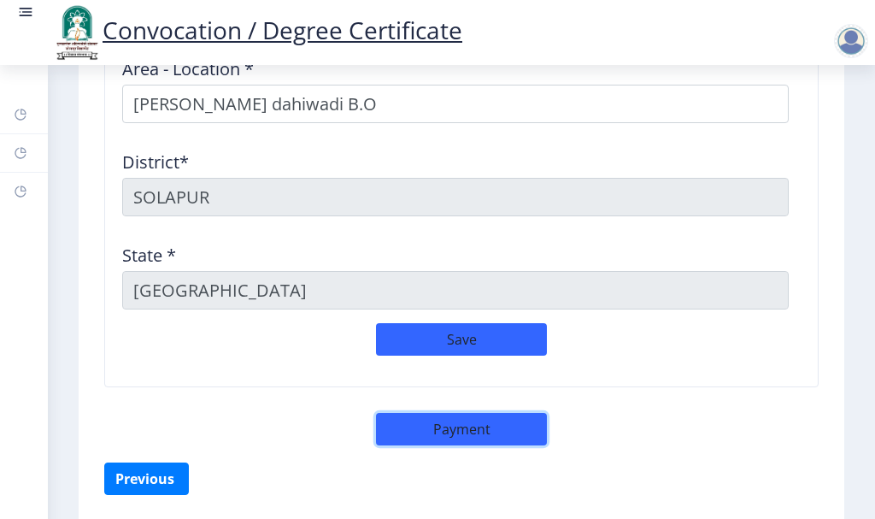
click at [430, 424] on button "Payment" at bounding box center [461, 429] width 171 height 32
select select "sealed"
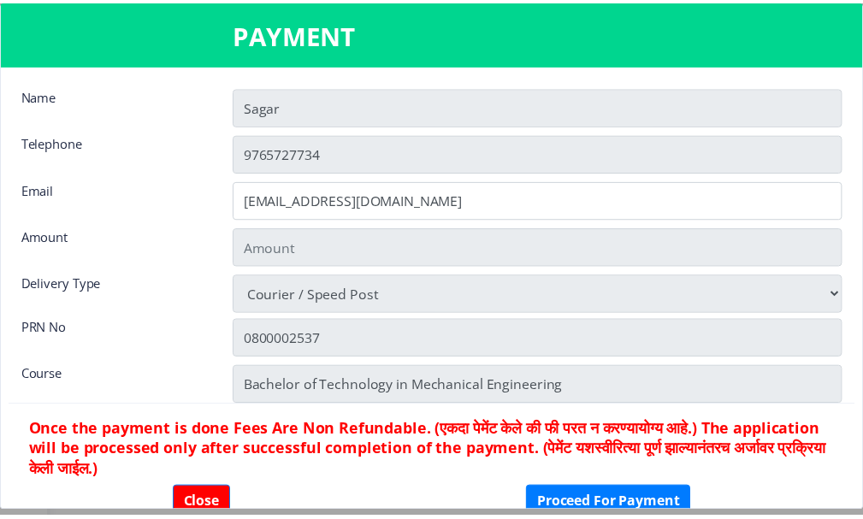
scroll to position [2470, 0]
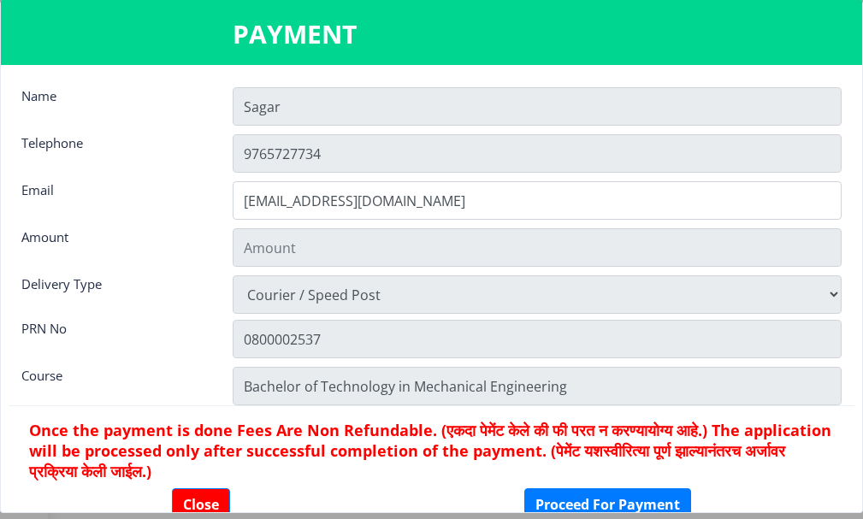
type input "1885"
click at [347, 110] on input "Sagar" at bounding box center [537, 106] width 609 height 38
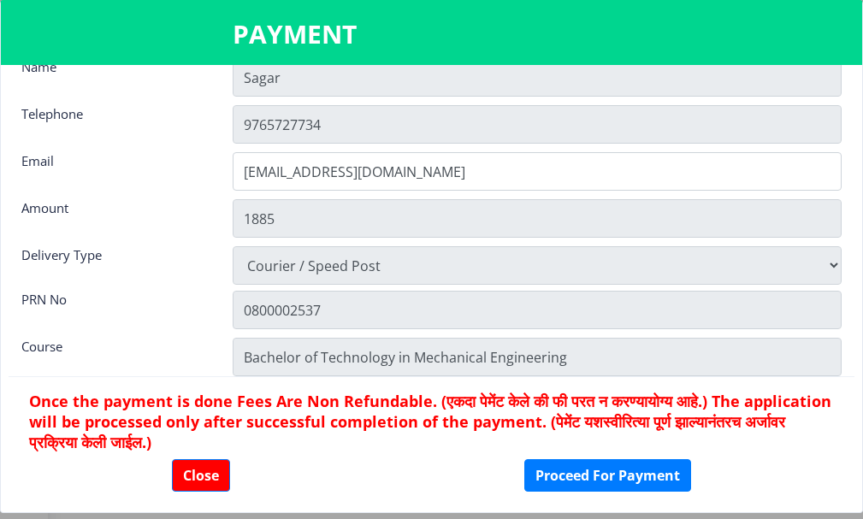
scroll to position [44, 0]
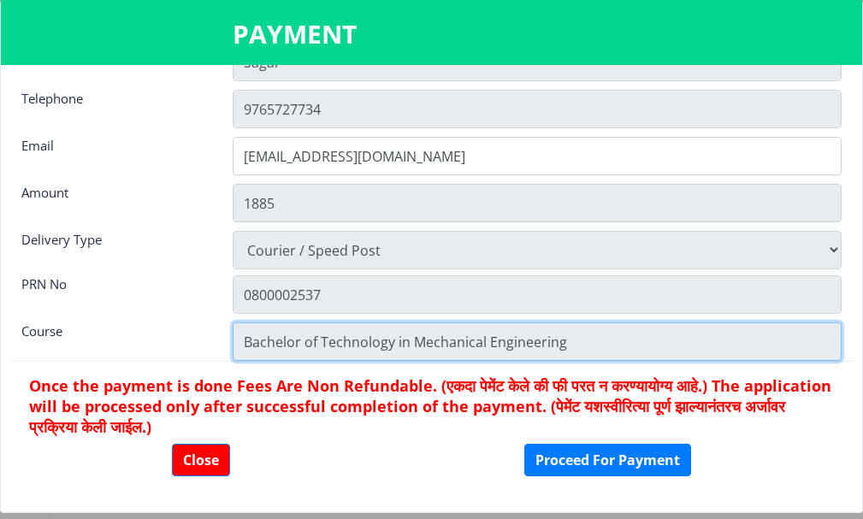
click at [499, 335] on input "Bachelor of Technology in Mechanical Engineering" at bounding box center [537, 341] width 609 height 38
click at [576, 336] on input "Bachelor of Technology in Mechanical Engineering" at bounding box center [537, 341] width 609 height 38
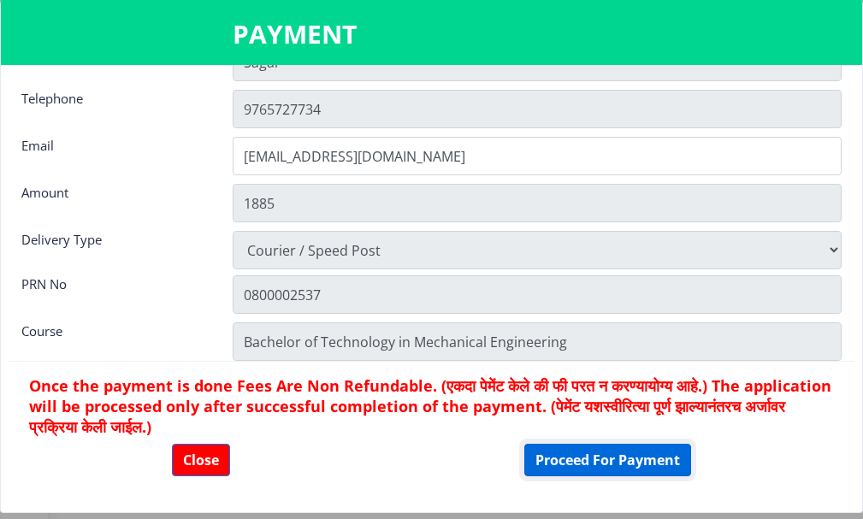
click at [551, 456] on button "Proceed For Payment" at bounding box center [607, 460] width 167 height 32
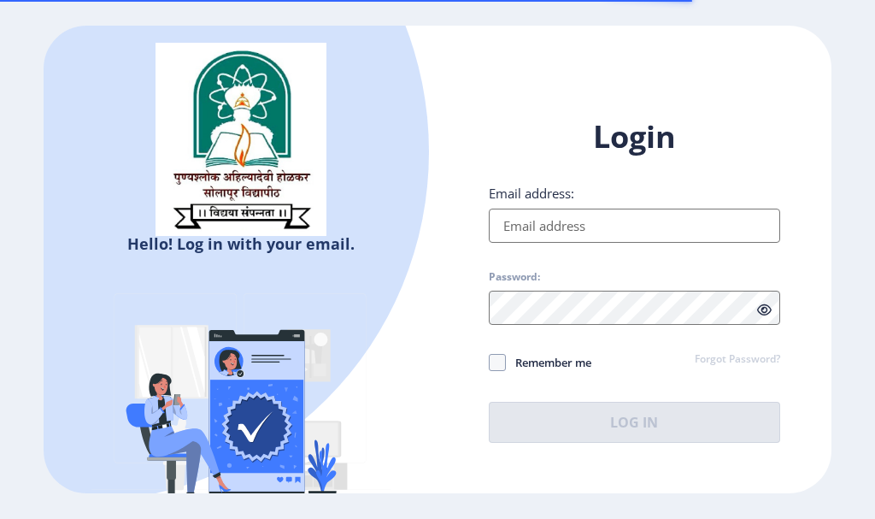
click at [524, 226] on input "Email address:" at bounding box center [635, 226] width 292 height 34
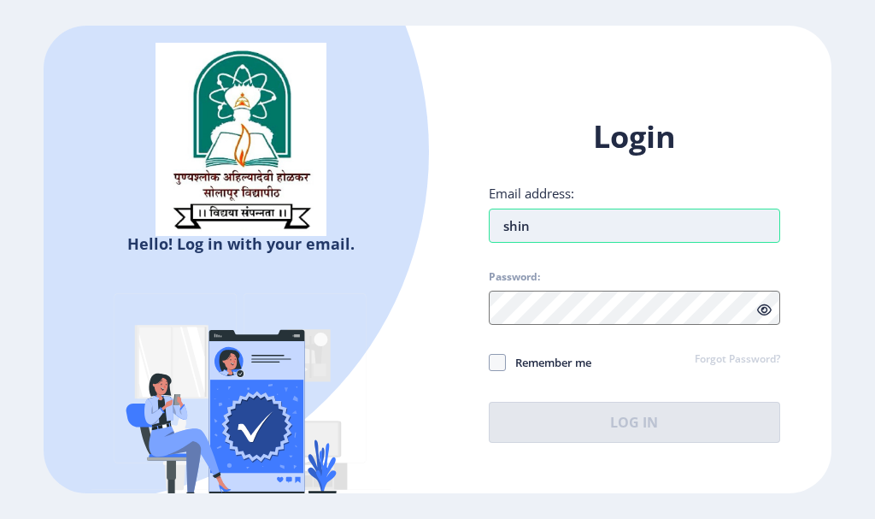
type input "[EMAIL_ADDRESS][DOMAIN_NAME]"
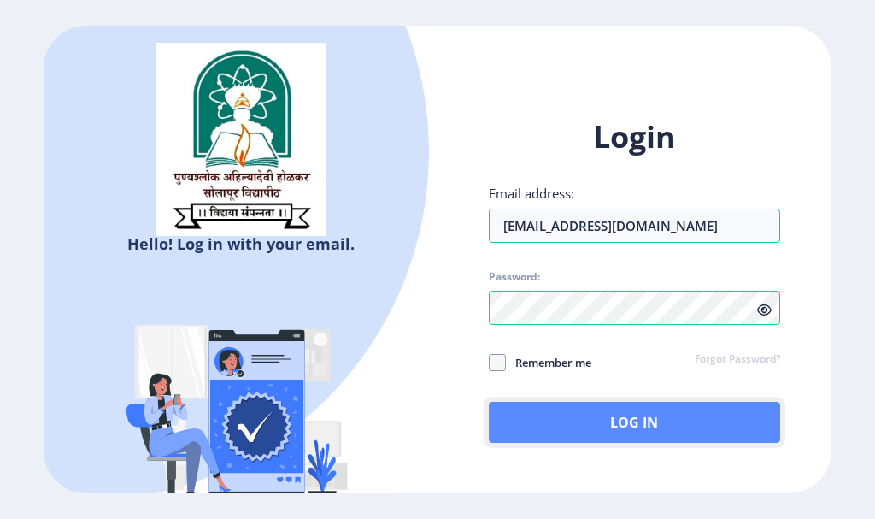
click at [623, 419] on button "Log In" at bounding box center [635, 422] width 292 height 41
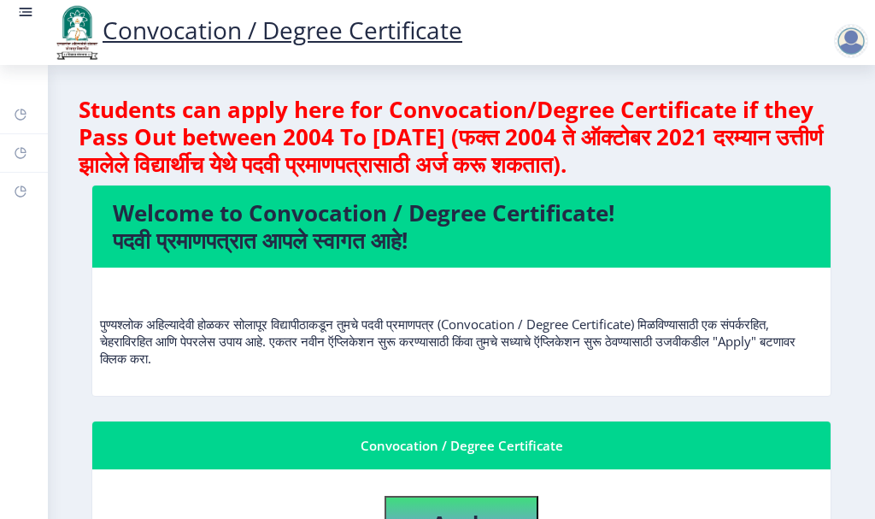
click at [448, 300] on p "पुण्यश्लोक अहिल्यादेवी होळकर सोलापूर विद्यापीठाकडून तुमचे पदवी प्रमाणपत्र (Conv…" at bounding box center [461, 323] width 723 height 85
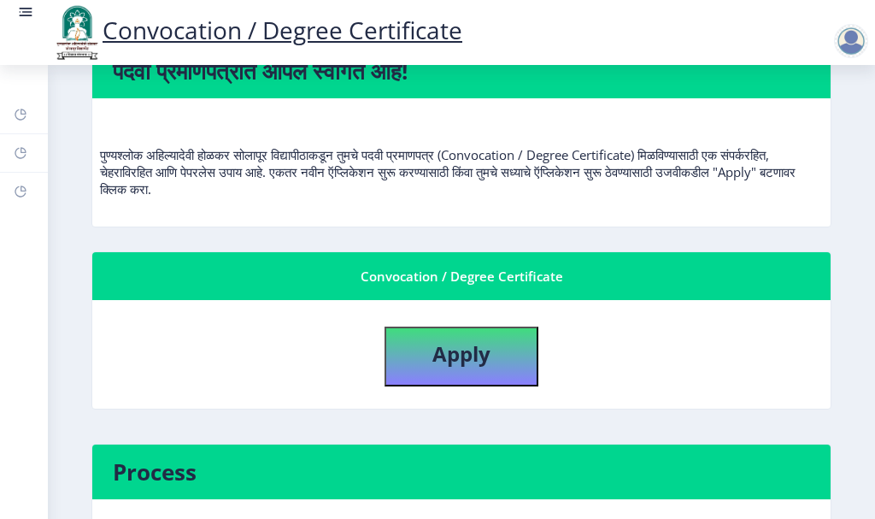
scroll to position [171, 0]
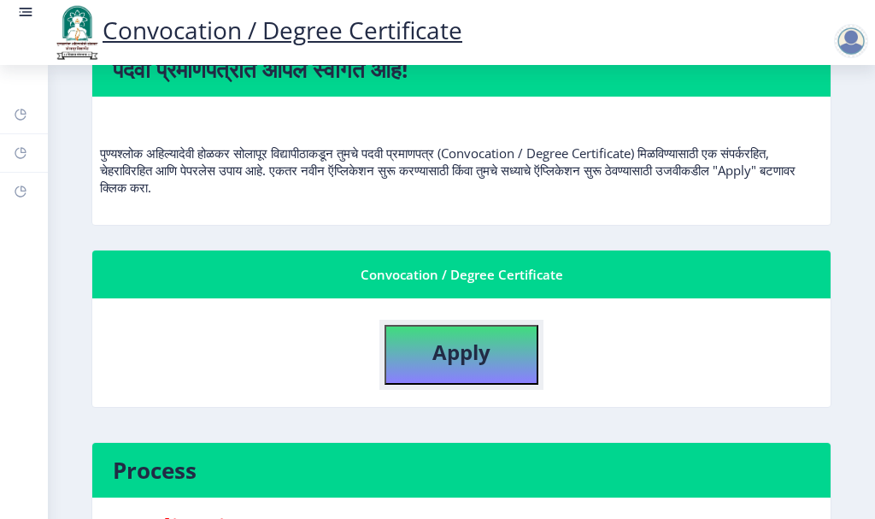
click at [449, 354] on b "Apply" at bounding box center [462, 352] width 58 height 28
select select
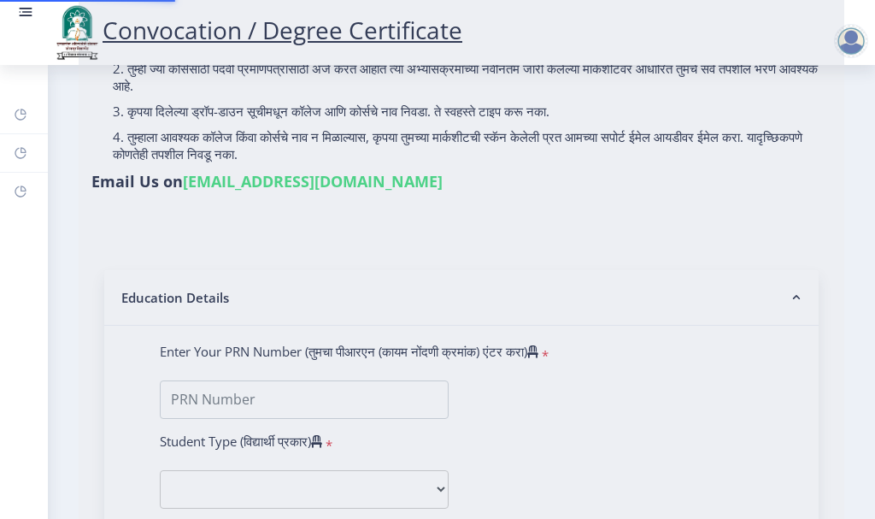
type input "Sagar [PERSON_NAME]"
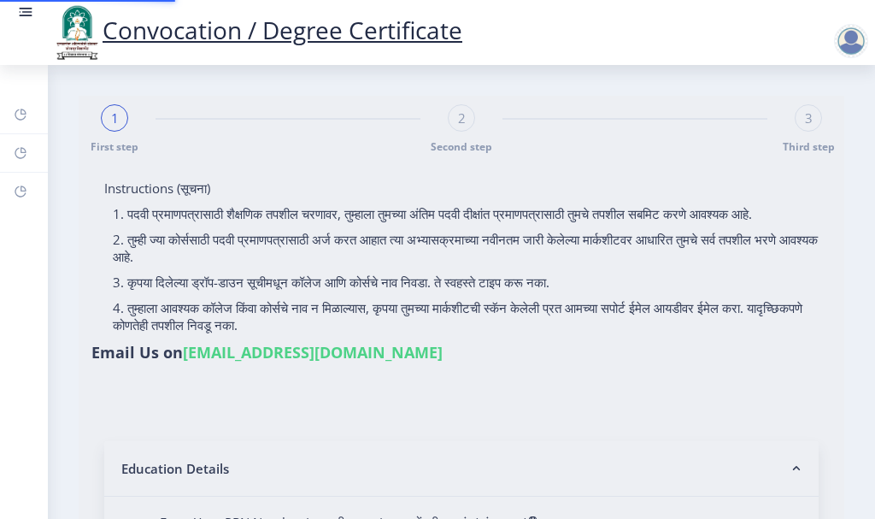
type input "0800002537"
select select "Regular"
select select "2015"
select select
select select "FIRST CLASS WITH DISTINCTION"
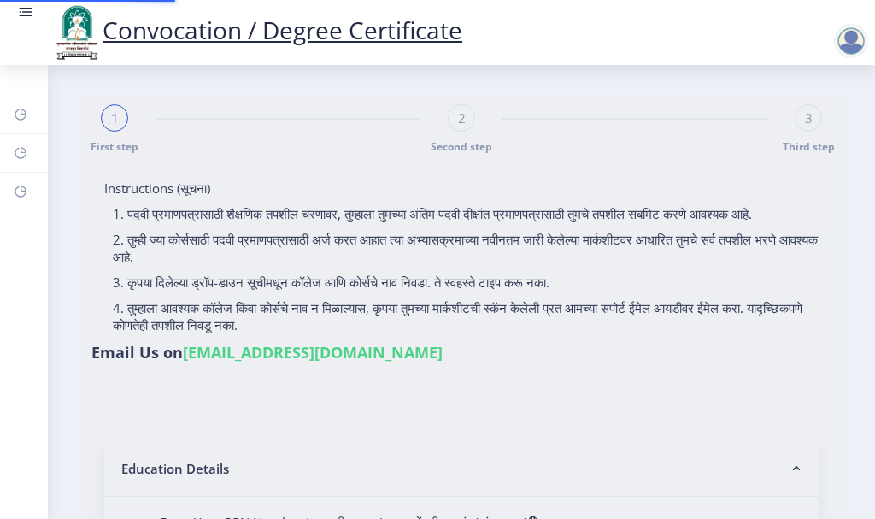
type input "840701"
type input "Janabai"
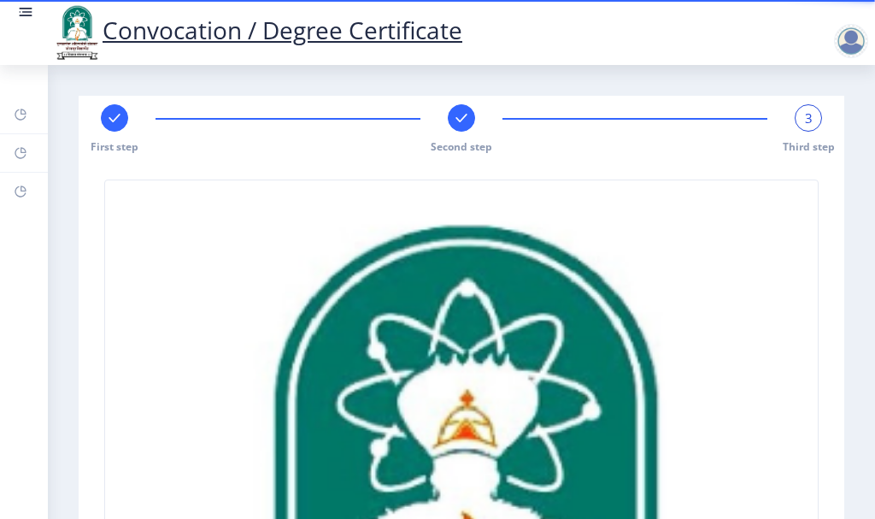
click at [113, 107] on div at bounding box center [114, 117] width 27 height 27
select select "Regular"
select select "2015"
select select "FIRST CLASS WITH DISTINCTION"
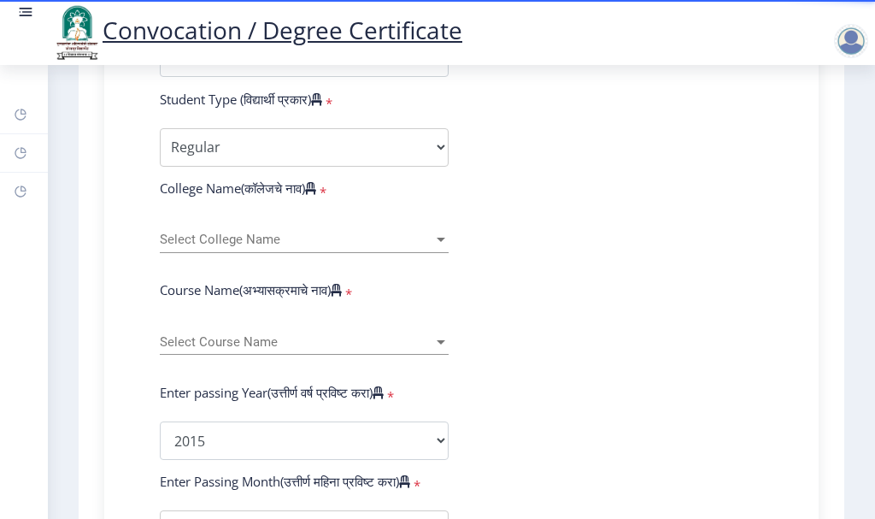
scroll to position [427, 0]
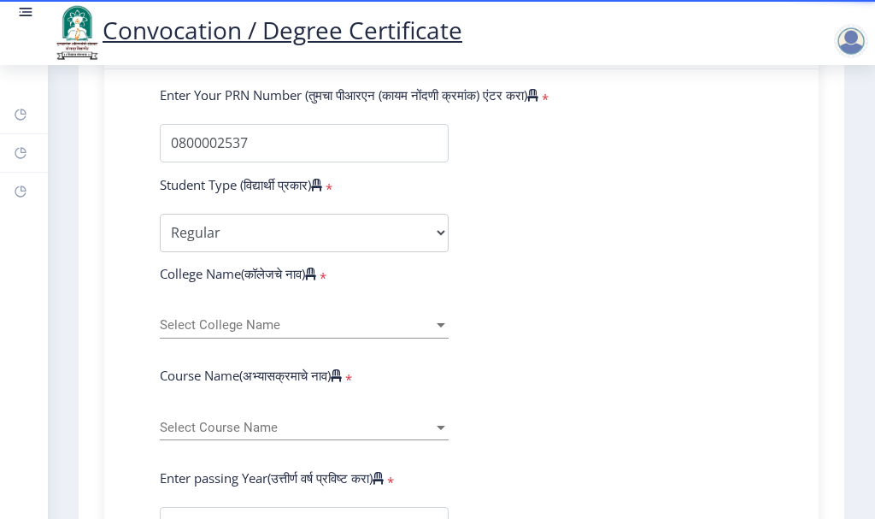
click at [274, 333] on span "Select College Name" at bounding box center [297, 325] width 274 height 15
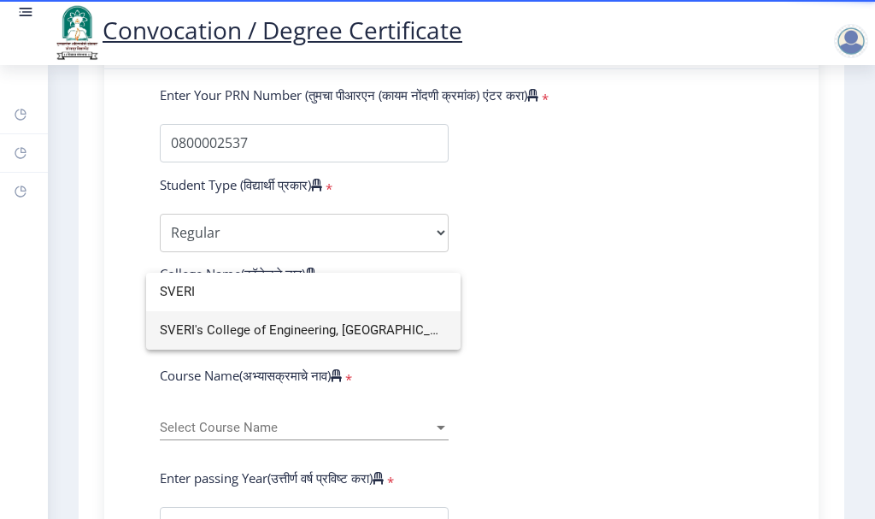
type input "SVERI"
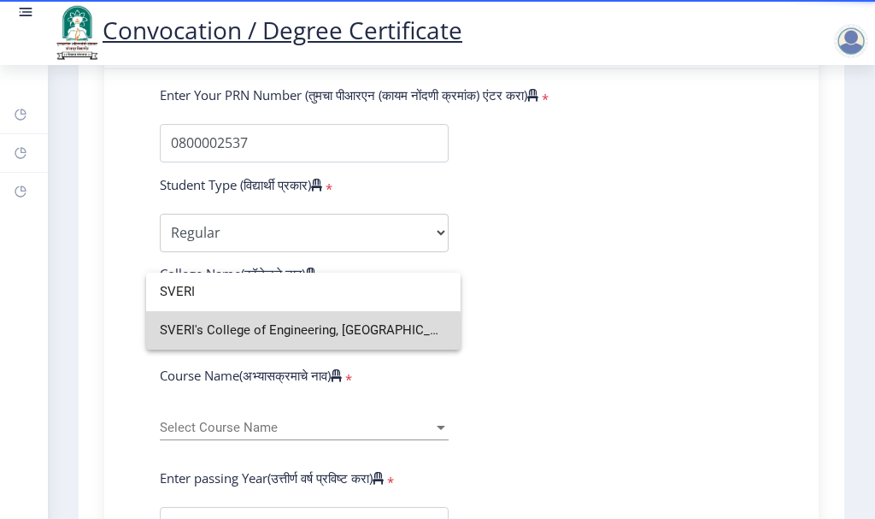
click at [275, 333] on span "SVERI's College of Engineering, [GEOGRAPHIC_DATA]" at bounding box center [303, 330] width 287 height 38
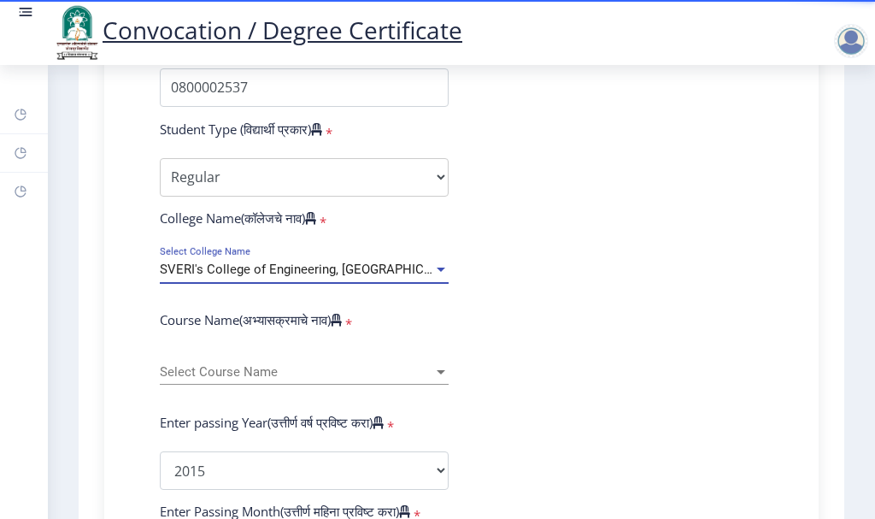
scroll to position [513, 0]
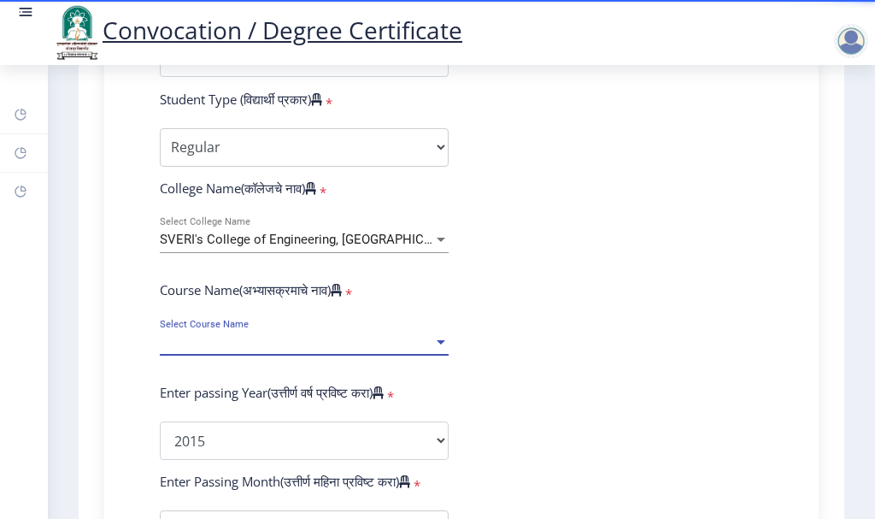
click at [275, 350] on span "Select Course Name" at bounding box center [297, 342] width 274 height 15
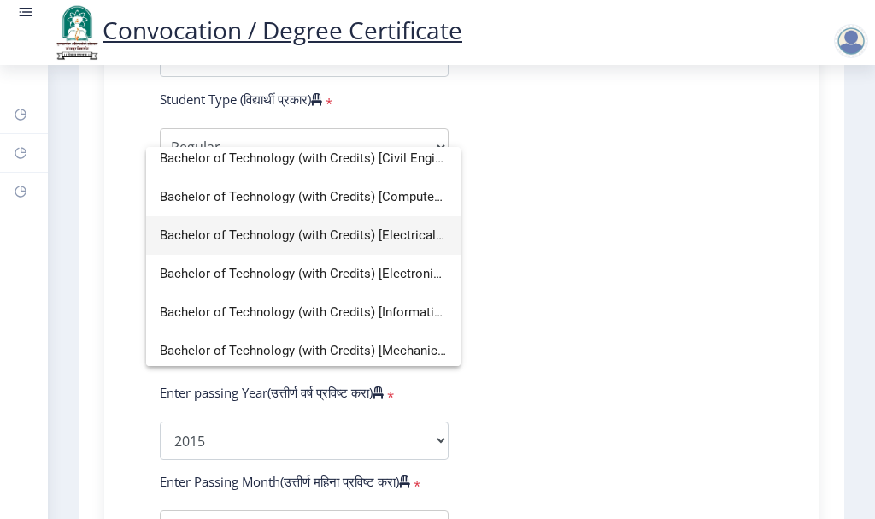
scroll to position [0, 0]
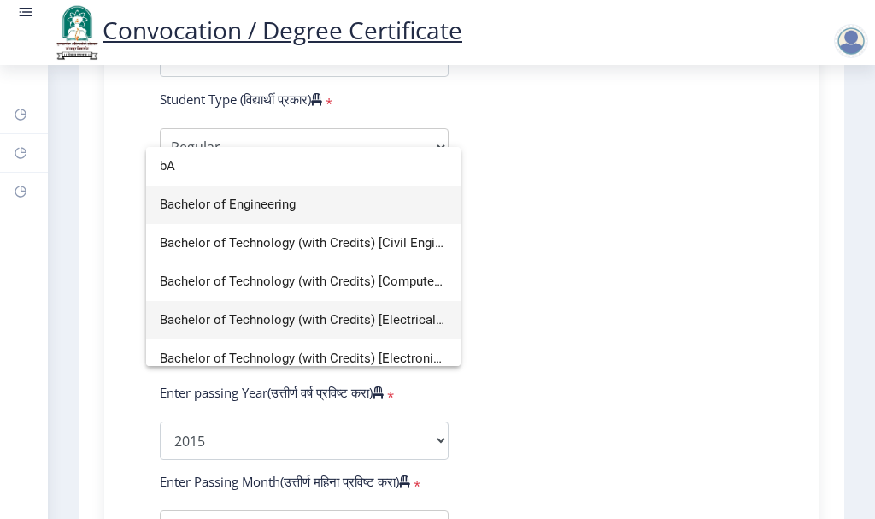
type input "b"
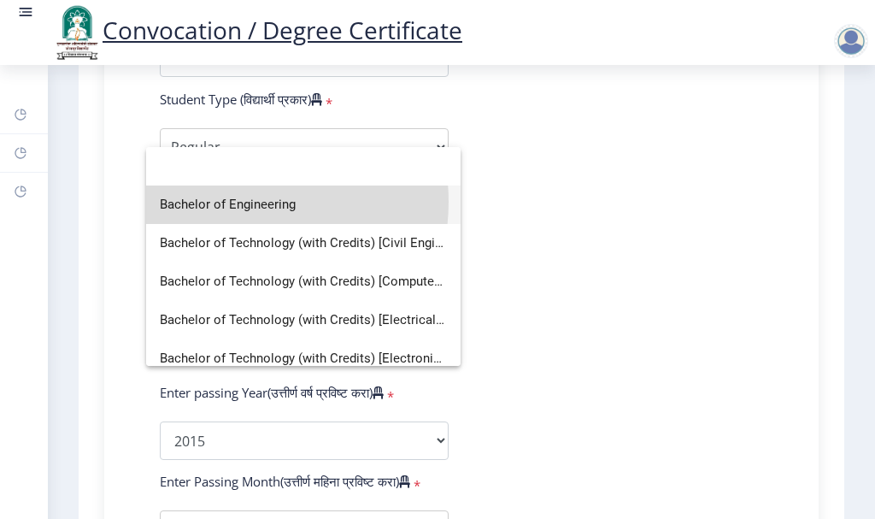
click at [236, 202] on span "Bachelor of Engineering" at bounding box center [303, 205] width 287 height 38
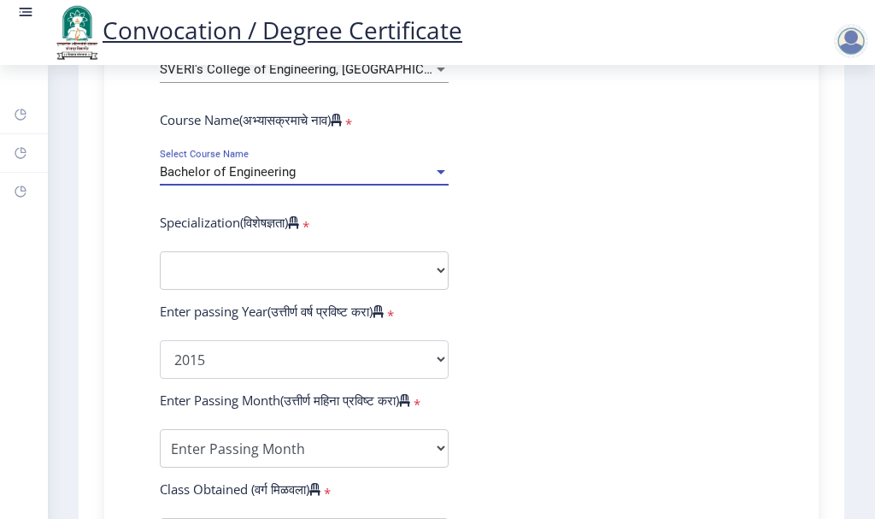
scroll to position [684, 0]
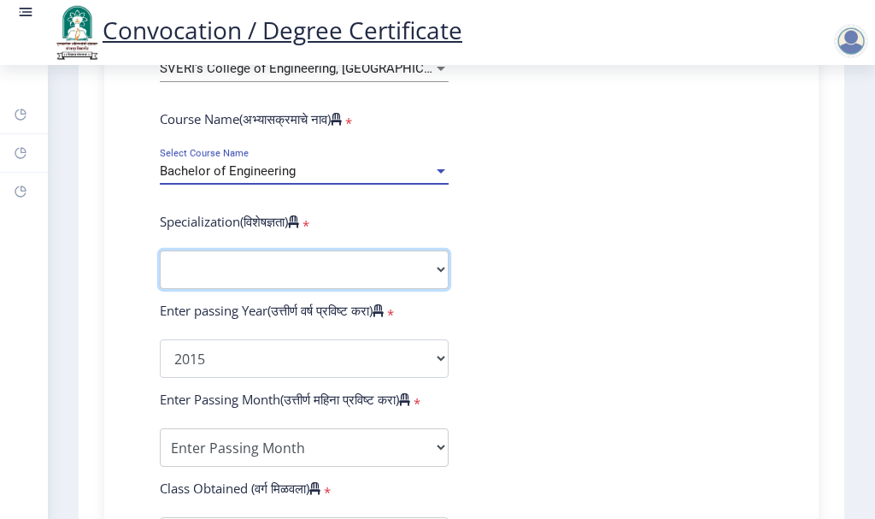
click at [300, 283] on select "Specialization Bio-Medical Engineering Civil Engineering Computer Science & Eng…" at bounding box center [304, 270] width 289 height 38
select select "Mechanical Engineering"
click at [160, 267] on select "Specialization Bio-Medical Engineering Civil Engineering Computer Science & Eng…" at bounding box center [304, 270] width 289 height 38
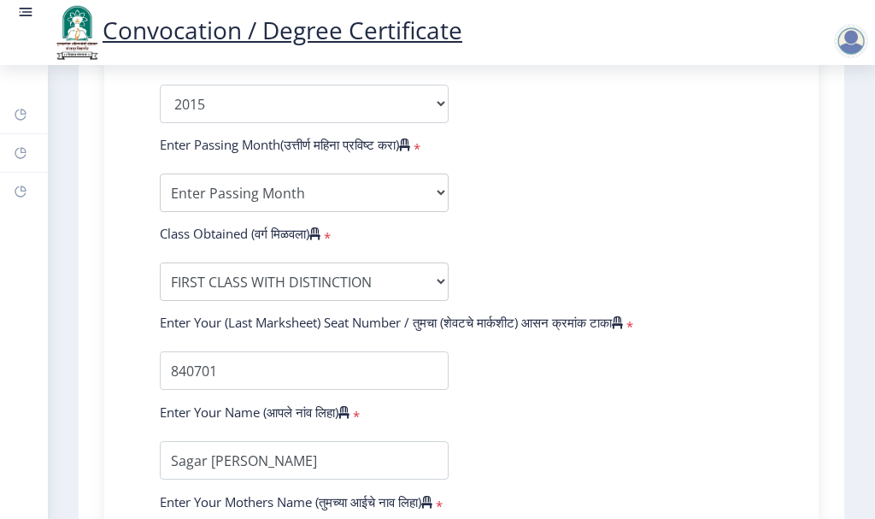
scroll to position [940, 0]
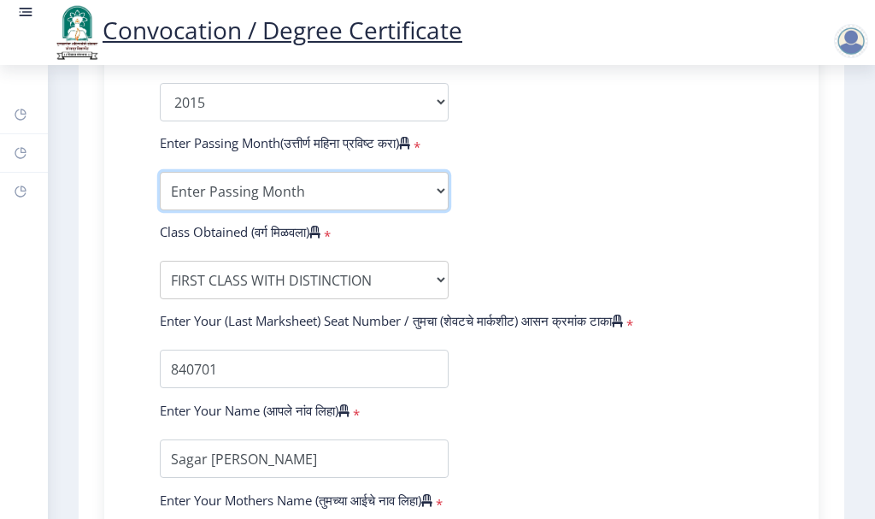
click at [339, 209] on select "Enter Passing Month March April May October November December" at bounding box center [304, 191] width 289 height 38
select select "May"
click at [160, 188] on select "Enter Passing Month March April May October November December" at bounding box center [304, 191] width 289 height 38
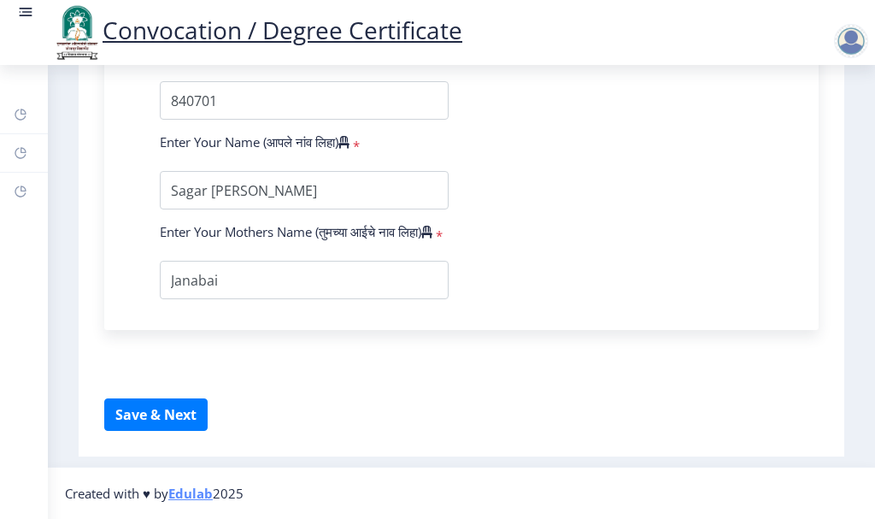
scroll to position [1243, 0]
click at [186, 410] on button "Save & Next" at bounding box center [155, 414] width 103 height 32
select select
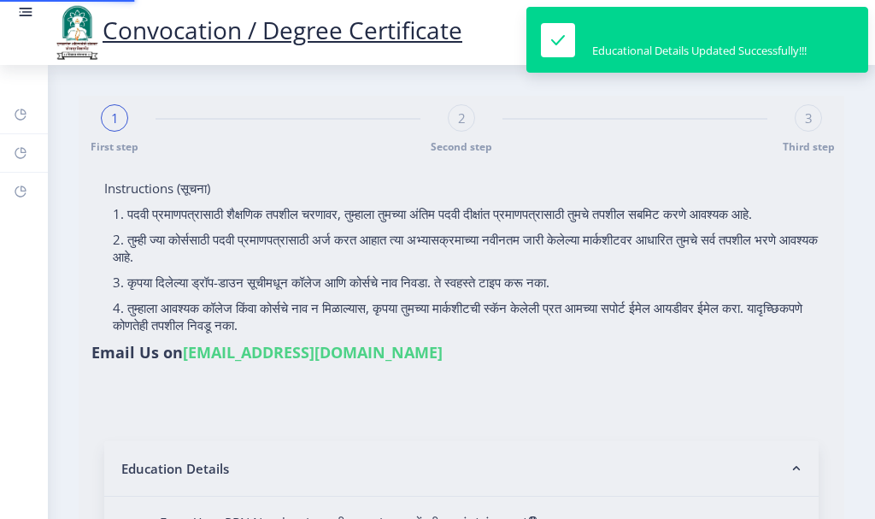
type input "0800002537"
select select "Regular"
select select "2015"
select select "May"
select select "FIRST CLASS WITH DISTINCTION"
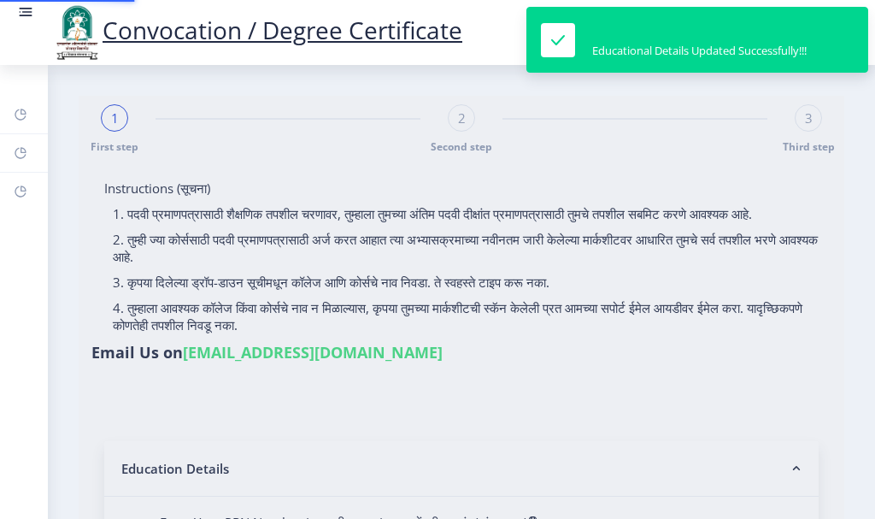
type input "840701"
type input "Janabai"
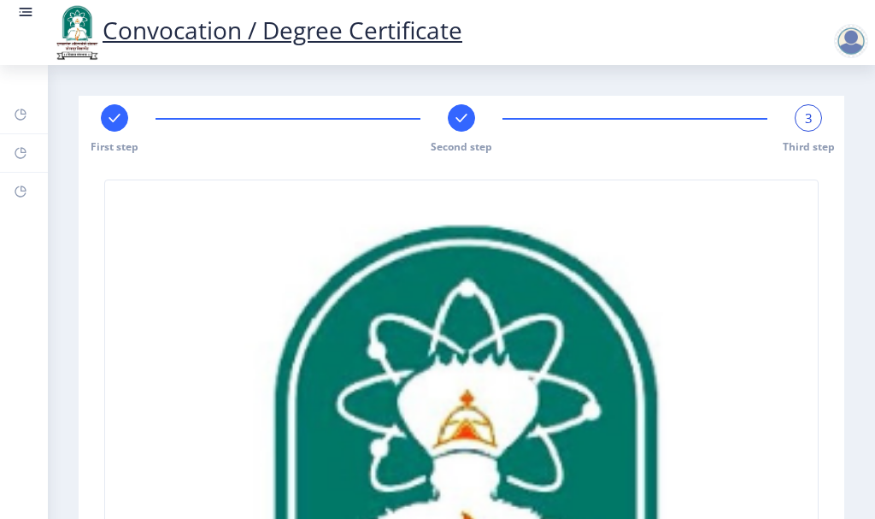
click at [115, 115] on rect at bounding box center [114, 117] width 17 height 17
select select "Regular"
select select "Mechanical Engineering"
select select "2015"
select select "May"
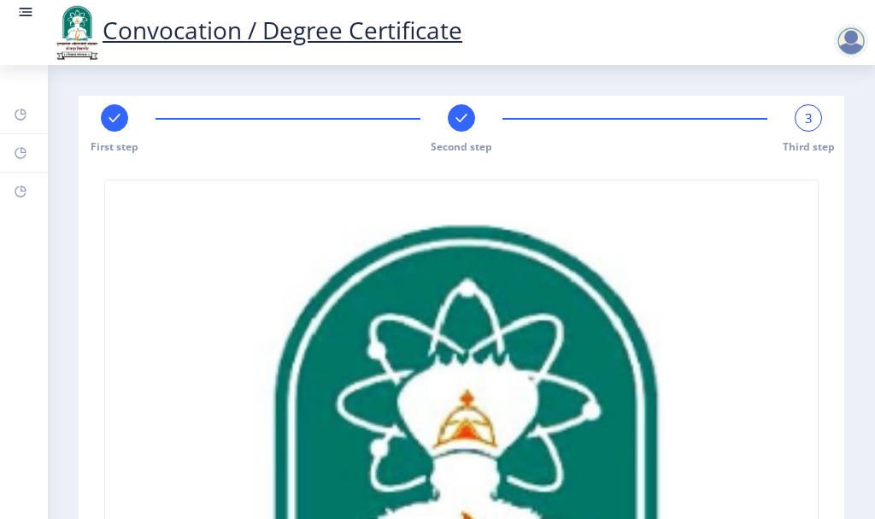
select select "FIRST CLASS WITH DISTINCTION"
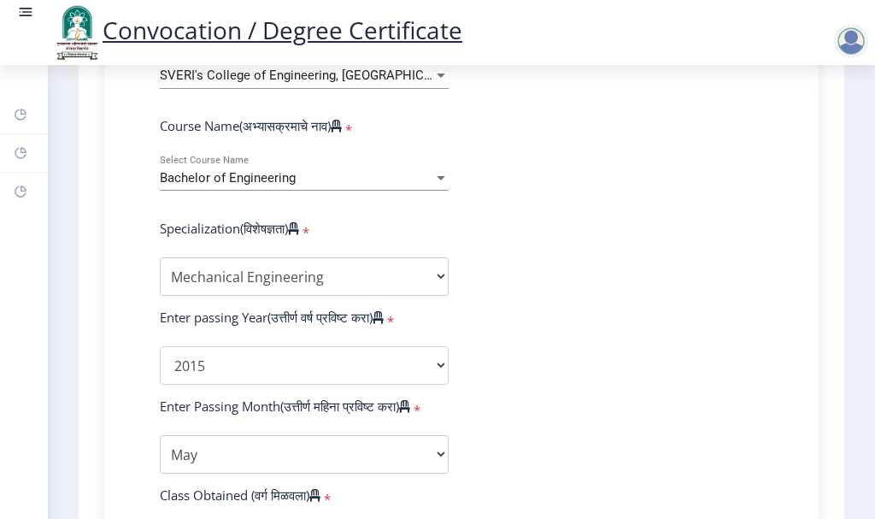
scroll to position [684, 0]
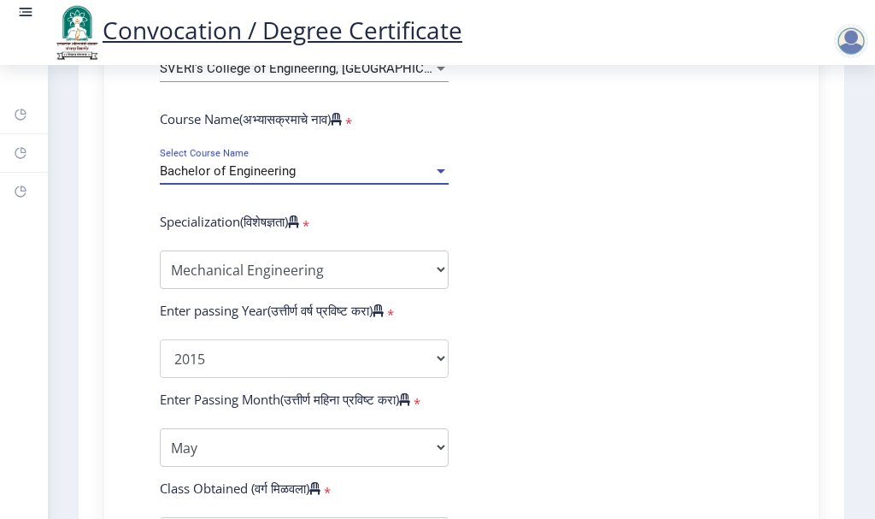
click at [370, 179] on div "Bachelor of Engineering" at bounding box center [297, 171] width 274 height 15
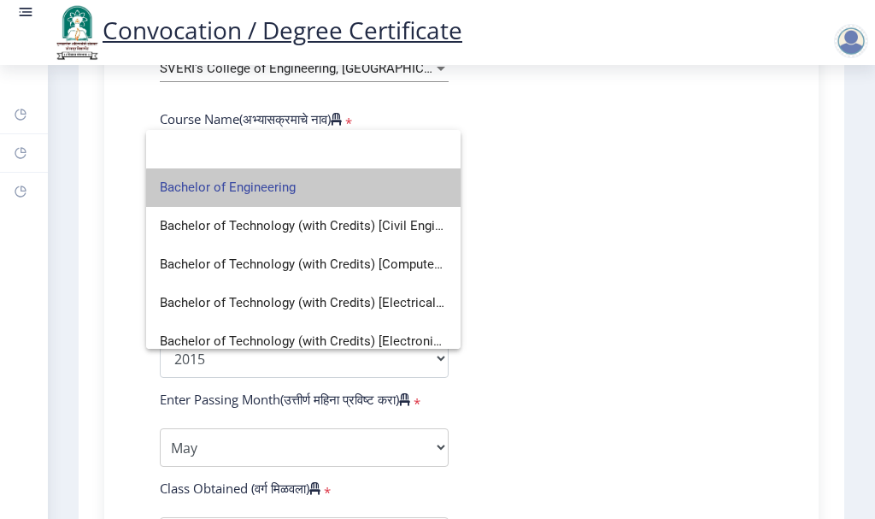
click at [370, 190] on span "Bachelor of Engineering" at bounding box center [303, 187] width 287 height 38
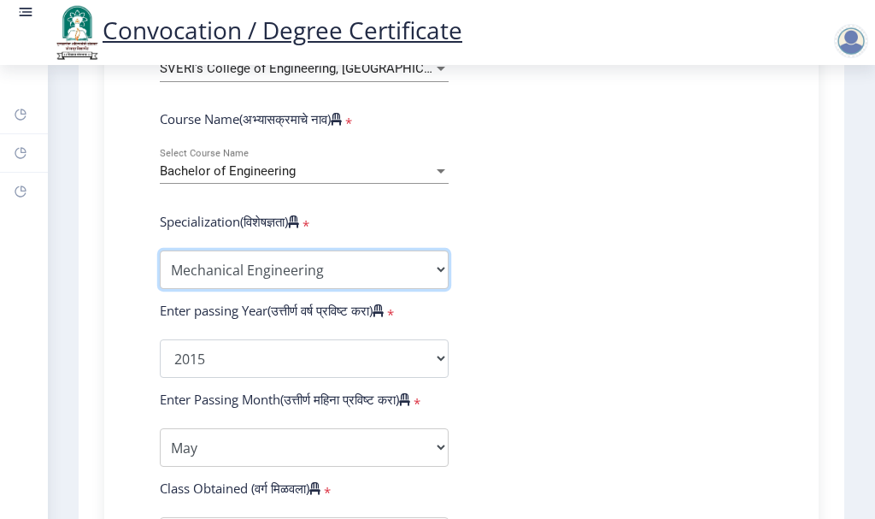
click at [347, 289] on select "Specialization Bio-Medical Engineering Civil Engineering Computer Science & Eng…" at bounding box center [304, 270] width 289 height 38
click at [160, 267] on select "Specialization Bio-Medical Engineering Civil Engineering Computer Science & Eng…" at bounding box center [304, 270] width 289 height 38
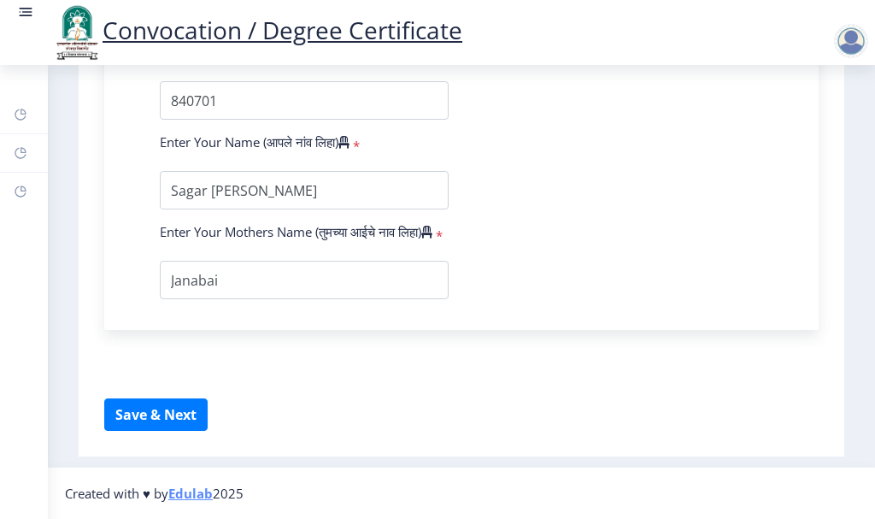
scroll to position [1243, 0]
click at [166, 418] on button "Save & Next" at bounding box center [155, 414] width 103 height 32
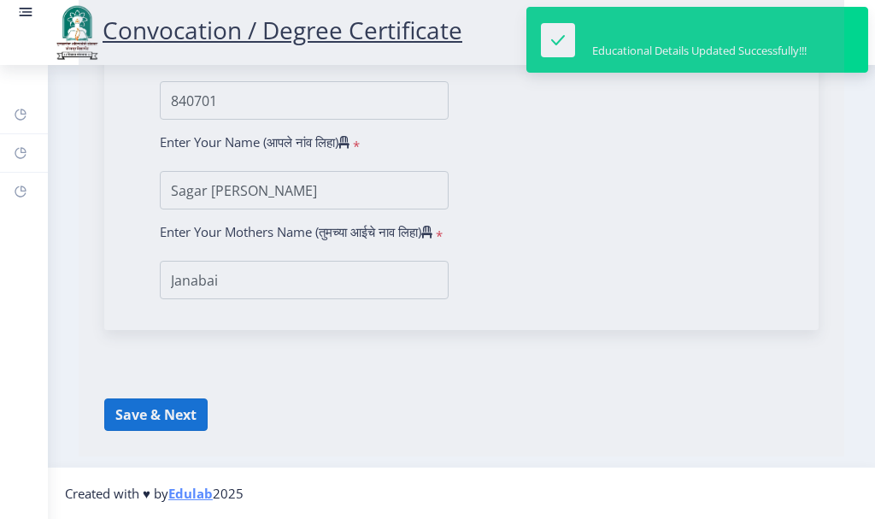
select select
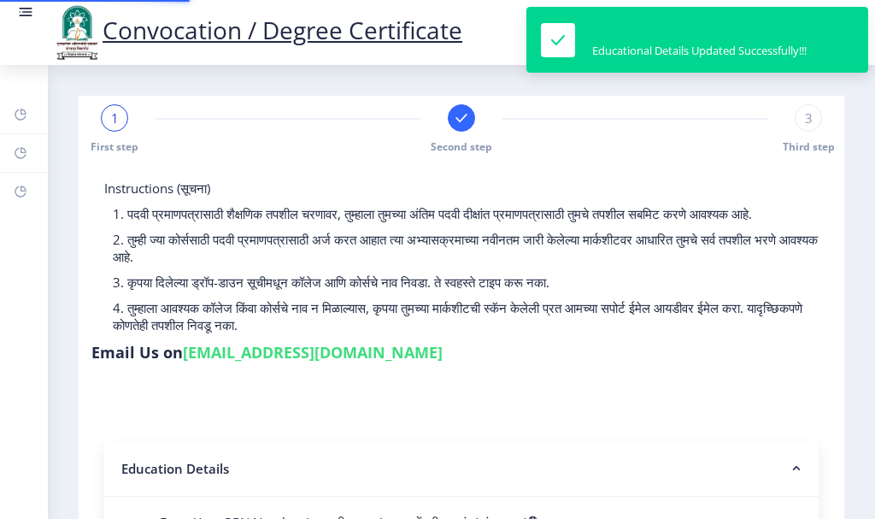
type input "0800002537"
select select "Regular"
select select "2015"
select select "May"
select select "FIRST CLASS WITH DISTINCTION"
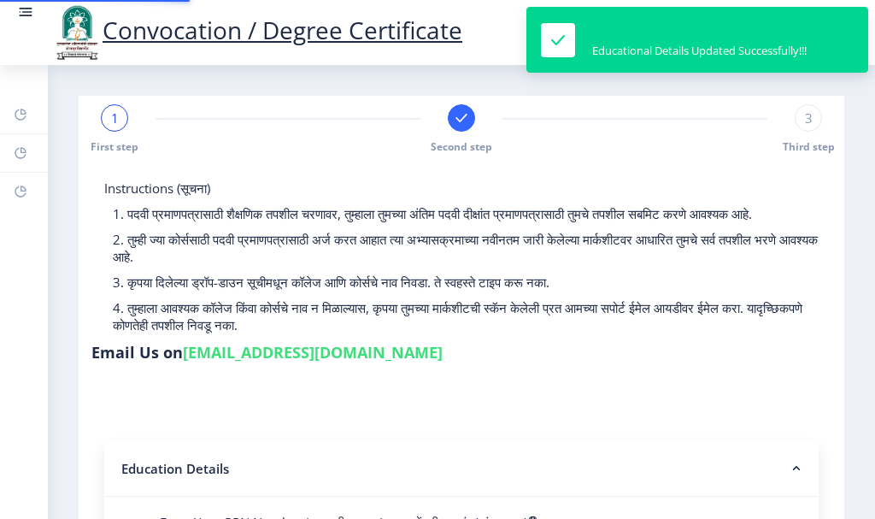
type input "840701"
type input "Janabai"
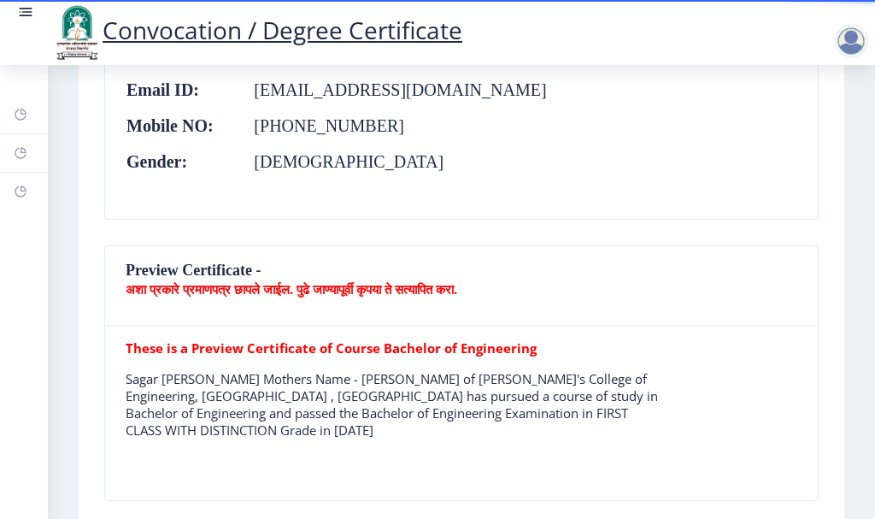
scroll to position [1111, 0]
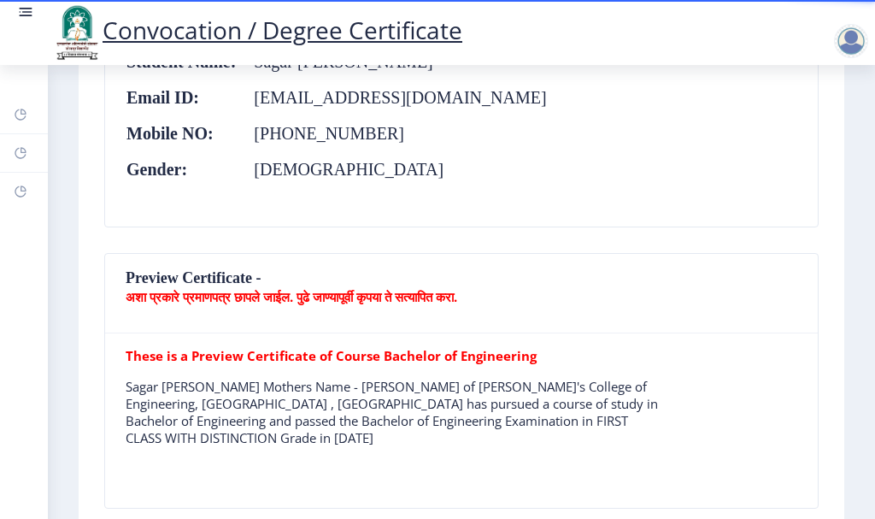
click at [291, 288] on b "अशा प्रकारे प्रमाणपत्र छापले जाईल. पुढे जाण्यापूर्वी कृपया ते सत्यापित करा." at bounding box center [292, 296] width 332 height 17
click at [207, 272] on nb-card-header "Preview Certificate - अशा प्रकारे प्रमाणपत्र छापले जाईल. पुढे जाण्यापूर्वी कृपय…" at bounding box center [461, 294] width 713 height 80
click at [175, 272] on nb-card-header "Preview Certificate - अशा प्रकारे प्रमाणपत्र छापले जाईल. पुढे जाण्यापूर्वी कृपय…" at bounding box center [461, 294] width 713 height 80
click at [129, 272] on nb-card-header "Preview Certificate - अशा प्रकारे प्रमाणपत्र छापले जाईल. पुढे जाण्यापूर्वी कृपय…" at bounding box center [461, 294] width 713 height 80
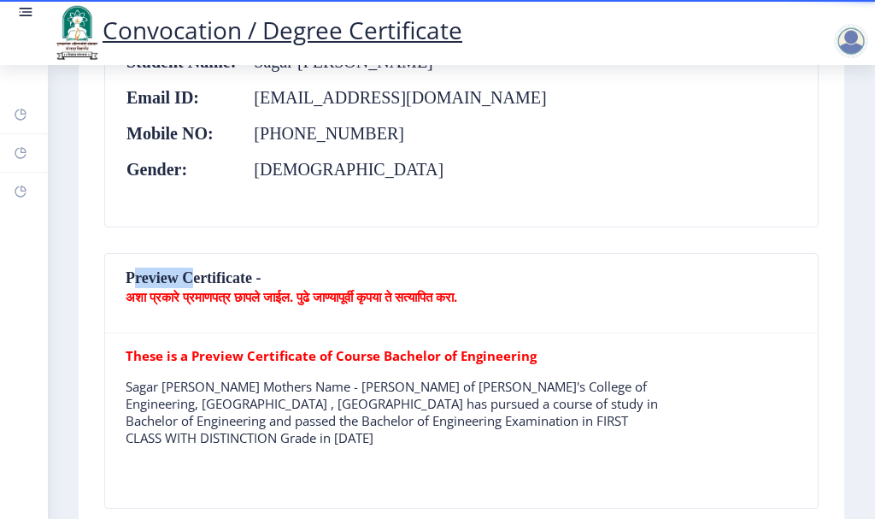
click at [129, 272] on nb-card-header "Preview Certificate - अशा प्रकारे प्रमाणपत्र छापले जाईल. पुढे जाण्यापूर्वी कृपय…" at bounding box center [461, 294] width 713 height 80
click at [199, 275] on nb-card-header "Preview Certificate - अशा प्रकारे प्रमाणपत्र छापले जाईल. पुढे जाण्यापूर्वी कृपय…" at bounding box center [461, 294] width 713 height 80
click at [170, 288] on b "अशा प्रकारे प्रमाणपत्र छापले जाईल. पुढे जाण्यापूर्वी कृपया ते सत्यापित करा." at bounding box center [292, 296] width 332 height 17
click at [327, 302] on nb-card-header "Preview Certificate - अशा प्रकारे प्रमाणपत्र छापले जाईल. पुढे जाण्यापूर्वी कृपय…" at bounding box center [461, 294] width 713 height 80
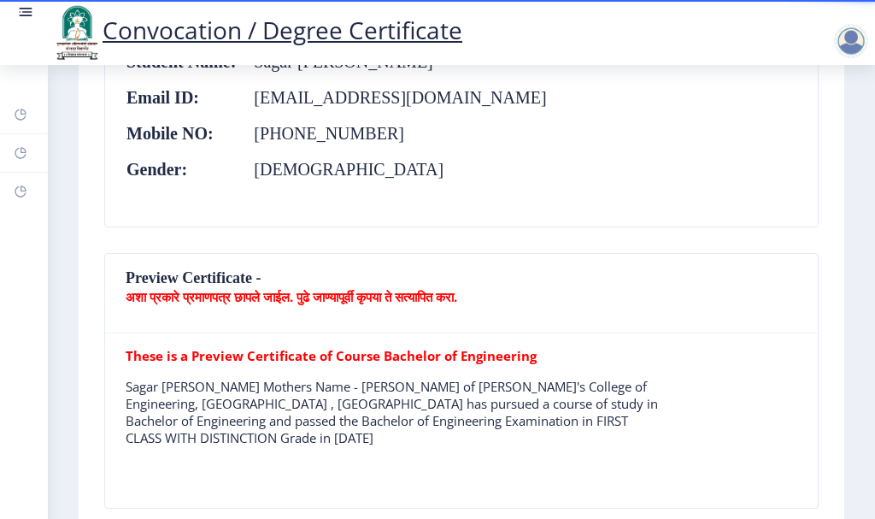
click at [338, 296] on b "अशा प्रकारे प्रमाणपत्र छापले जाईल. पुढे जाण्यापूर्वी कृपया ते सत्यापित करा." at bounding box center [292, 296] width 332 height 17
click at [363, 295] on b "अशा प्रकारे प्रमाणपत्र छापले जाईल. पुढे जाण्यापूर्वी कृपया ते सत्यापित करा." at bounding box center [292, 296] width 332 height 17
click at [429, 296] on b "अशा प्रकारे प्रमाणपत्र छापले जाईल. पुढे जाण्यापूर्वी कृपया ते सत्यापित करा." at bounding box center [292, 296] width 332 height 17
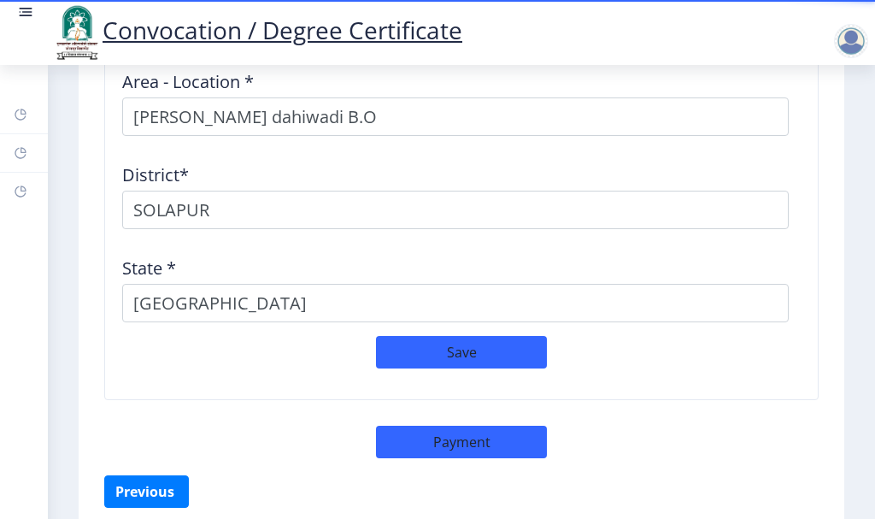
scroll to position [2479, 0]
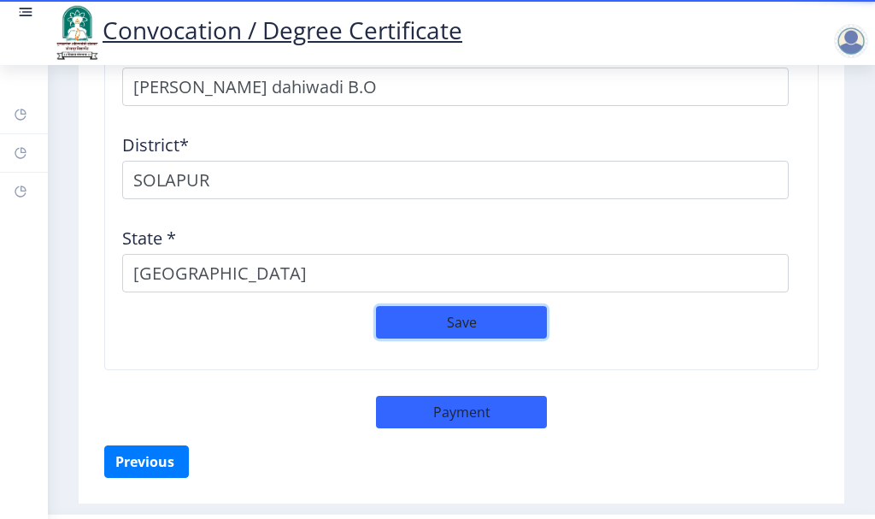
click at [443, 315] on button "Save" at bounding box center [461, 322] width 171 height 32
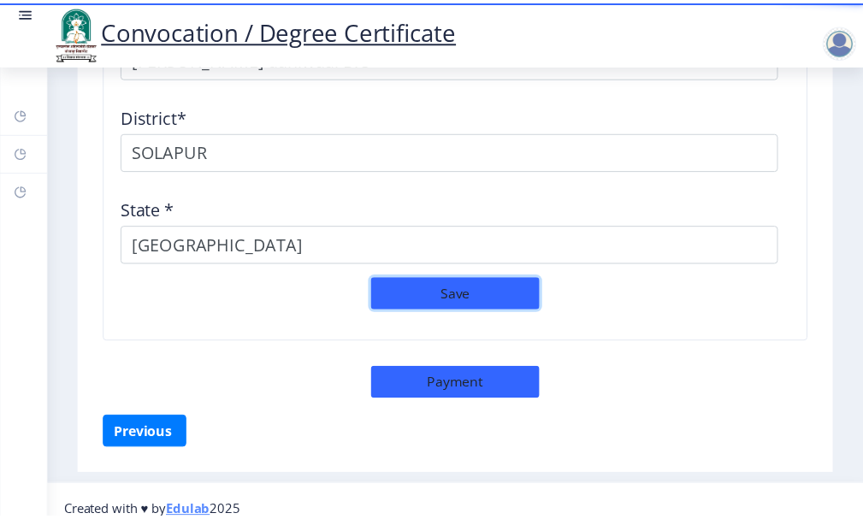
scroll to position [2521, 0]
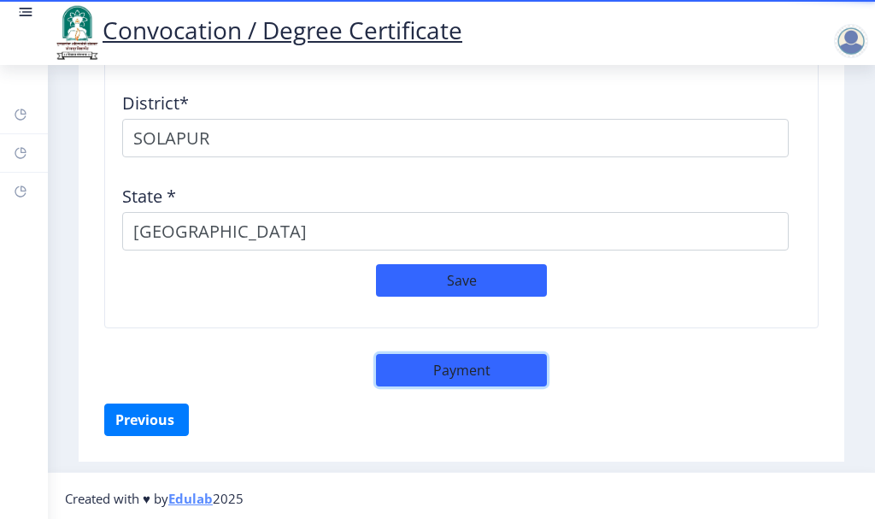
click at [488, 364] on button "Payment" at bounding box center [461, 370] width 171 height 32
select select "sealed"
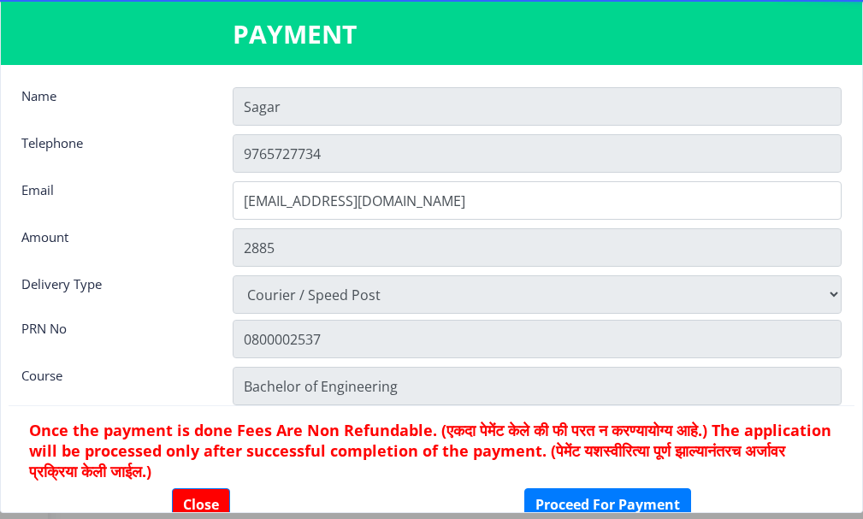
scroll to position [2507, 0]
click at [314, 107] on input "Sagar" at bounding box center [537, 106] width 609 height 38
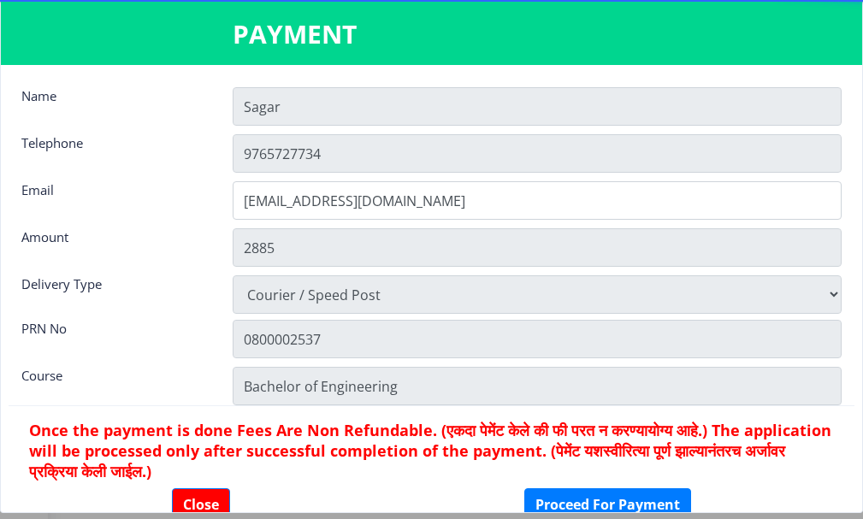
click at [314, 107] on input "Sagar" at bounding box center [537, 106] width 609 height 38
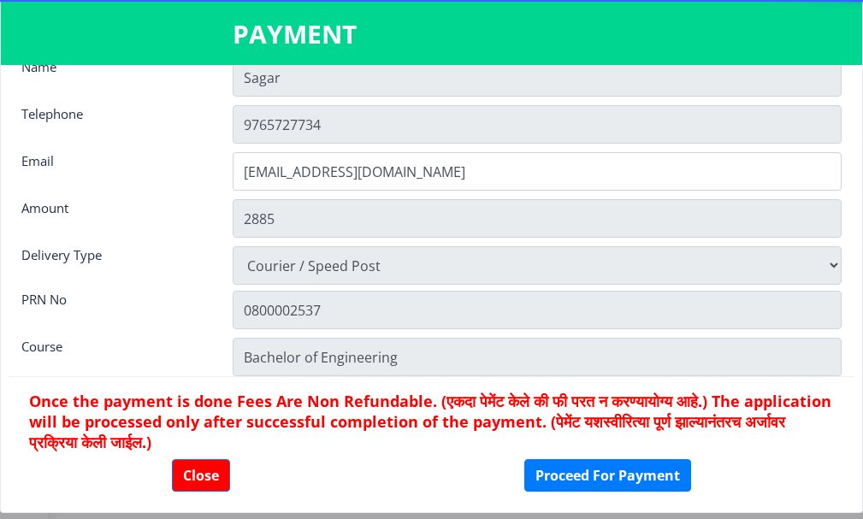
scroll to position [44, 0]
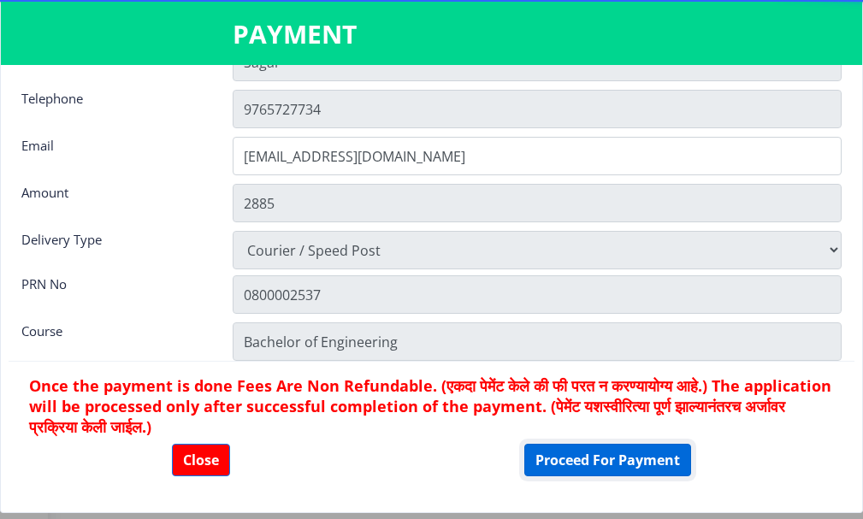
click at [608, 460] on button "Proceed For Payment" at bounding box center [607, 460] width 167 height 32
